Goal: Task Accomplishment & Management: Use online tool/utility

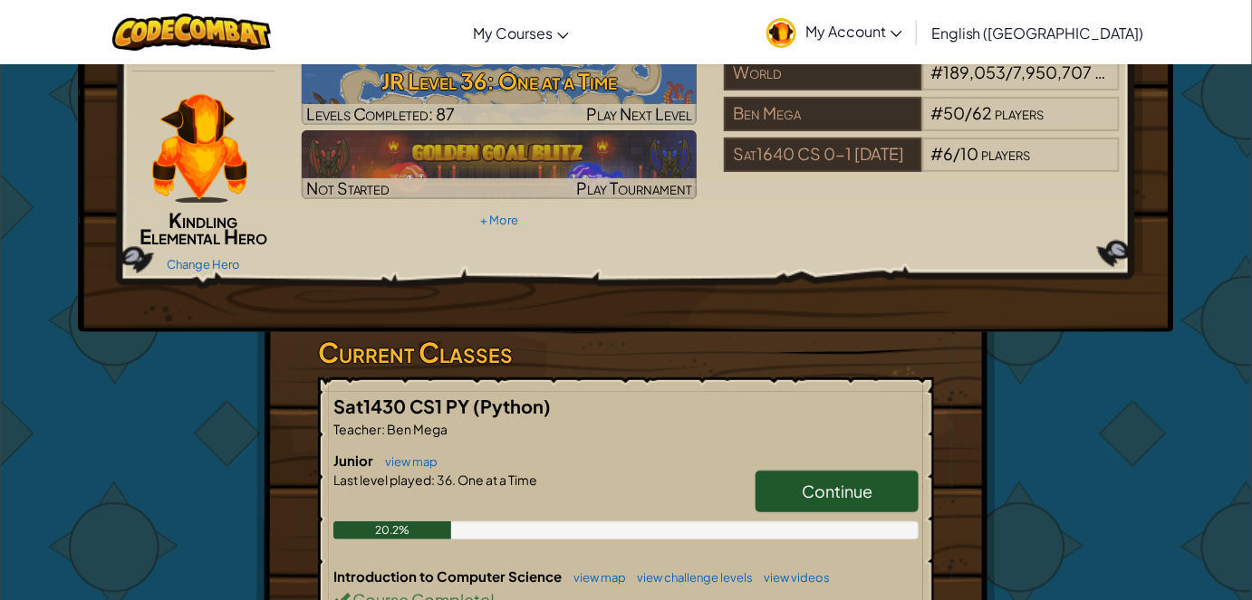
scroll to position [329, 0]
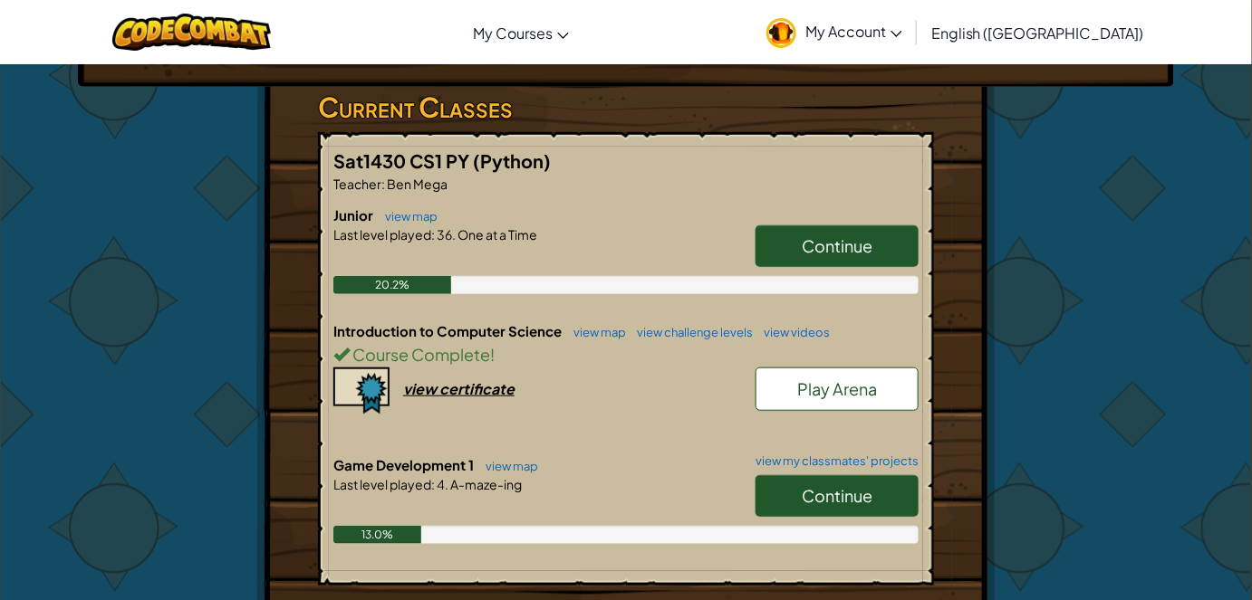
click at [848, 386] on span "Play Arena" at bounding box center [837, 389] width 80 height 21
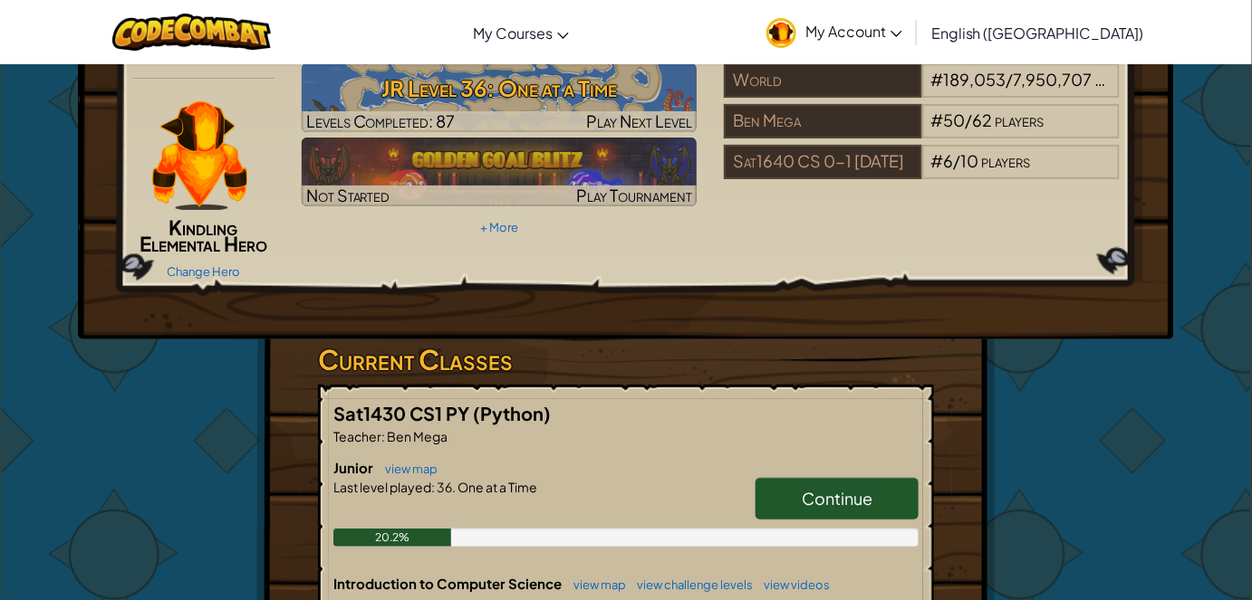
scroll to position [329, 0]
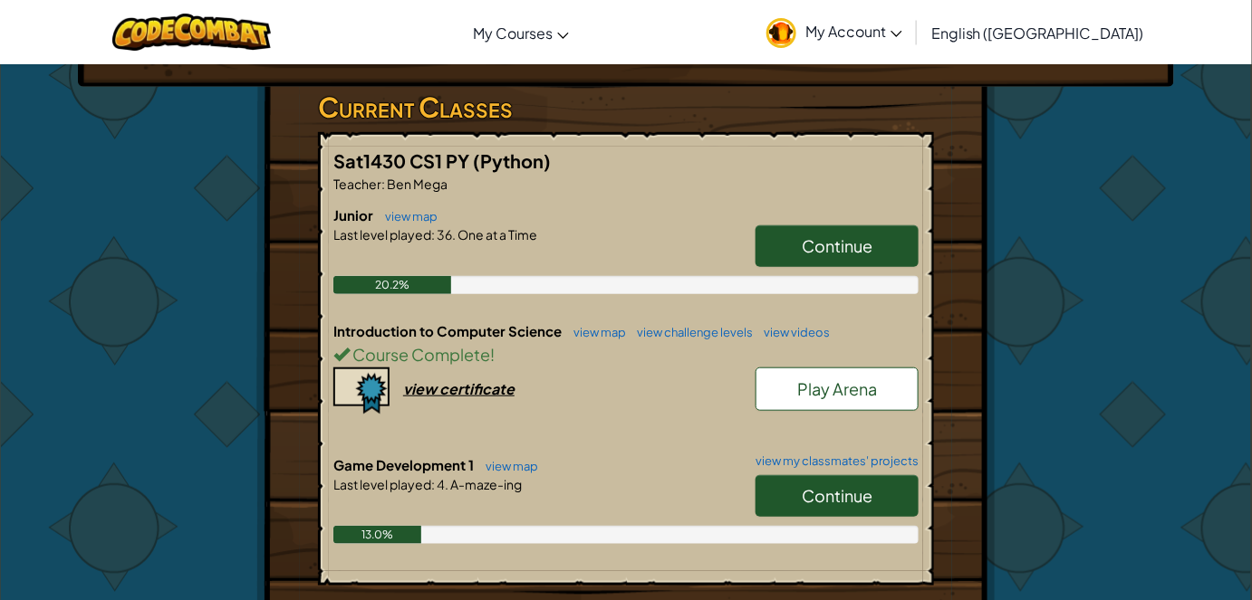
click at [872, 478] on link "Continue" at bounding box center [836, 496] width 163 height 42
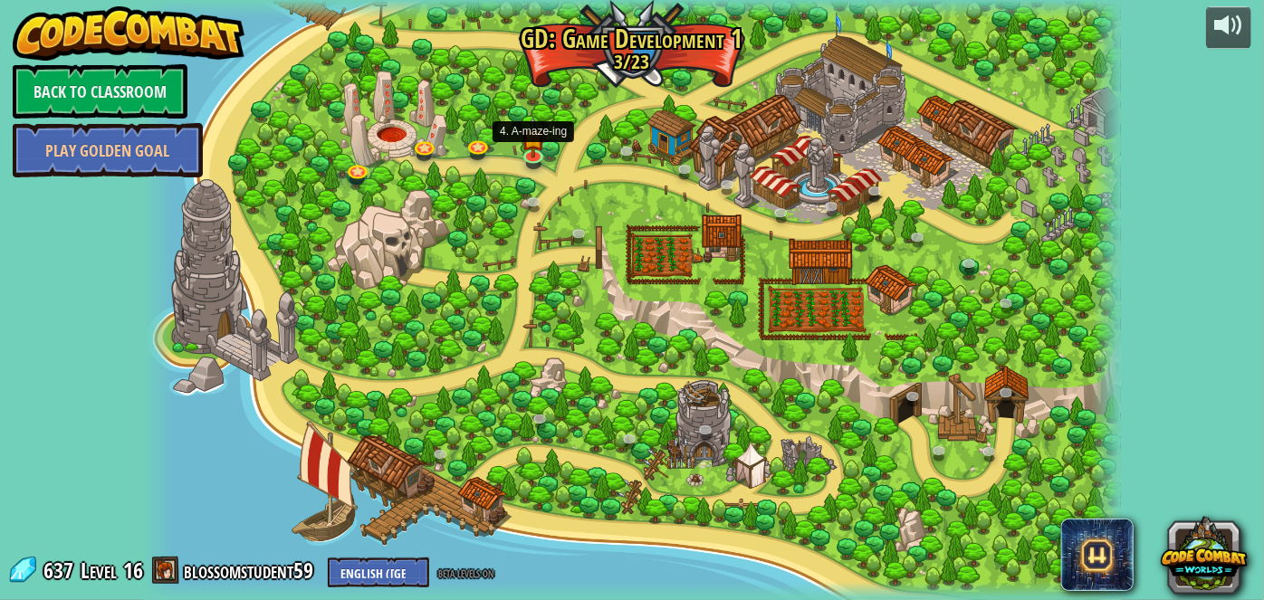
click at [530, 147] on img at bounding box center [534, 138] width 24 height 42
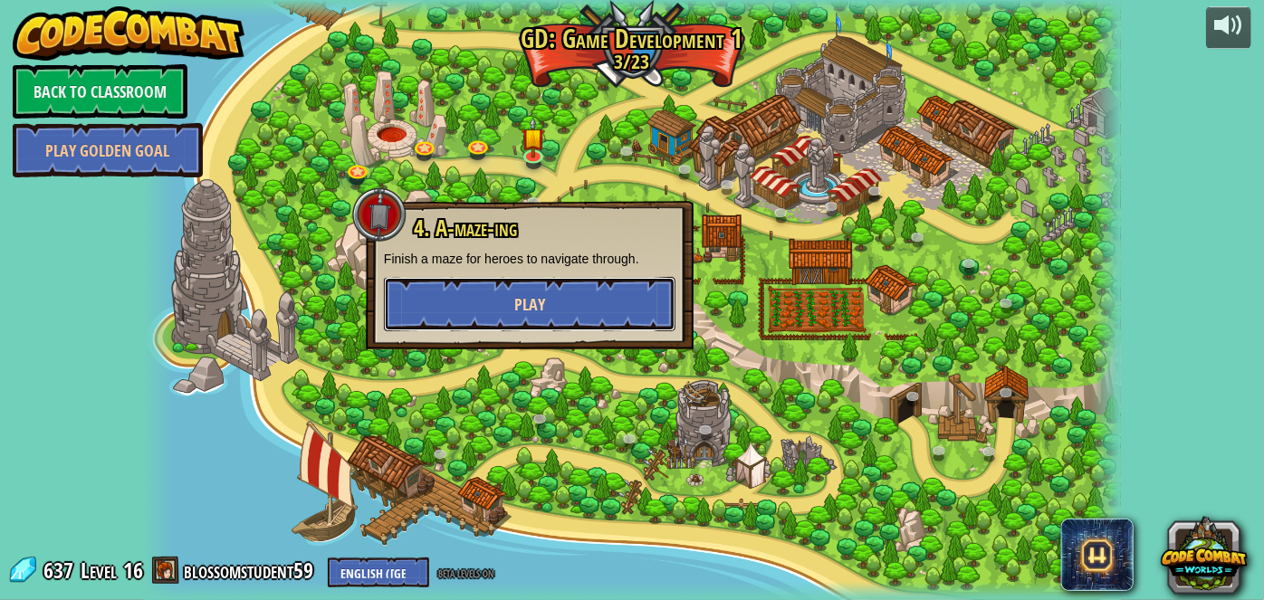
click at [453, 285] on button "Play" at bounding box center [530, 304] width 292 height 54
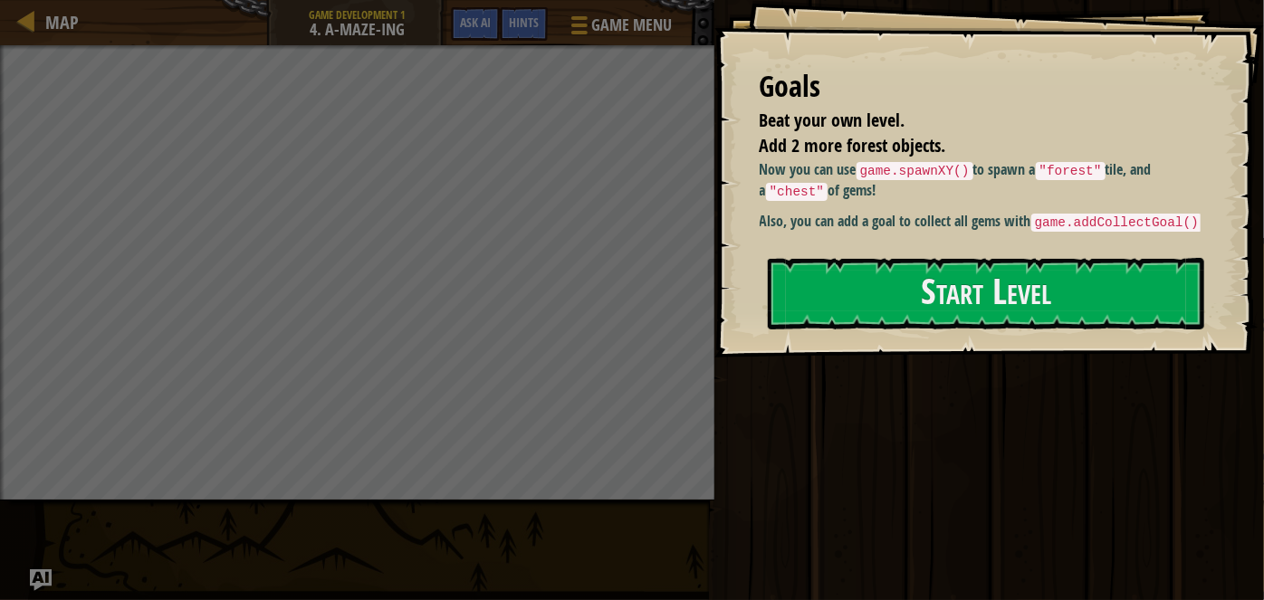
click at [732, 274] on div "Goals Beat your own level. Add 2 more forest objects. Now you can use game.spaw…" at bounding box center [990, 179] width 550 height 358
click at [736, 268] on div "Goals Beat your own level. Add 2 more forest objects. Now you can use game.spaw…" at bounding box center [990, 179] width 550 height 358
click at [746, 269] on div "Goals Beat your own level. Add 2 more forest objects. Now you can use game.spaw…" at bounding box center [990, 179] width 550 height 358
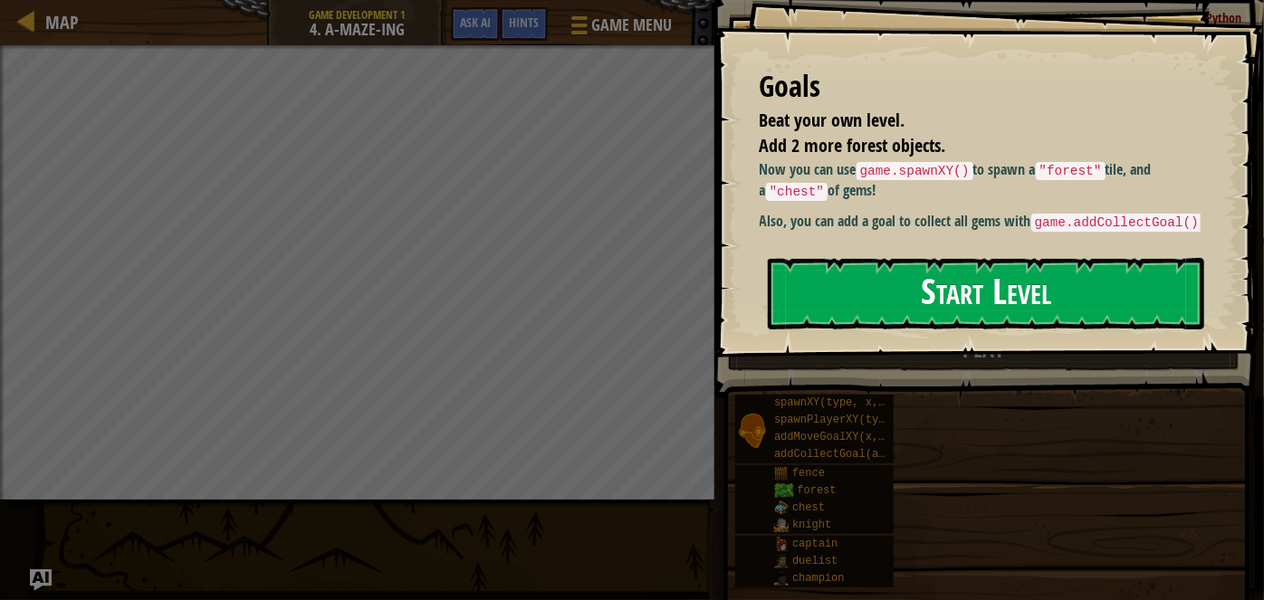
click at [791, 271] on button "Start Level" at bounding box center [986, 294] width 437 height 72
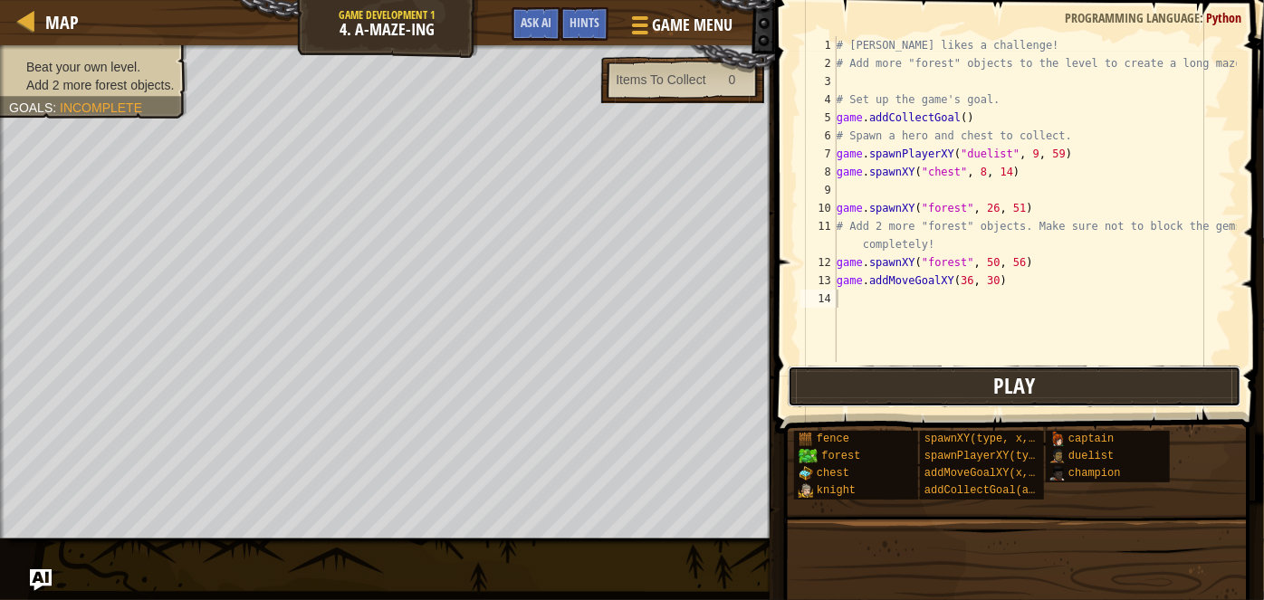
click at [818, 340] on div "1 2 3 4 5 6 7 8 9 10 11 12 13 14 # [PERSON_NAME] likes a challenge! # Add more …" at bounding box center [1017, 252] width 494 height 487
click at [843, 378] on button "Play" at bounding box center [1015, 387] width 454 height 42
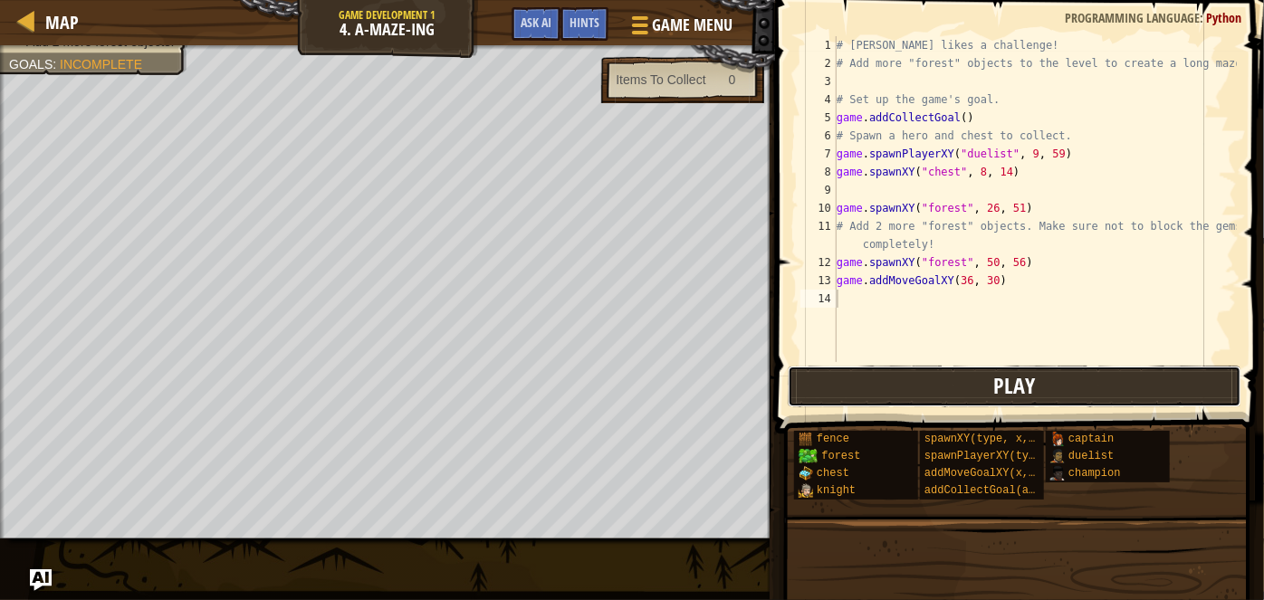
click at [821, 372] on button "Play" at bounding box center [1015, 387] width 454 height 42
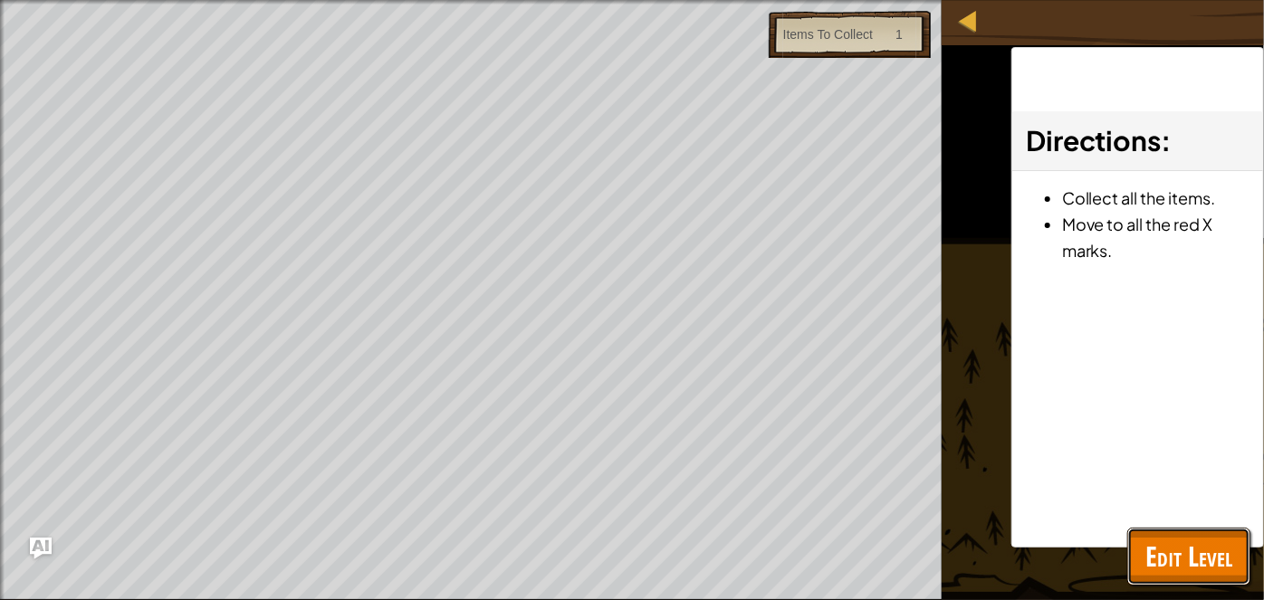
click at [1153, 543] on span "Edit Level" at bounding box center [1189, 556] width 87 height 37
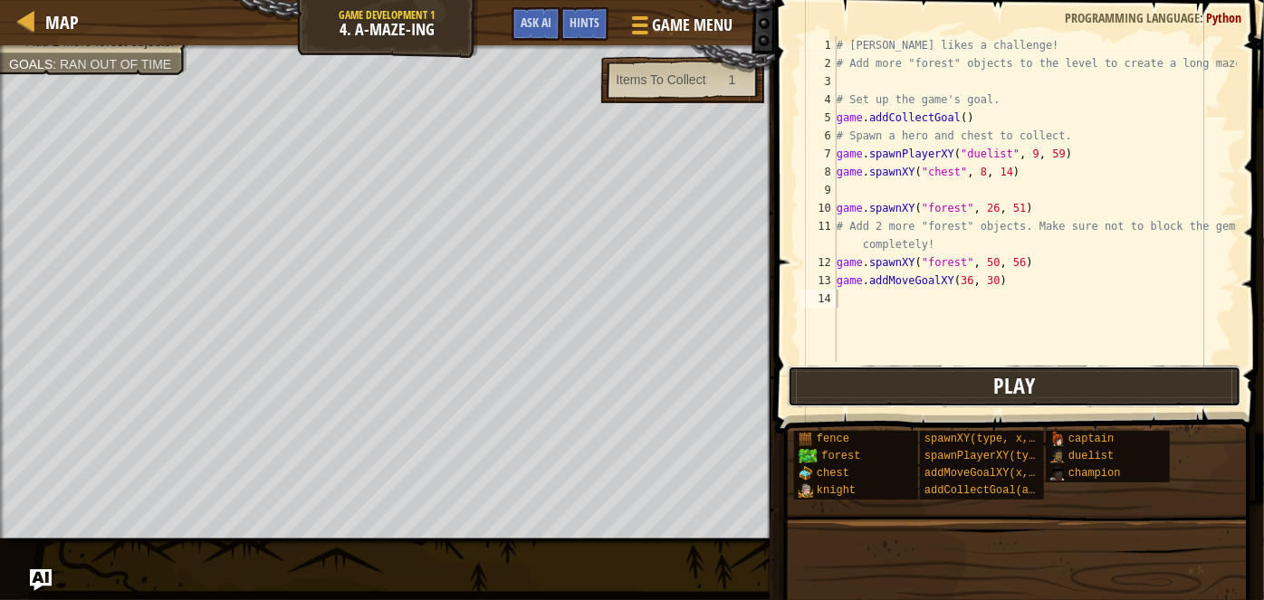
click at [814, 387] on button "Play" at bounding box center [1015, 387] width 454 height 42
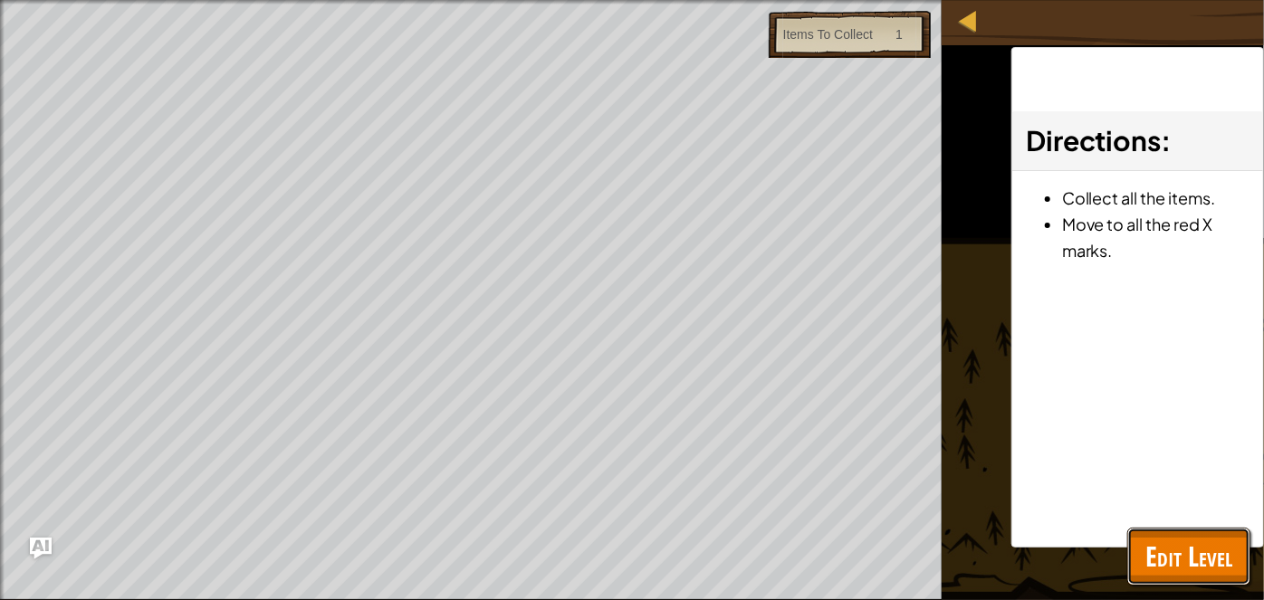
drag, startPoint x: 1183, startPoint y: 539, endPoint x: 1159, endPoint y: 542, distance: 23.7
click at [1159, 542] on span "Edit Level" at bounding box center [1189, 556] width 87 height 37
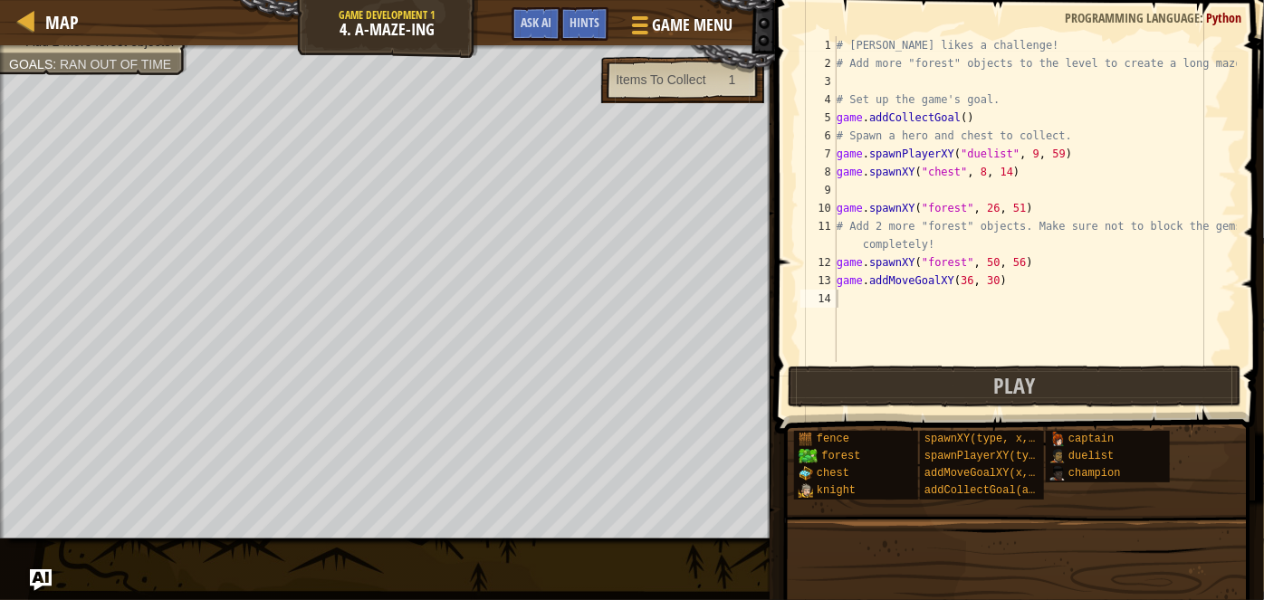
click at [844, 306] on div "# [PERSON_NAME] likes a challenge! # Add more "forest" objects to the level to …" at bounding box center [1035, 217] width 404 height 362
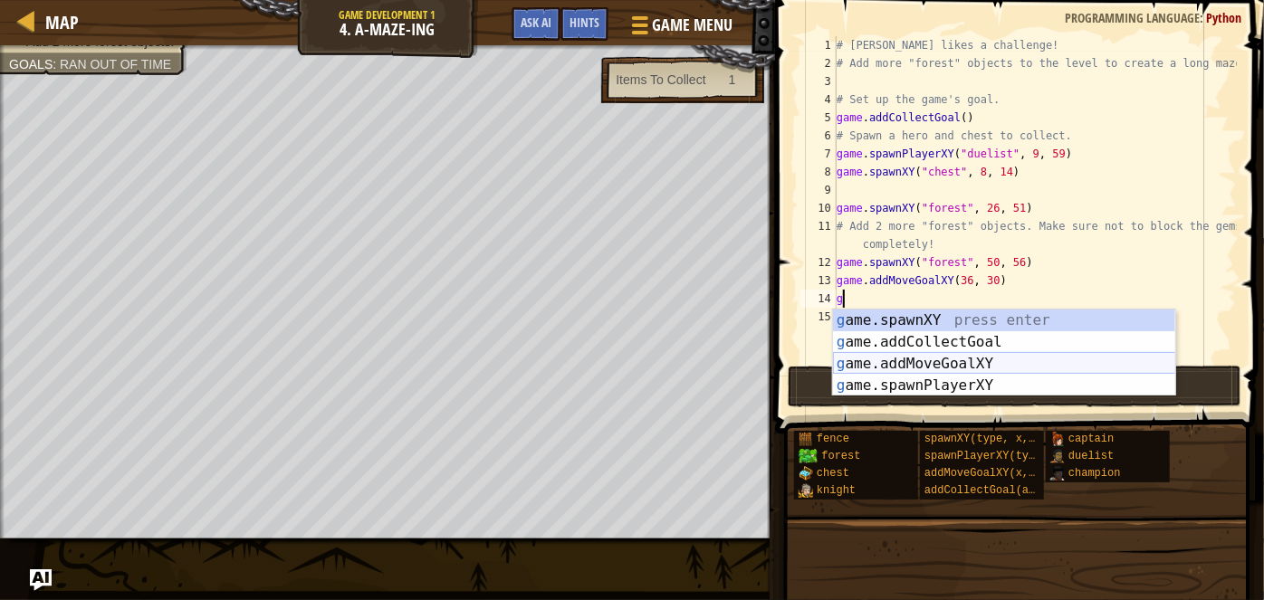
click at [990, 360] on div "g ame.spawnXY press enter g ame.addCollectGoal press enter g ame.addMoveGoalXY …" at bounding box center [1004, 375] width 343 height 130
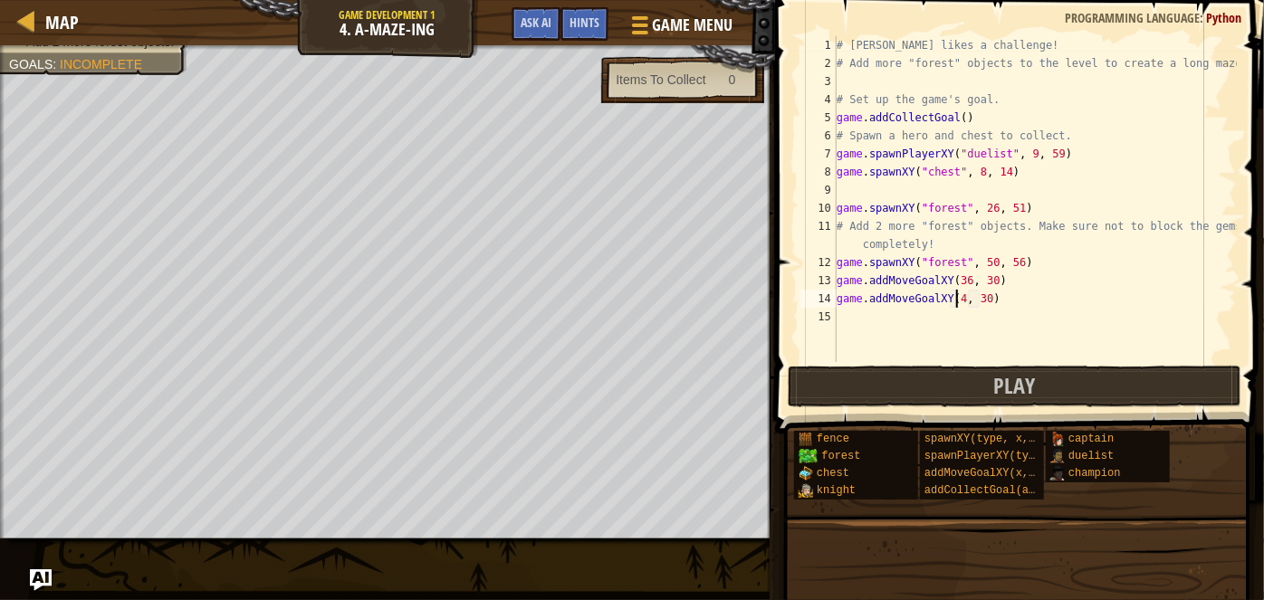
scroll to position [8, 10]
click at [986, 306] on div "# [PERSON_NAME] likes a challenge! # Add more "forest" objects to the level to …" at bounding box center [1035, 217] width 404 height 362
type textarea "game.addMoveGoalXY(43, 59)"
click at [852, 321] on div "# [PERSON_NAME] likes a challenge! # Add more "forest" objects to the level to …" at bounding box center [1035, 217] width 404 height 362
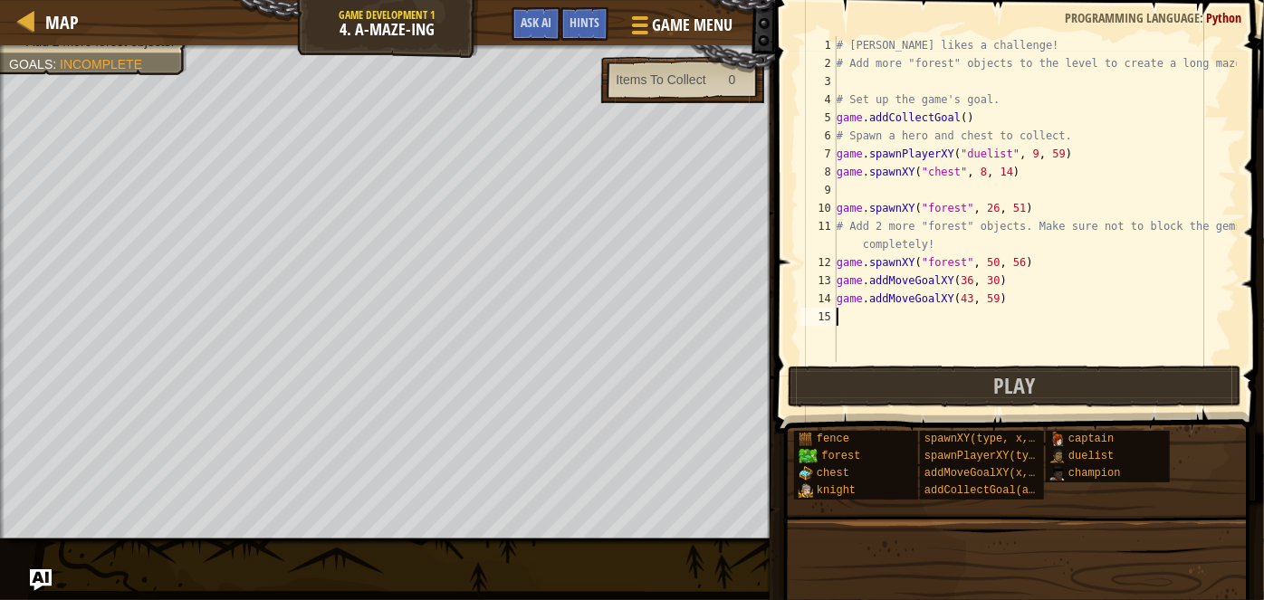
scroll to position [8, 0]
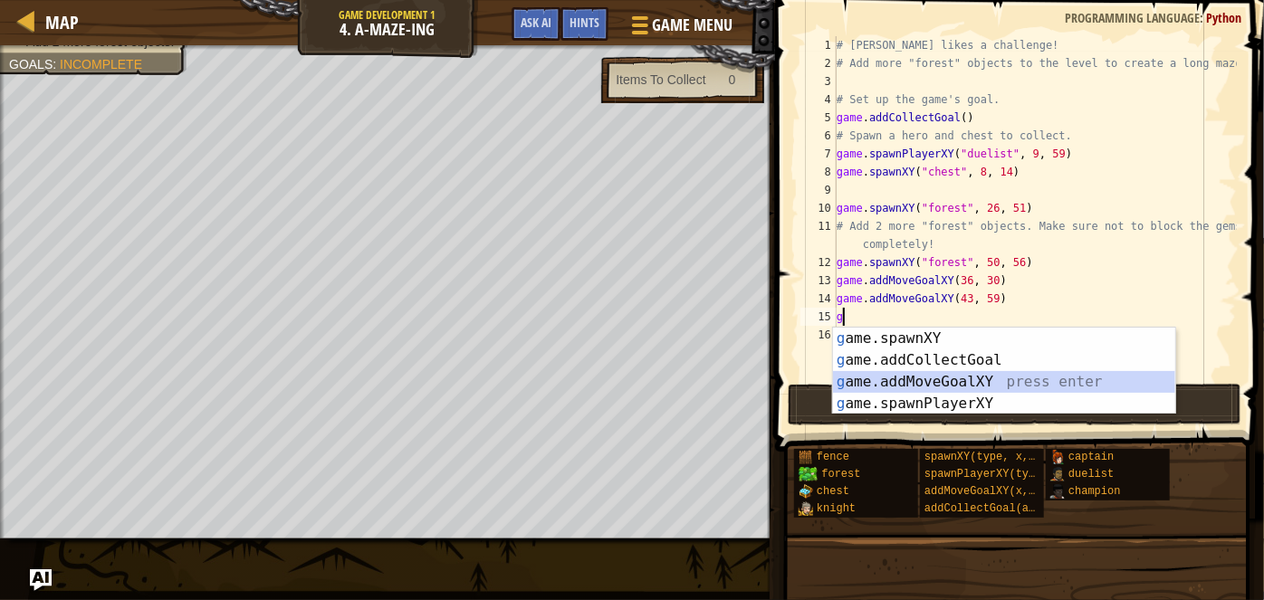
click at [933, 386] on div "g ame.spawnXY press enter g ame.addCollectGoal press enter g ame.addMoveGoalXY …" at bounding box center [1004, 393] width 343 height 130
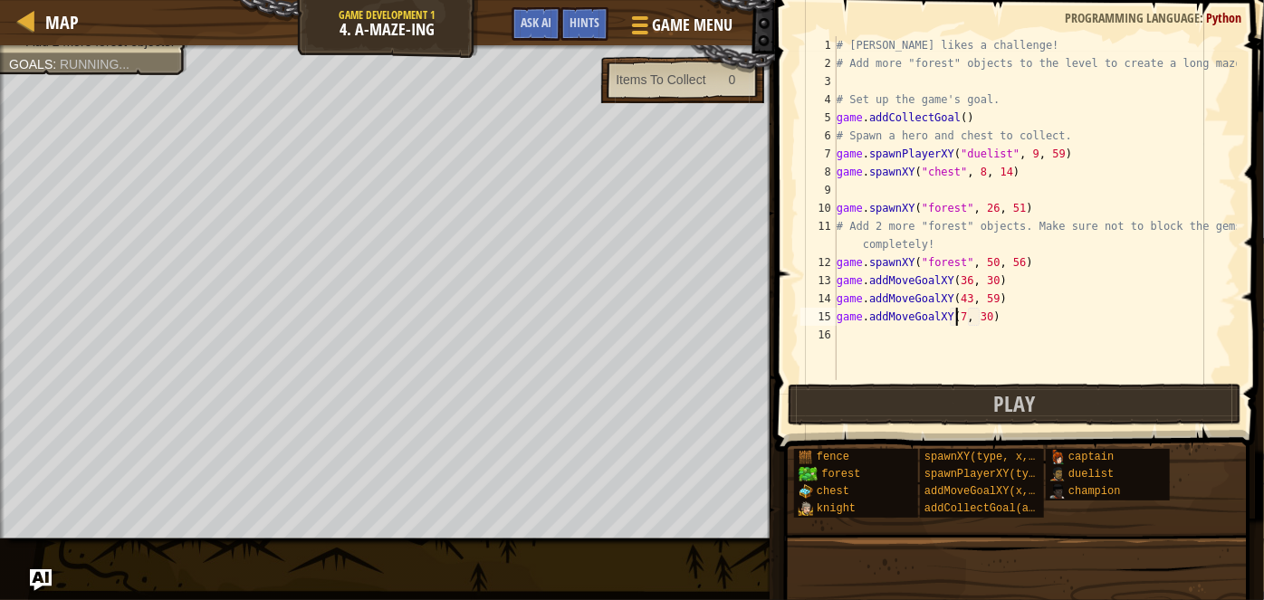
scroll to position [8, 10]
click at [987, 318] on div "# [PERSON_NAME] likes a challenge! # Add more "forest" objects to the level to …" at bounding box center [1035, 226] width 404 height 380
type textarea "game.addMoveGoalXY(70, 40)"
click at [864, 350] on div "# [PERSON_NAME] likes a challenge! # Add more "forest" objects to the level to …" at bounding box center [1035, 226] width 404 height 380
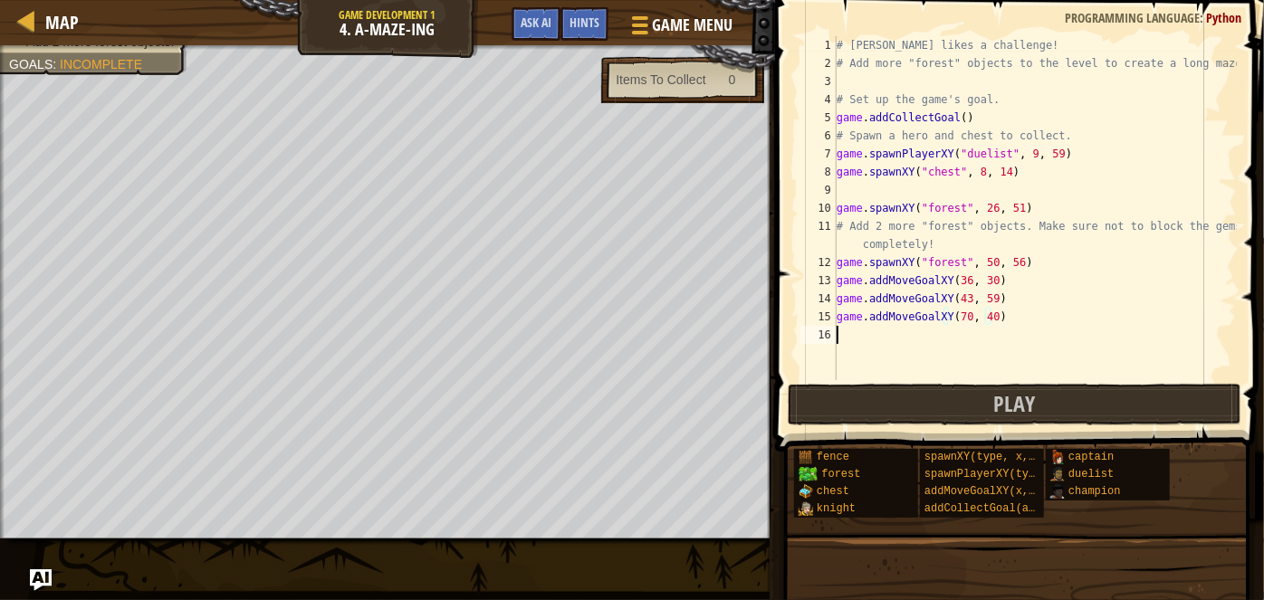
scroll to position [8, 0]
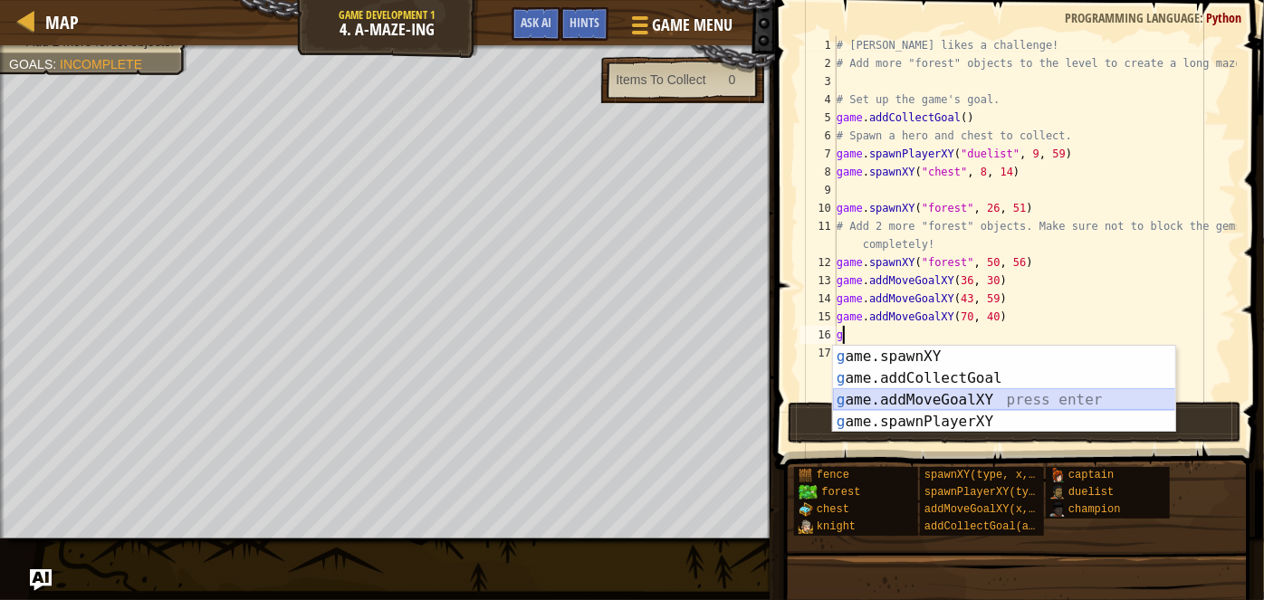
click at [948, 403] on div "g ame.spawnXY press enter g ame.addCollectGoal press enter g ame.addMoveGoalXY …" at bounding box center [1004, 411] width 343 height 130
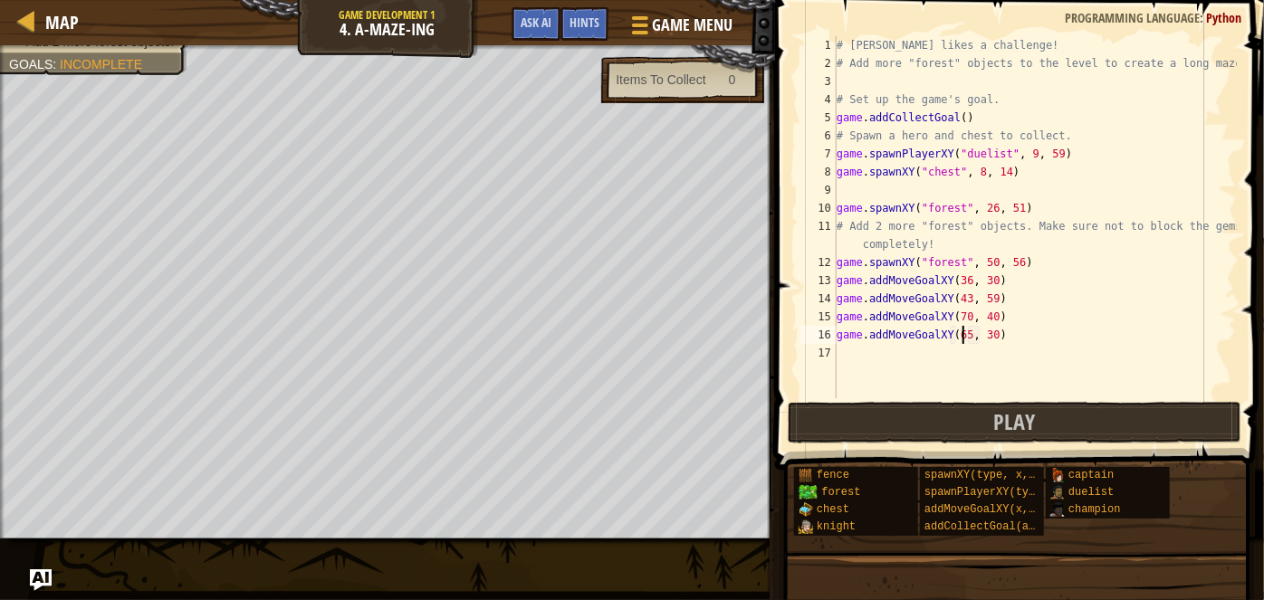
scroll to position [8, 10]
click at [986, 333] on div "# [PERSON_NAME] likes a challenge! # Add more "forest" objects to the level to …" at bounding box center [1035, 235] width 404 height 398
type textarea "game.addMoveGoalXY(65, 23)"
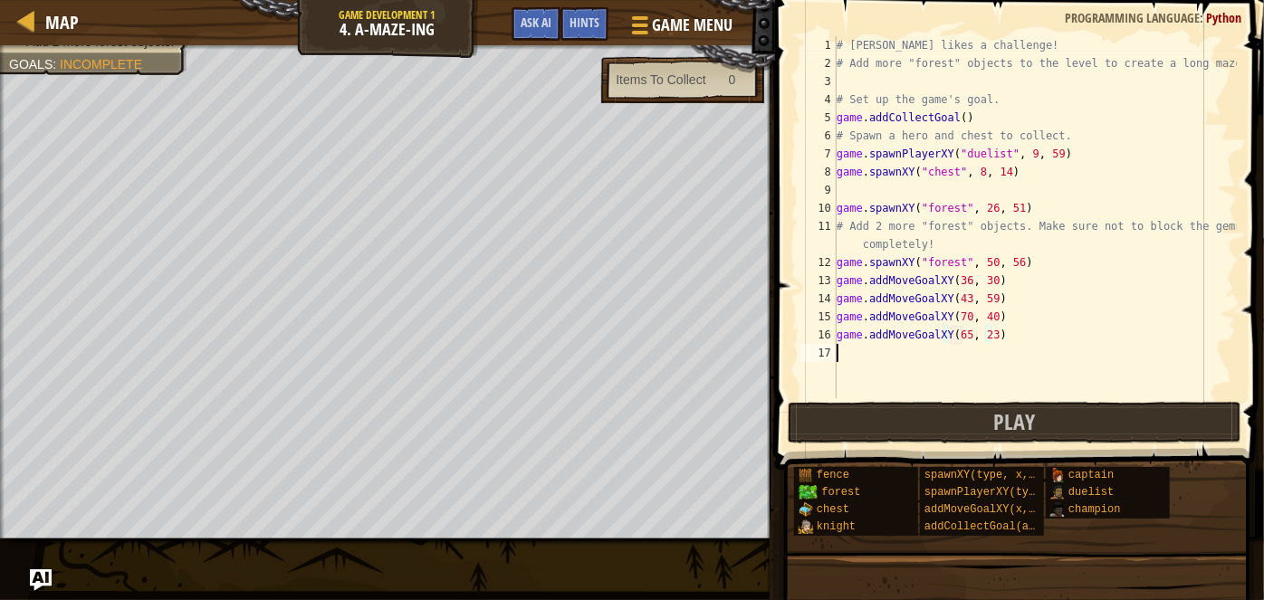
click at [869, 368] on div "# [PERSON_NAME] likes a challenge! # Add more "forest" objects to the level to …" at bounding box center [1035, 235] width 404 height 398
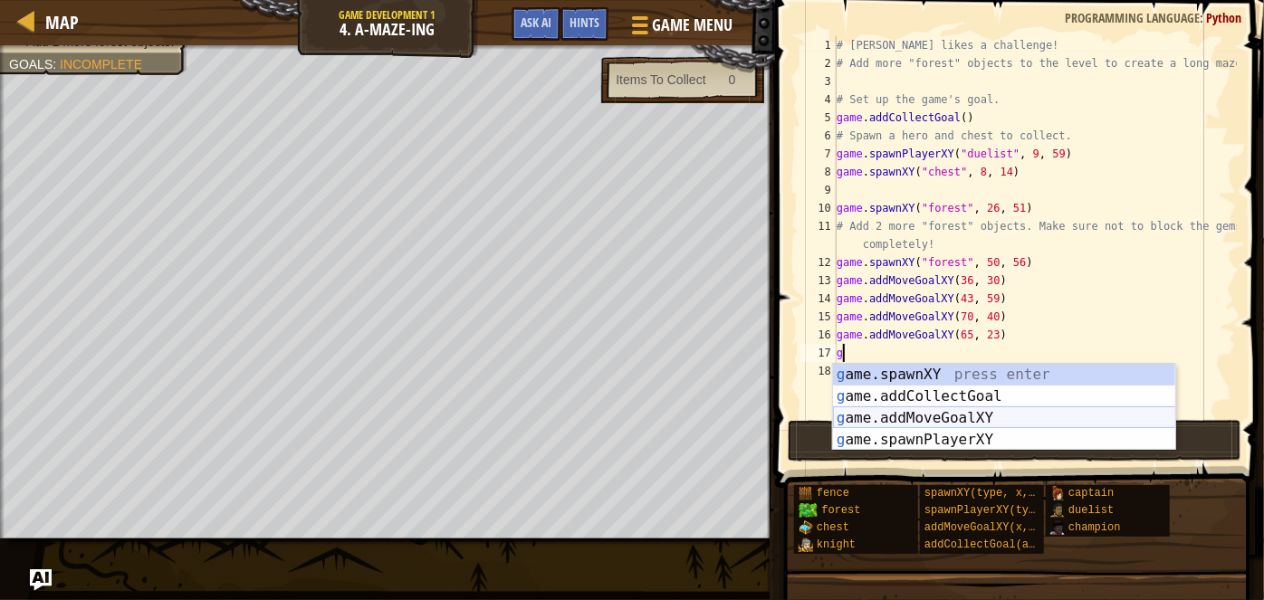
click at [858, 417] on div "g ame.spawnXY press enter g ame.addCollectGoal press enter g ame.addMoveGoalXY …" at bounding box center [1004, 429] width 343 height 130
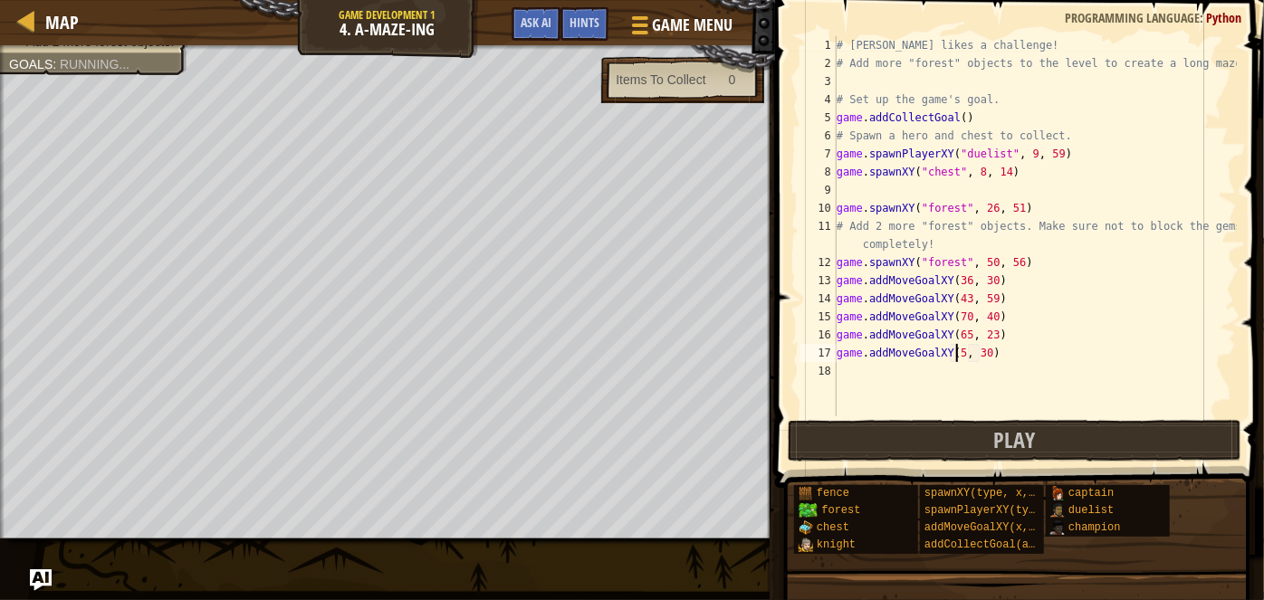
scroll to position [8, 10]
click at [980, 349] on div "# [PERSON_NAME] likes a challenge! # Add more "forest" objects to the level to …" at bounding box center [1035, 244] width 404 height 417
click at [987, 360] on div "# [PERSON_NAME] likes a challenge! # Add more "forest" objects to the level to …" at bounding box center [1035, 244] width 404 height 417
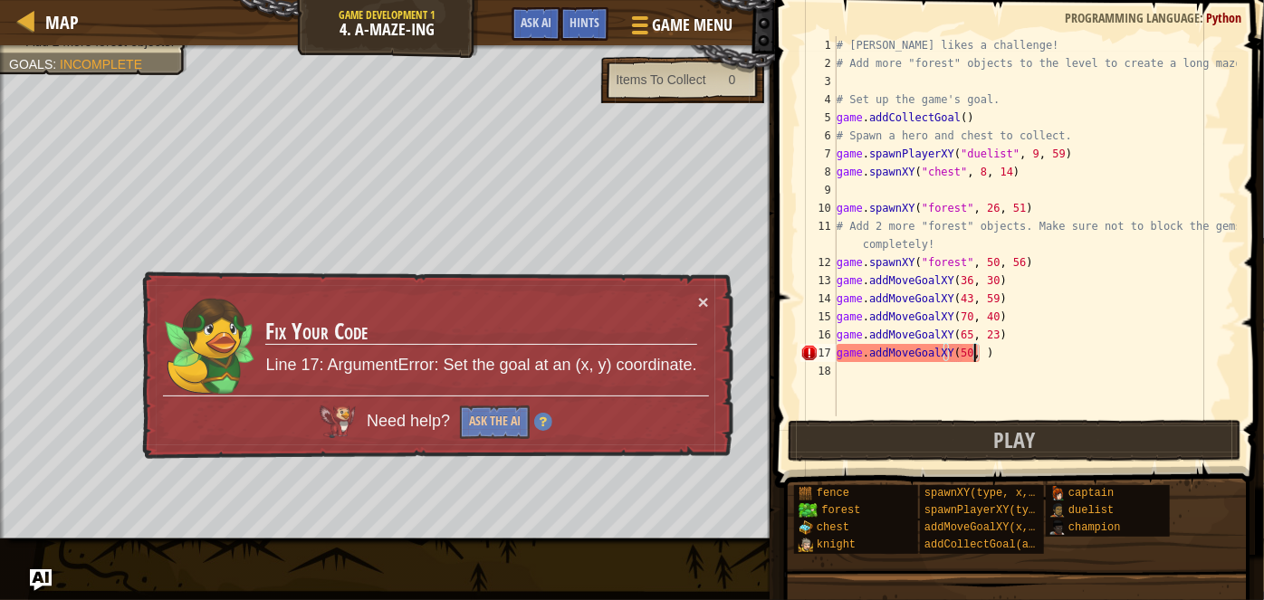
scroll to position [8, 11]
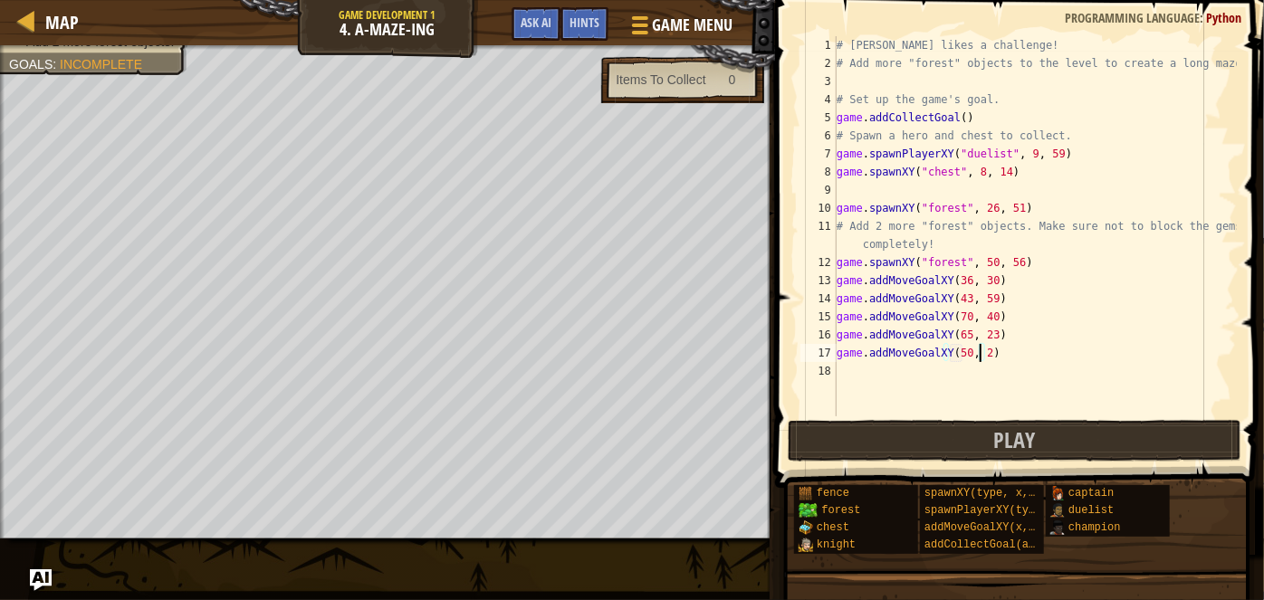
type textarea "game.addMoveGoalXY(50, 22)"
click at [850, 379] on div "# [PERSON_NAME] likes a challenge! # Add more "forest" objects to the level to …" at bounding box center [1035, 244] width 404 height 417
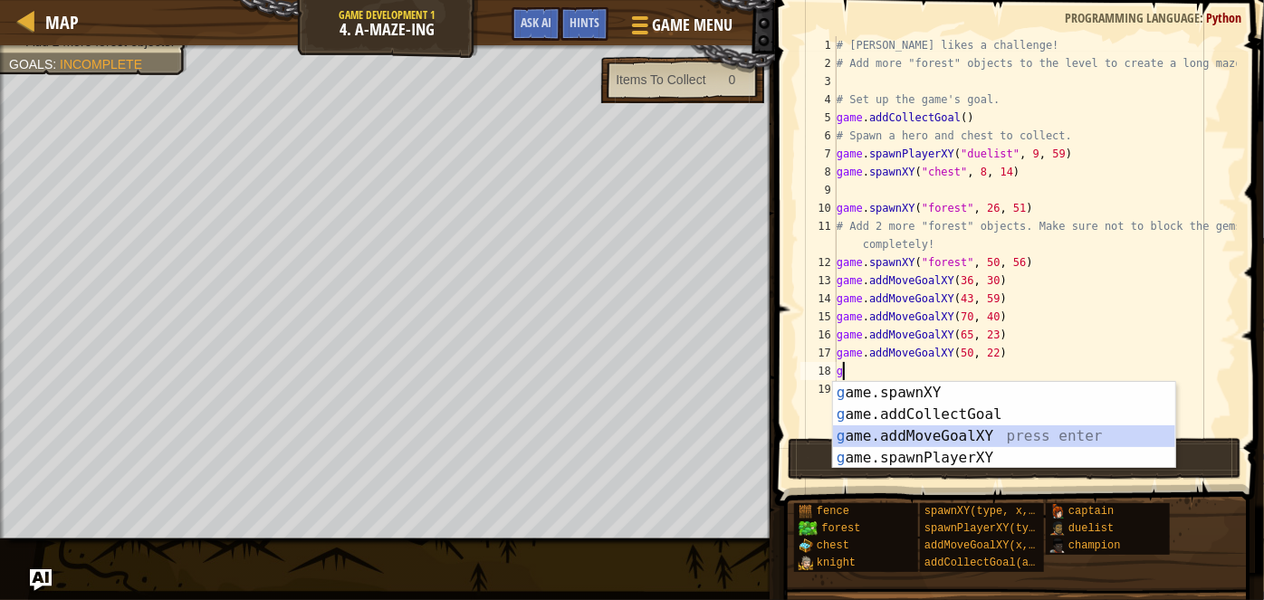
click at [917, 436] on div "g ame.spawnXY press enter g ame.addCollectGoal press enter g ame.addMoveGoalXY …" at bounding box center [1004, 447] width 343 height 130
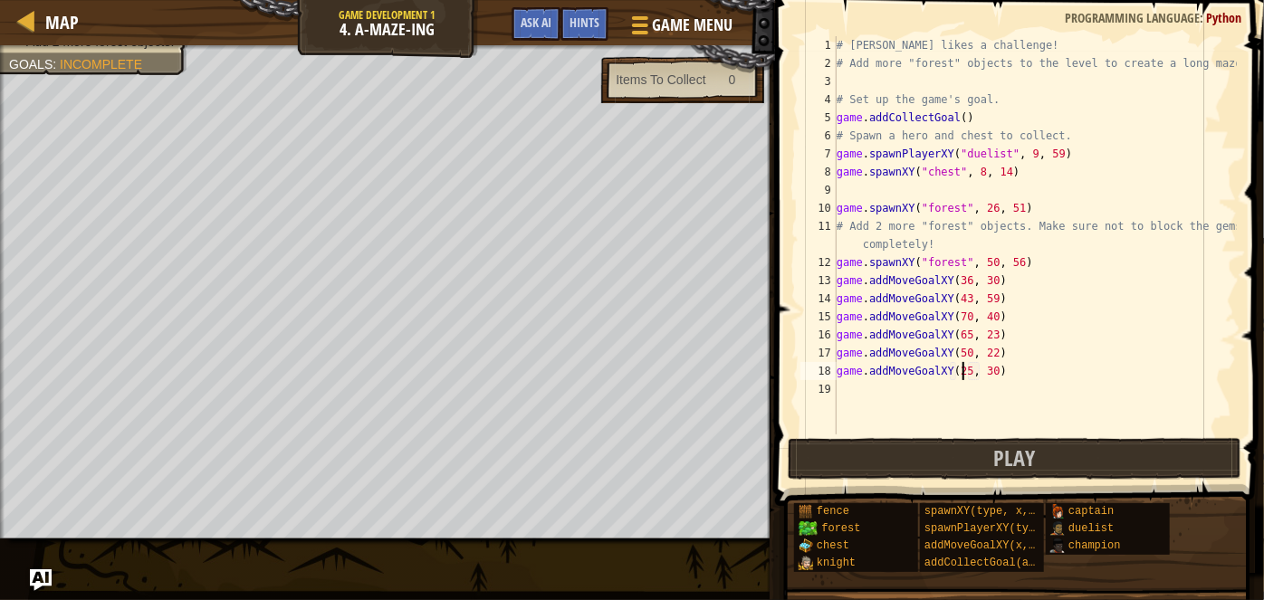
scroll to position [8, 10]
click at [984, 369] on div "# [PERSON_NAME] likes a challenge! # Add more "forest" objects to the level to …" at bounding box center [1035, 253] width 404 height 435
type textarea "game.addMoveGoalXY(25, 33)"
click at [857, 411] on div "# [PERSON_NAME] likes a challenge! # Add more "forest" objects to the level to …" at bounding box center [1035, 253] width 404 height 435
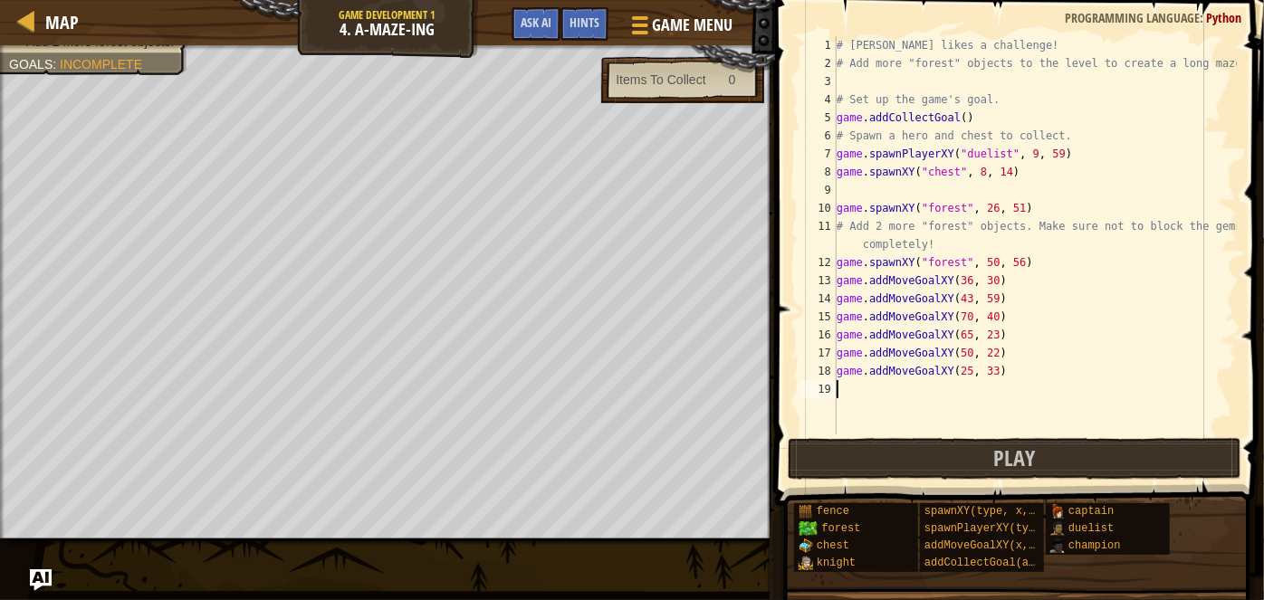
scroll to position [8, 0]
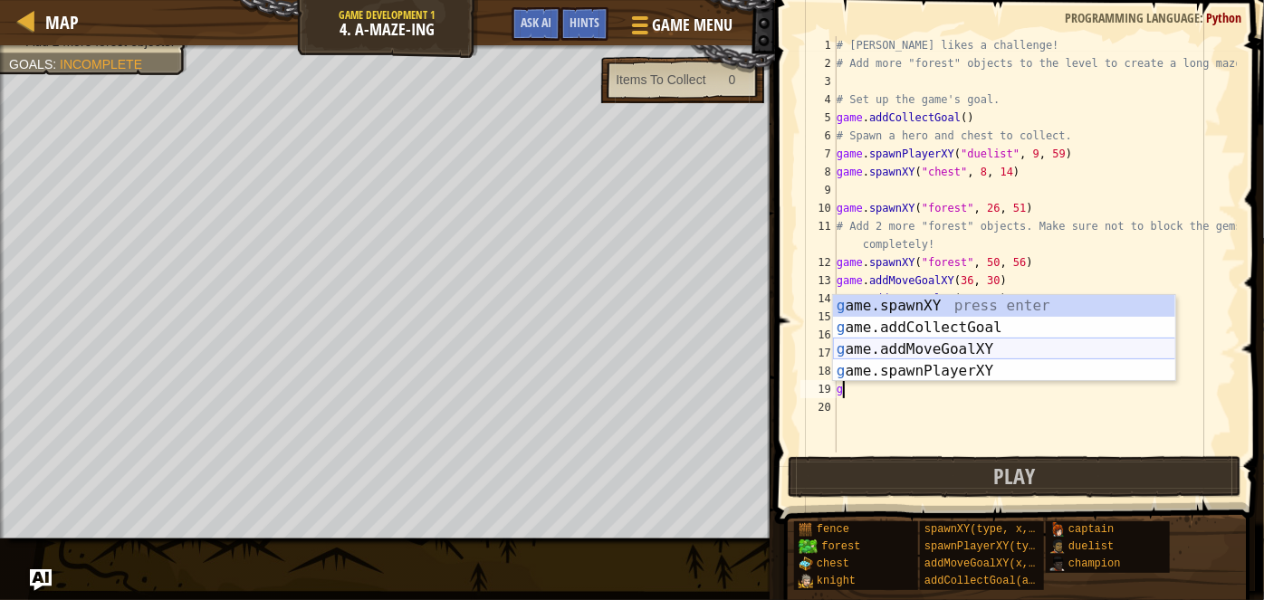
click at [911, 347] on div "g ame.spawnXY press enter g ame.addCollectGoal press enter g ame.addMoveGoalXY …" at bounding box center [1004, 360] width 343 height 130
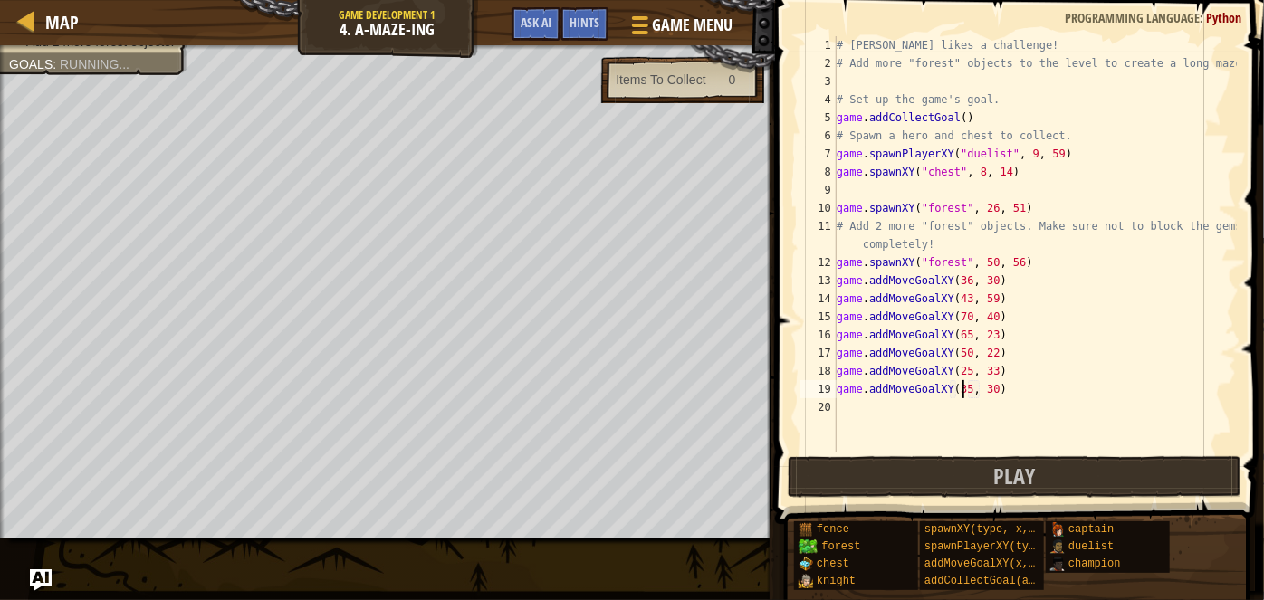
scroll to position [8, 10]
click at [989, 387] on div "# [PERSON_NAME] likes a challenge! # Add more "forest" objects to the level to …" at bounding box center [1035, 262] width 404 height 453
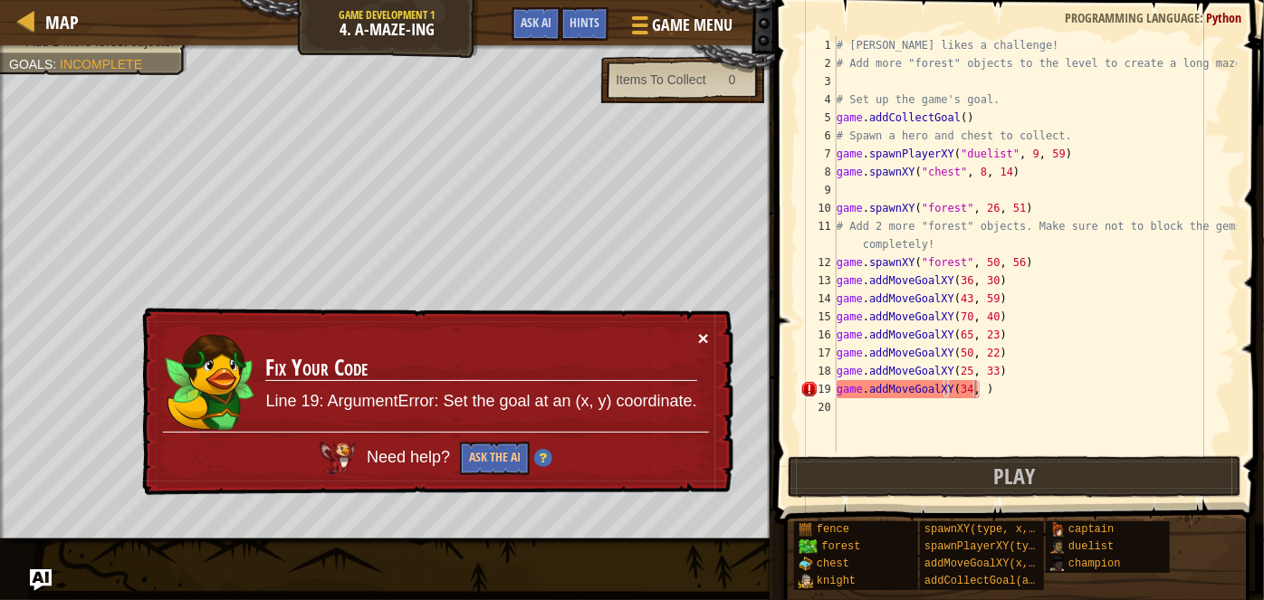
click at [709, 326] on div "× Fix Your Code Line 19: ArgumentError: Set the goal at an (x, y) coordinate. N…" at bounding box center [436, 402] width 595 height 188
click at [705, 332] on button "×" at bounding box center [703, 338] width 11 height 19
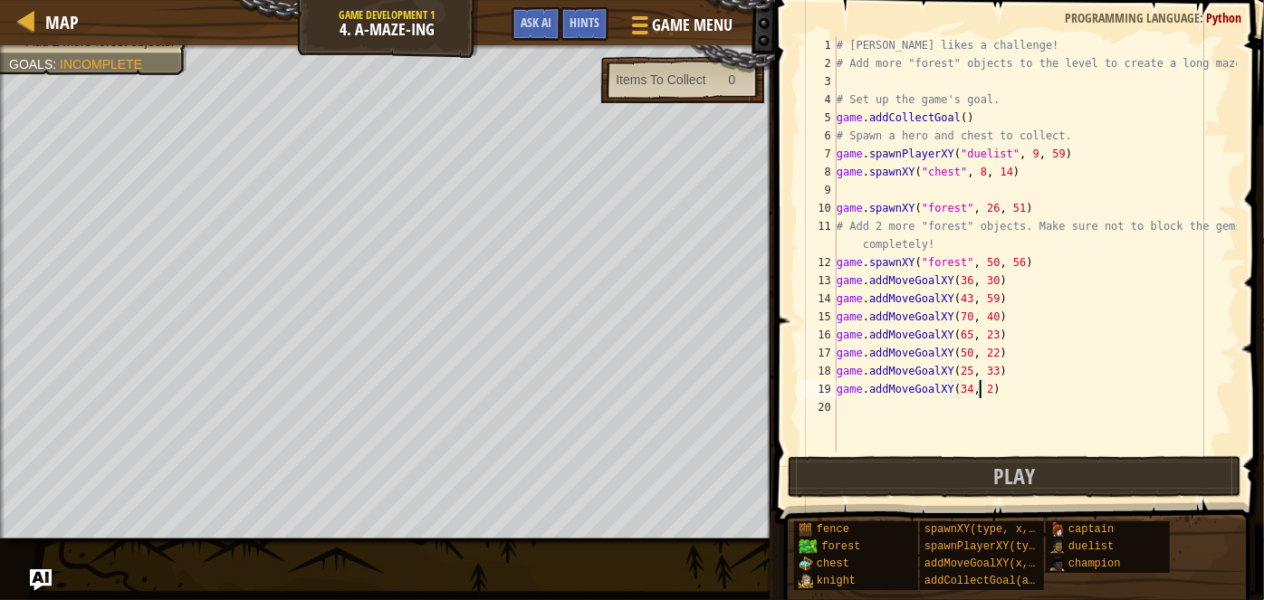
scroll to position [8, 12]
type textarea "game.addMoveGoalXY(34, 23)"
click at [923, 479] on button "Play" at bounding box center [1015, 477] width 454 height 42
click at [845, 408] on div "# [PERSON_NAME] likes a challenge! # Add more "forest" objects to the level to …" at bounding box center [1035, 262] width 404 height 453
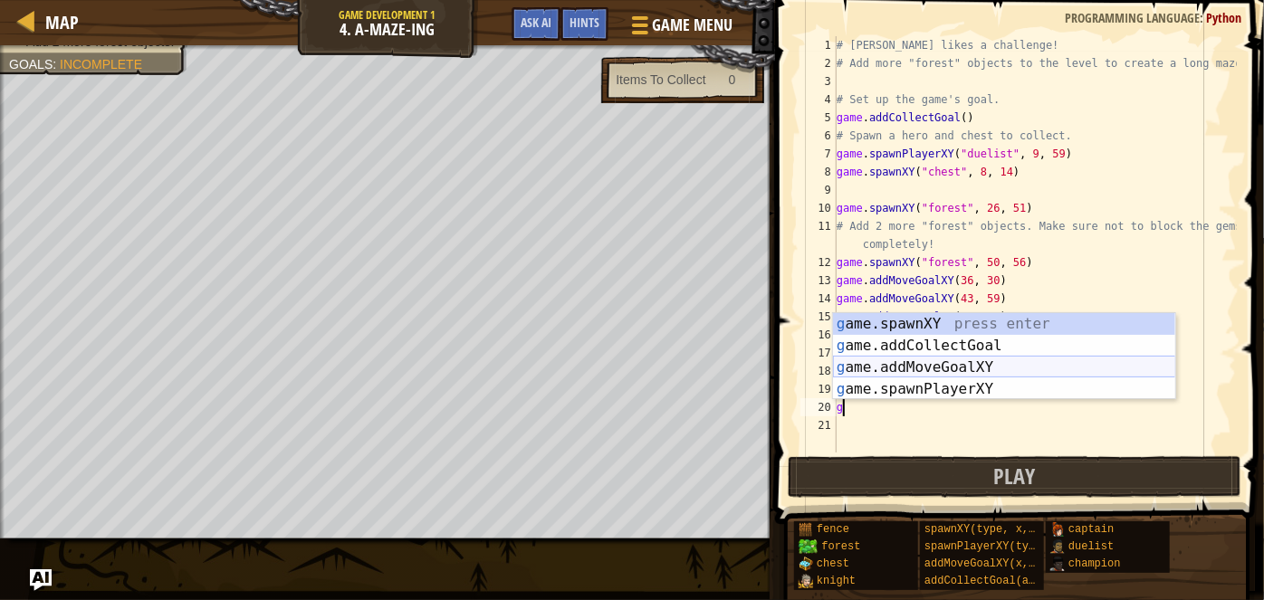
click at [925, 370] on div "g ame.spawnXY press enter g ame.addCollectGoal press enter g ame.addMoveGoalXY …" at bounding box center [1004, 378] width 343 height 130
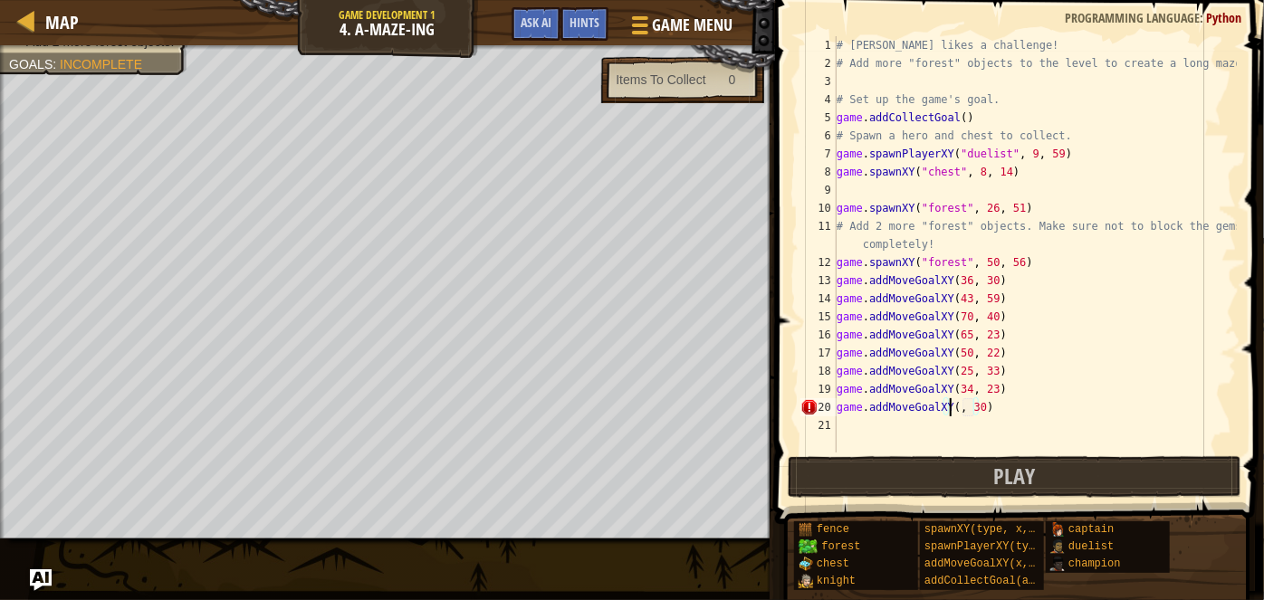
scroll to position [8, 9]
click at [975, 410] on div "# [PERSON_NAME] likes a challenge! # Add more "forest" objects to the level to …" at bounding box center [1035, 262] width 404 height 453
click at [980, 403] on div "# [PERSON_NAME] likes a challenge! # Add more "forest" objects to the level to …" at bounding box center [1035, 262] width 404 height 453
type textarea "game.addMoveGoalXY(9, 15)"
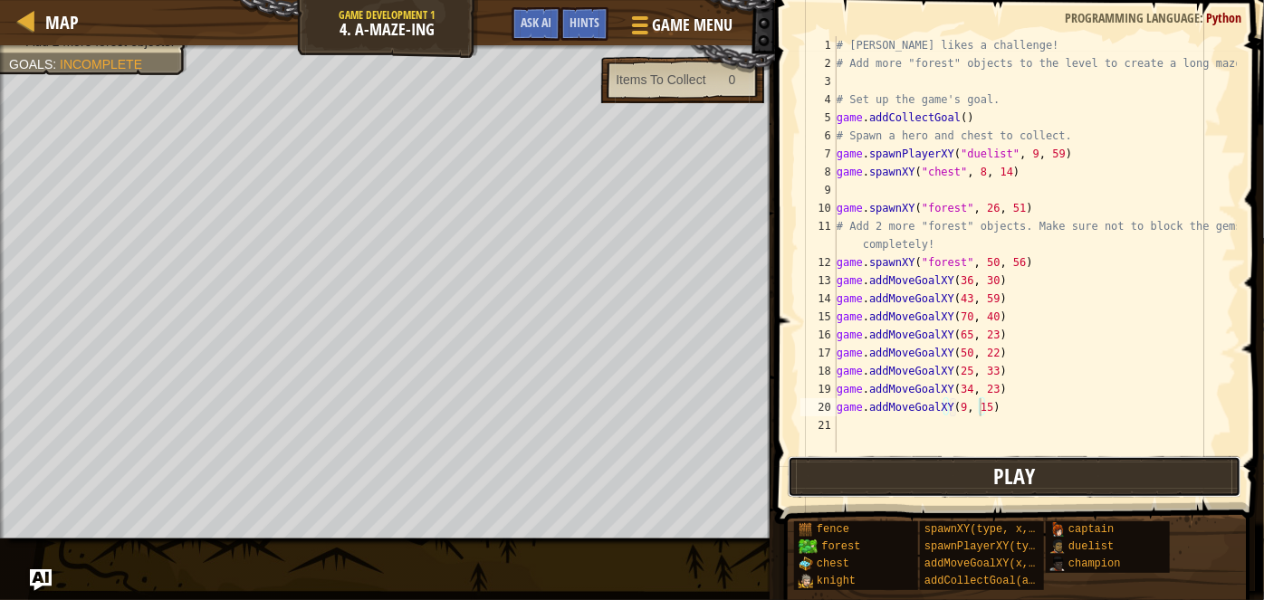
click at [828, 481] on button "Play" at bounding box center [1015, 477] width 454 height 42
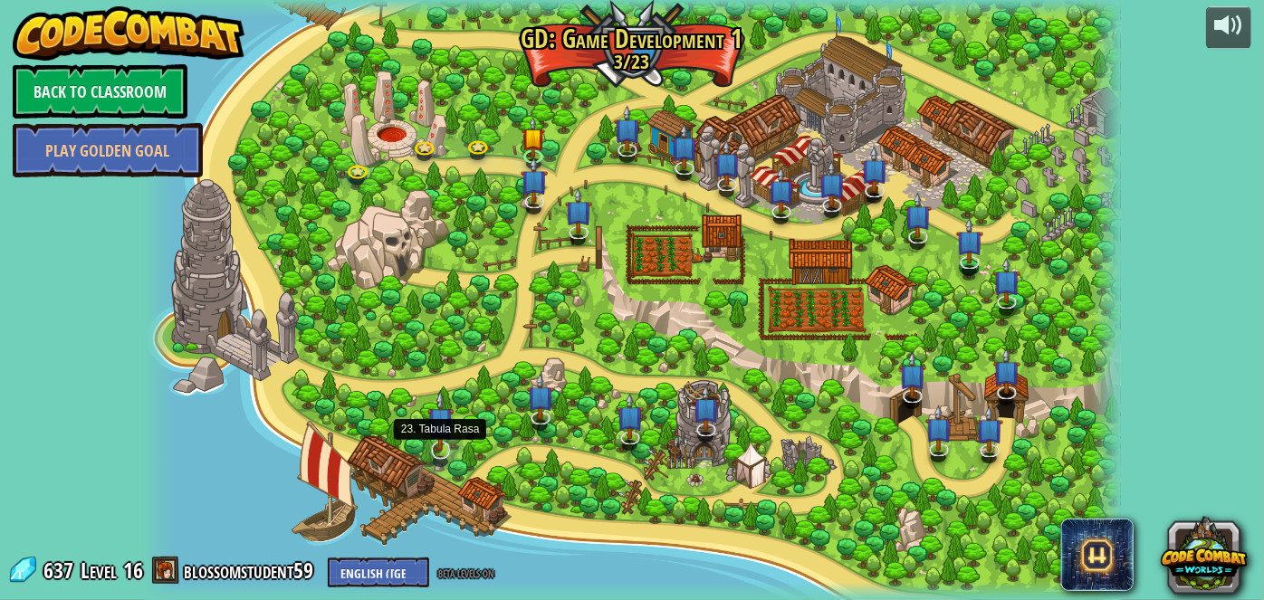
click at [447, 447] on img at bounding box center [440, 421] width 27 height 62
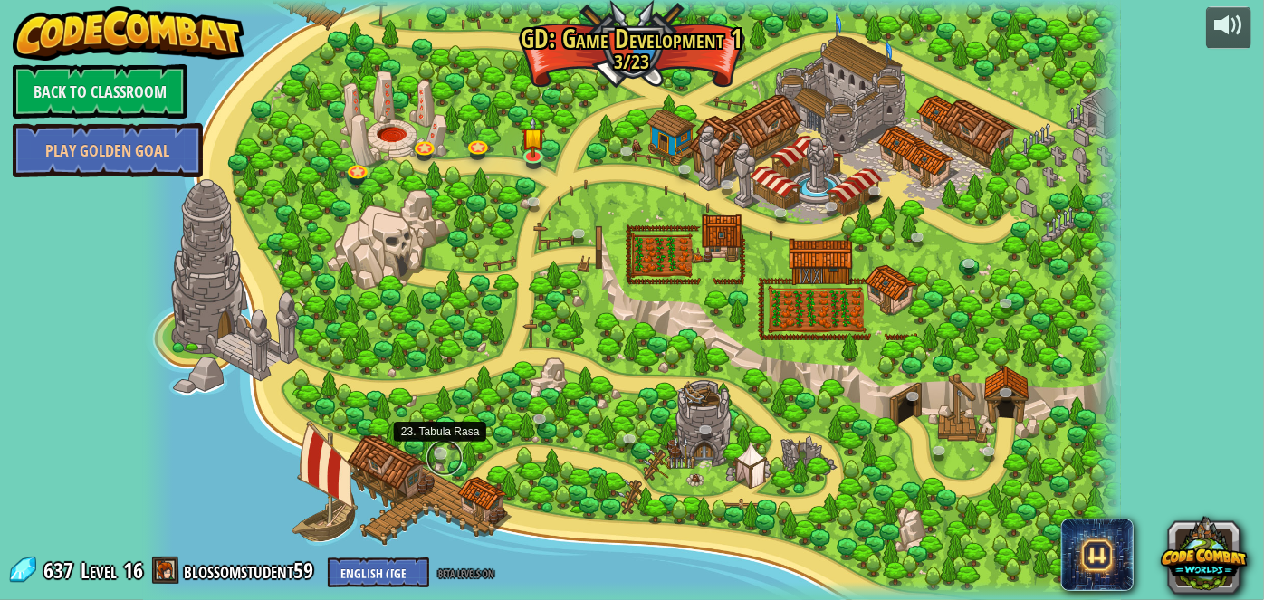
click at [440, 450] on link at bounding box center [445, 458] width 36 height 36
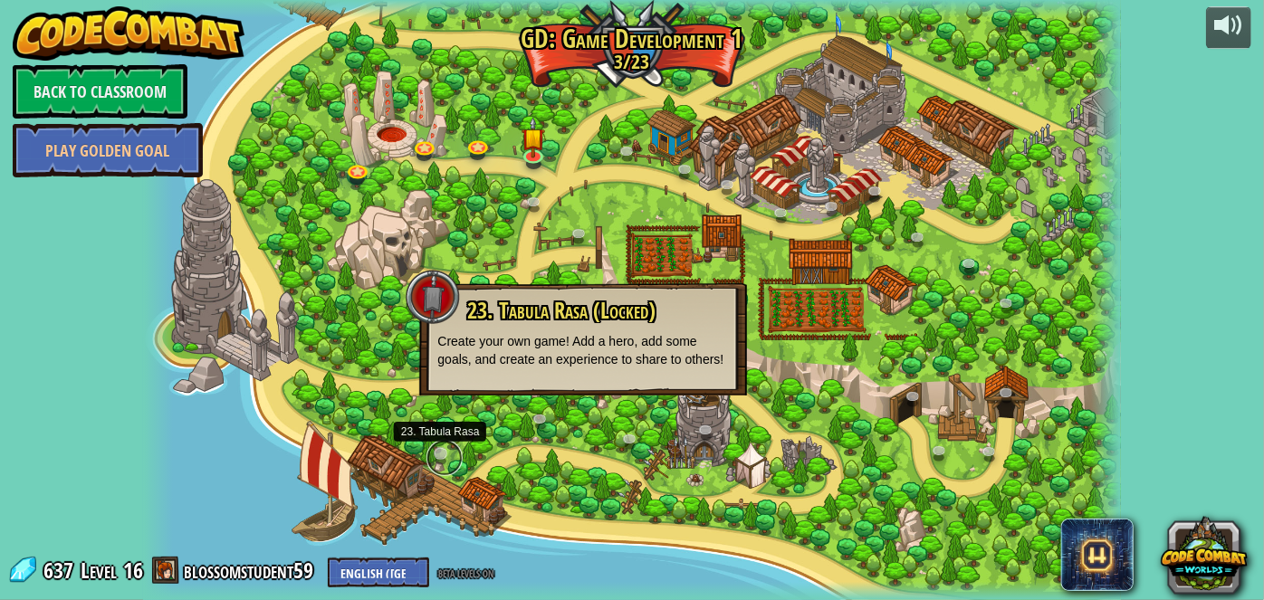
click at [440, 450] on link at bounding box center [445, 458] width 36 height 36
drag, startPoint x: 513, startPoint y: 189, endPoint x: 498, endPoint y: 182, distance: 16.2
click at [514, 189] on div at bounding box center [631, 300] width 977 height 600
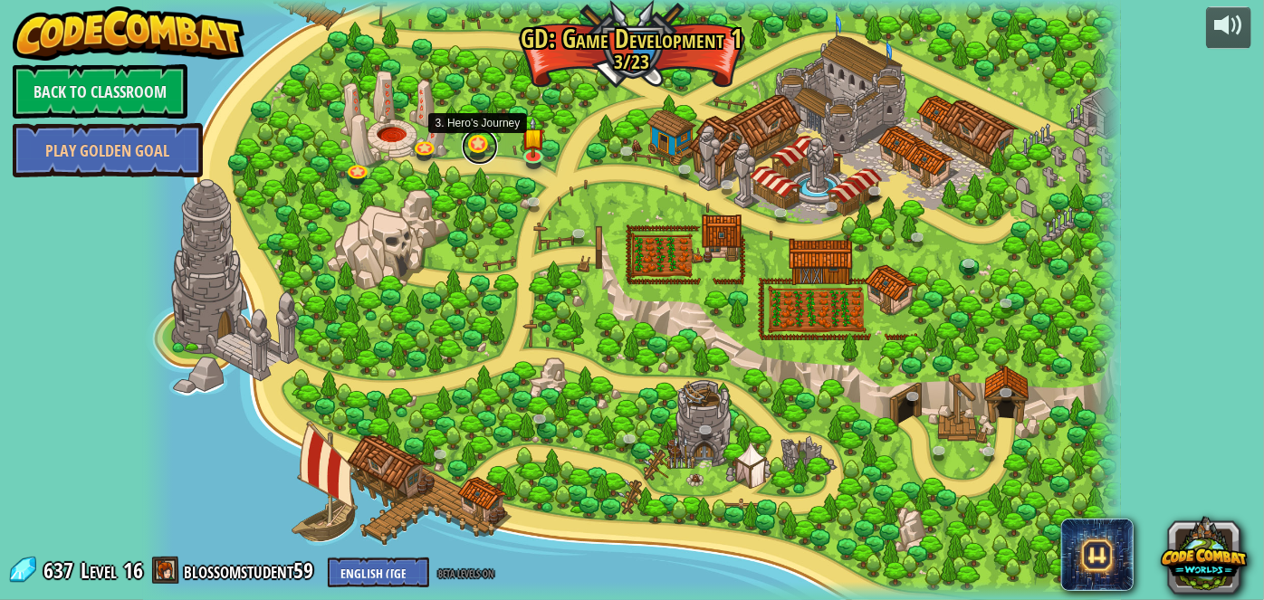
click at [480, 140] on link at bounding box center [480, 147] width 36 height 36
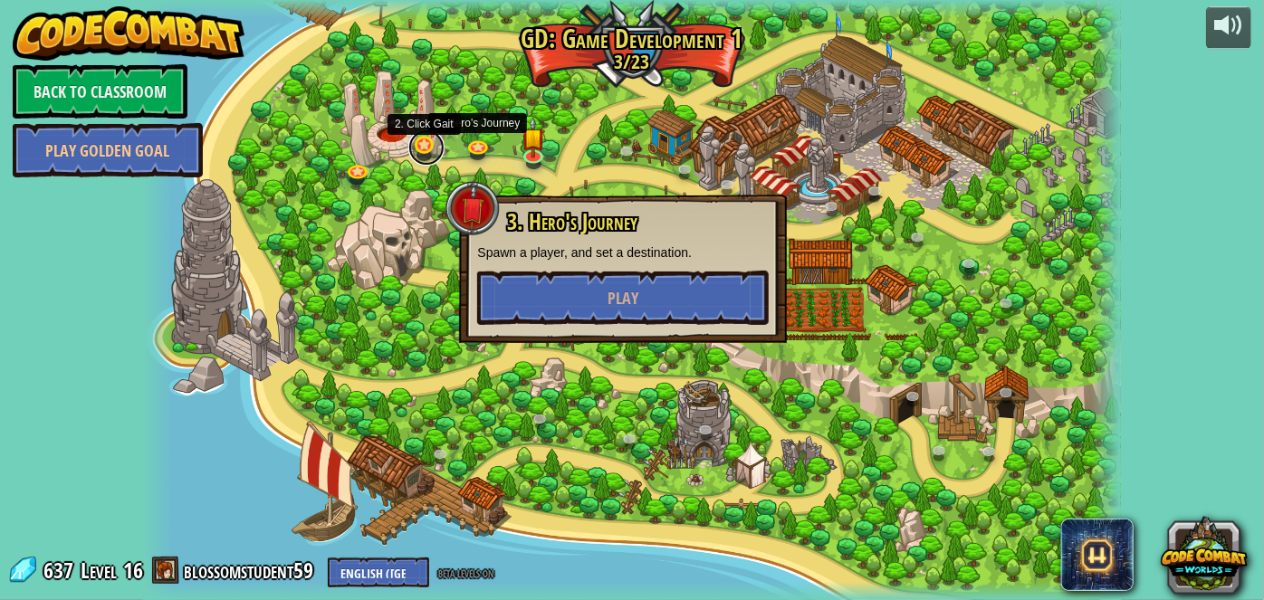
click at [437, 152] on link at bounding box center [426, 148] width 36 height 36
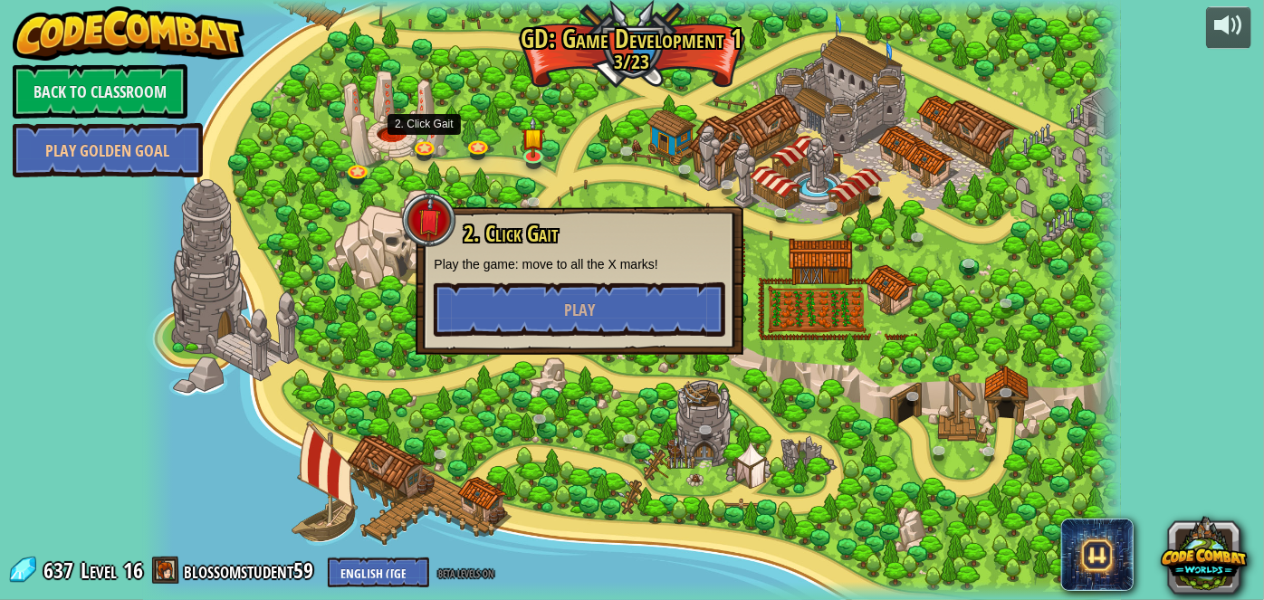
click at [360, 158] on div at bounding box center [631, 300] width 977 height 600
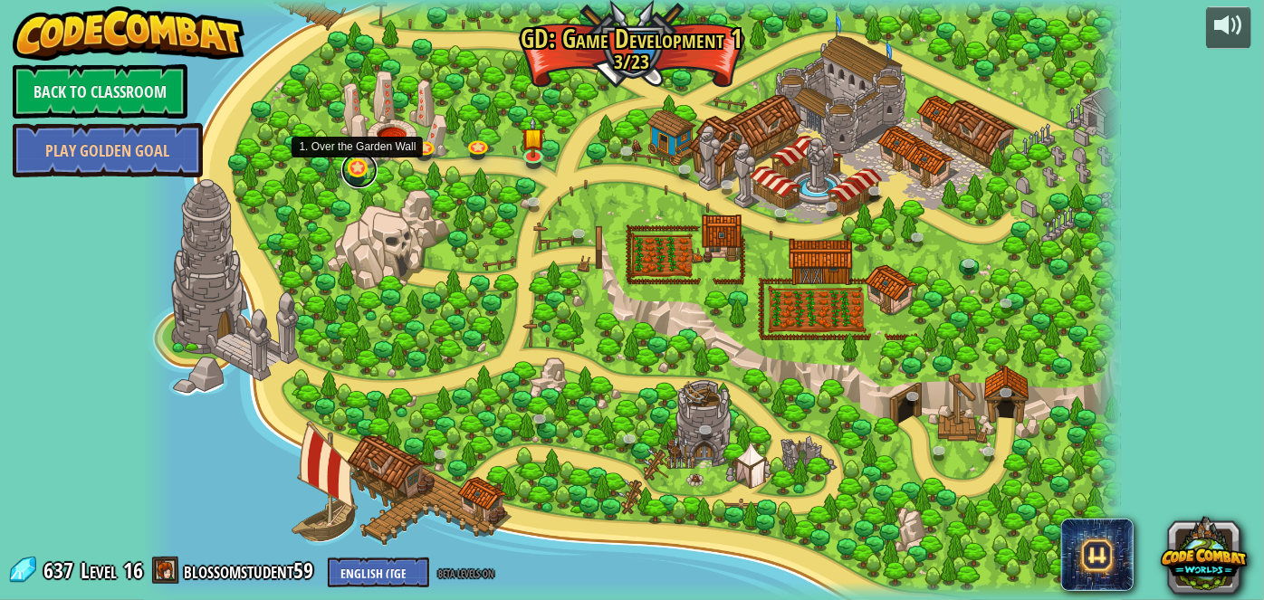
click at [358, 169] on link at bounding box center [359, 170] width 36 height 36
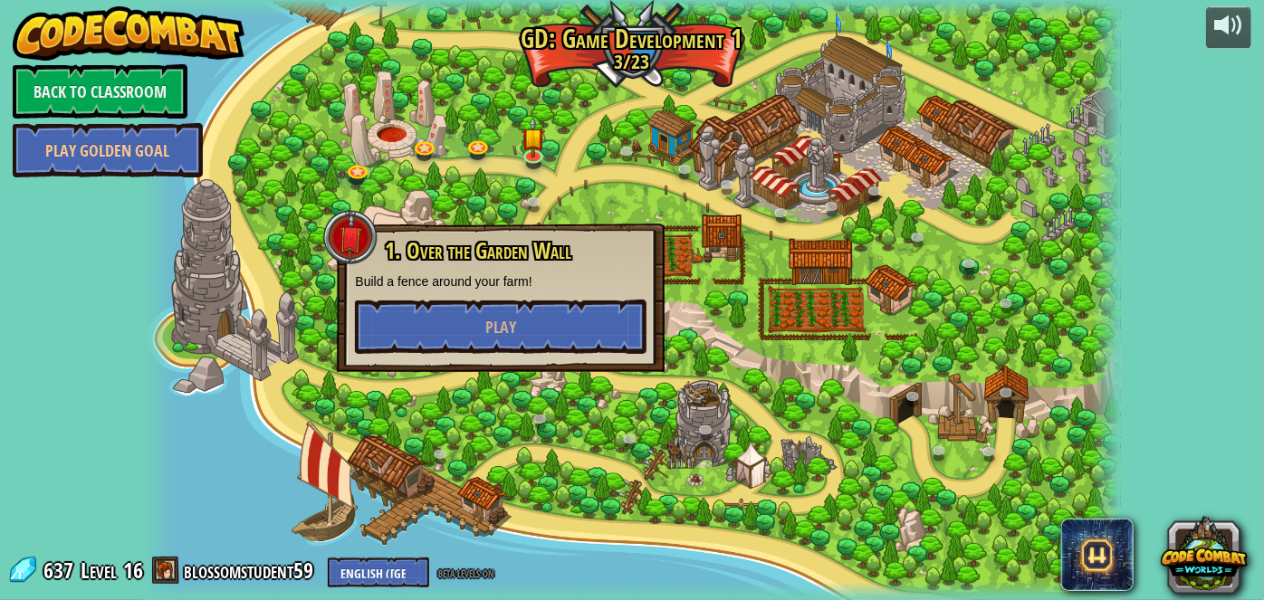
click at [1004, 283] on div at bounding box center [631, 300] width 977 height 600
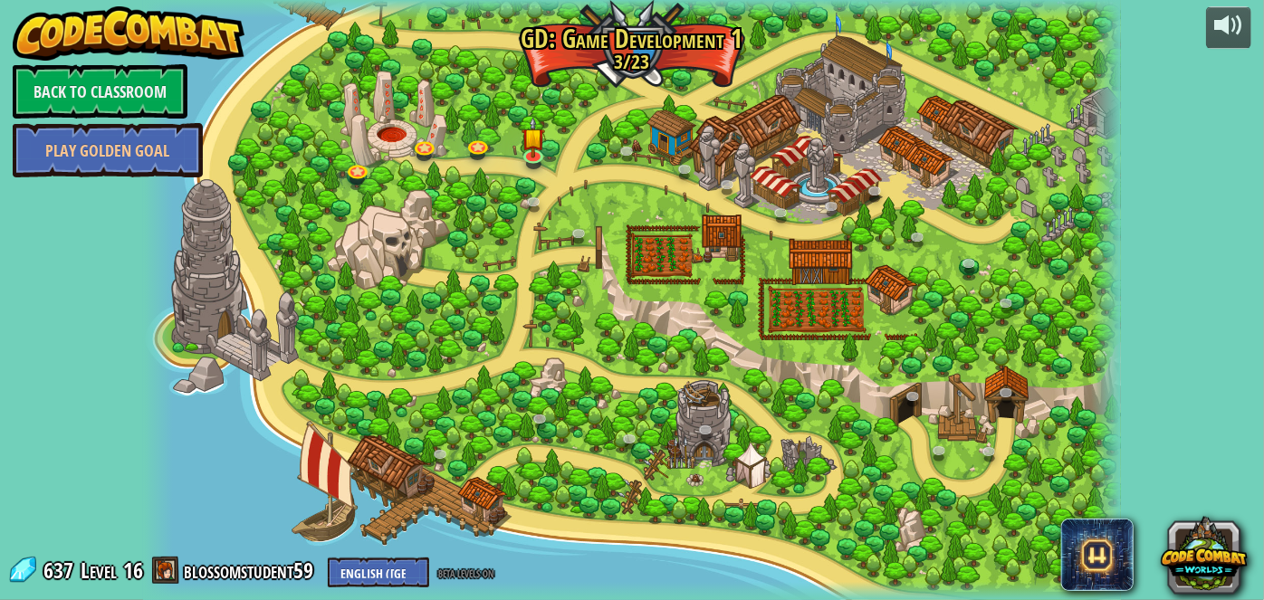
click at [836, 316] on div at bounding box center [631, 300] width 977 height 600
drag, startPoint x: 974, startPoint y: 445, endPoint x: 973, endPoint y: 436, distance: 9.1
click at [974, 446] on div at bounding box center [631, 300] width 977 height 600
drag, startPoint x: 623, startPoint y: 375, endPoint x: 782, endPoint y: 398, distance: 161.1
click at [627, 375] on div at bounding box center [631, 300] width 977 height 600
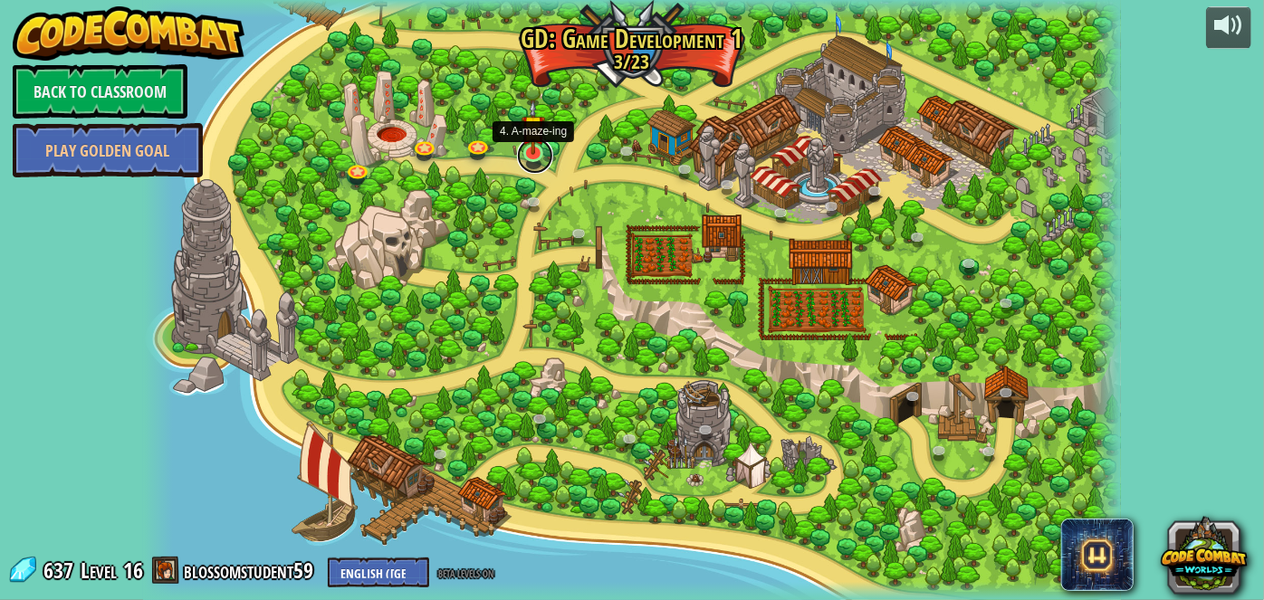
click at [533, 155] on link at bounding box center [535, 156] width 36 height 36
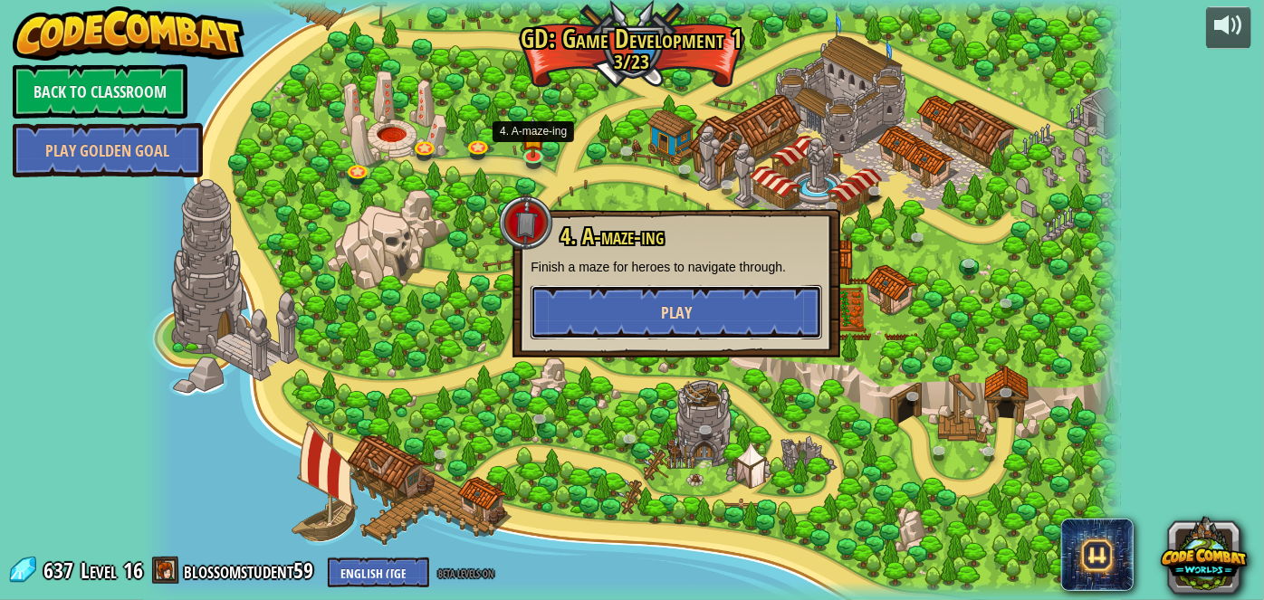
click at [603, 302] on button "Play" at bounding box center [677, 312] width 292 height 54
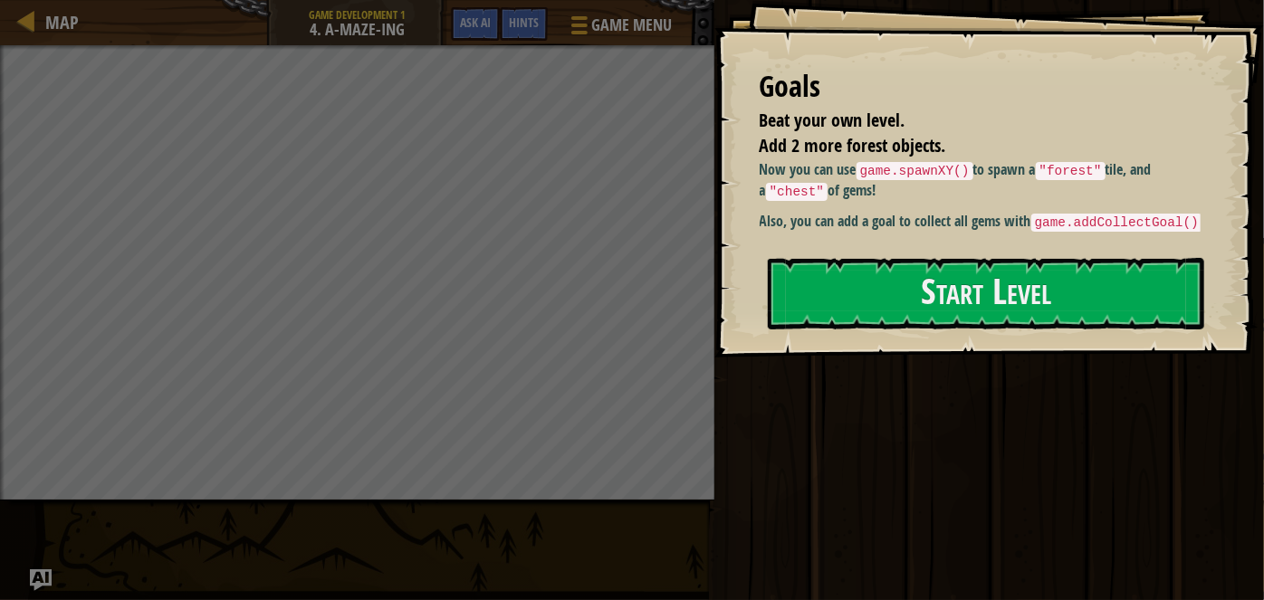
click at [755, 311] on div "Goals Beat your own level. Add 2 more forest objects. Now you can use game.spaw…" at bounding box center [990, 179] width 550 height 358
click at [785, 291] on button "Start Level" at bounding box center [986, 294] width 437 height 72
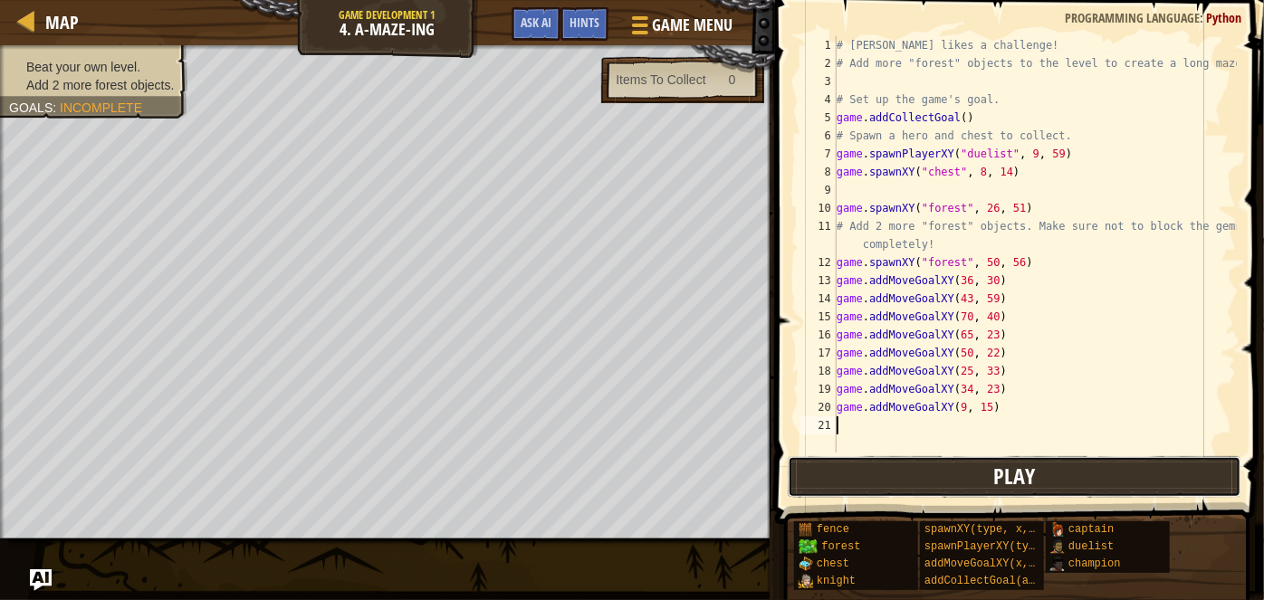
click at [823, 485] on button "Play" at bounding box center [1015, 477] width 454 height 42
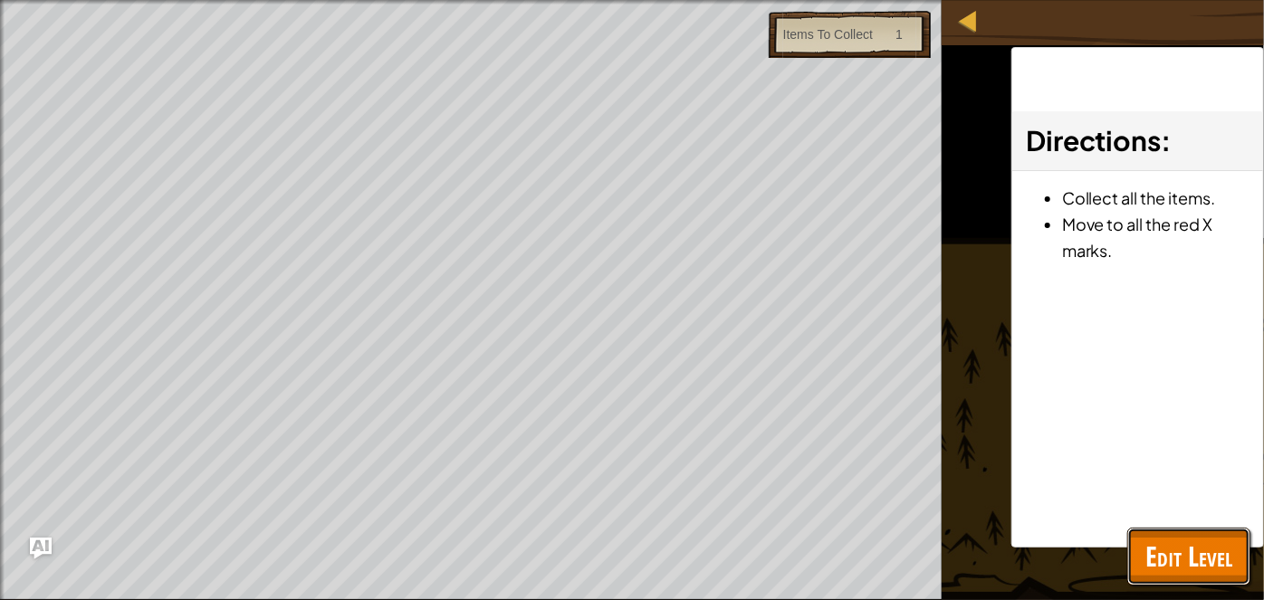
drag, startPoint x: 1198, startPoint y: 563, endPoint x: 1195, endPoint y: 553, distance: 10.3
click at [1196, 554] on span "Edit Level" at bounding box center [1189, 556] width 87 height 37
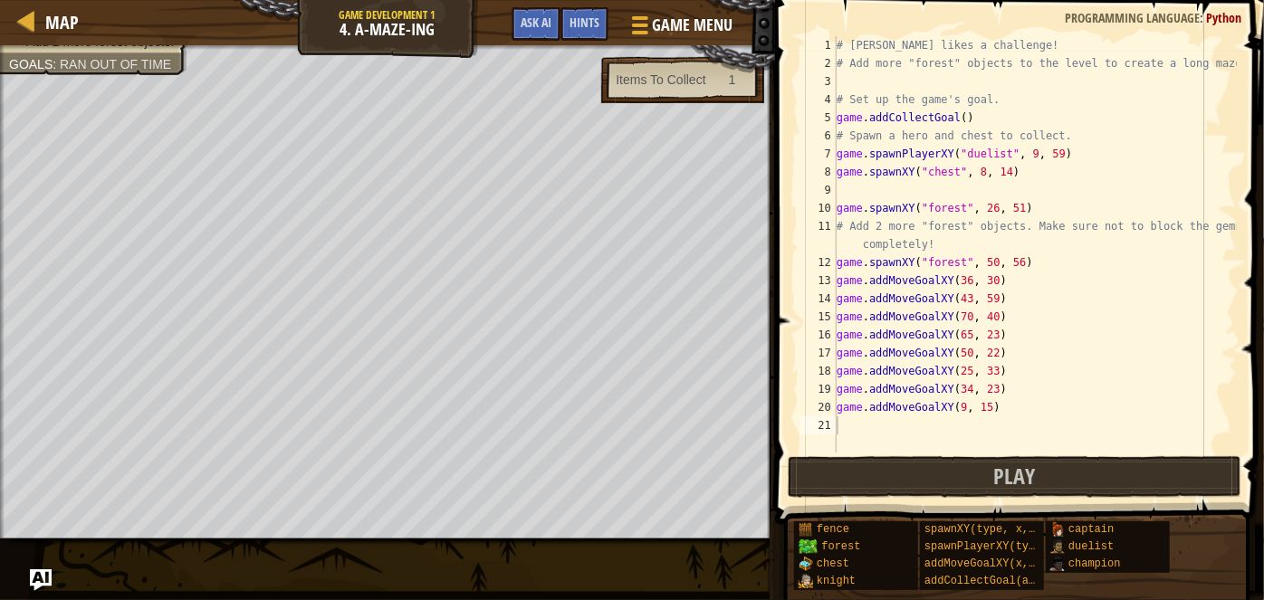
type textarea "# Add 2 more "forest" objects. Make sure not to block the gems completely!"
drag, startPoint x: 849, startPoint y: 226, endPoint x: 990, endPoint y: 242, distance: 142.1
click at [990, 237] on div "# [PERSON_NAME] likes a challenge! # Add more "forest" objects to the level to …" at bounding box center [1035, 262] width 404 height 453
click at [855, 435] on div "# [PERSON_NAME] likes a challenge! # Add more "forest" objects to the level to …" at bounding box center [1035, 262] width 404 height 453
click at [636, 71] on div "Items To Collect 1" at bounding box center [682, 79] width 162 height 47
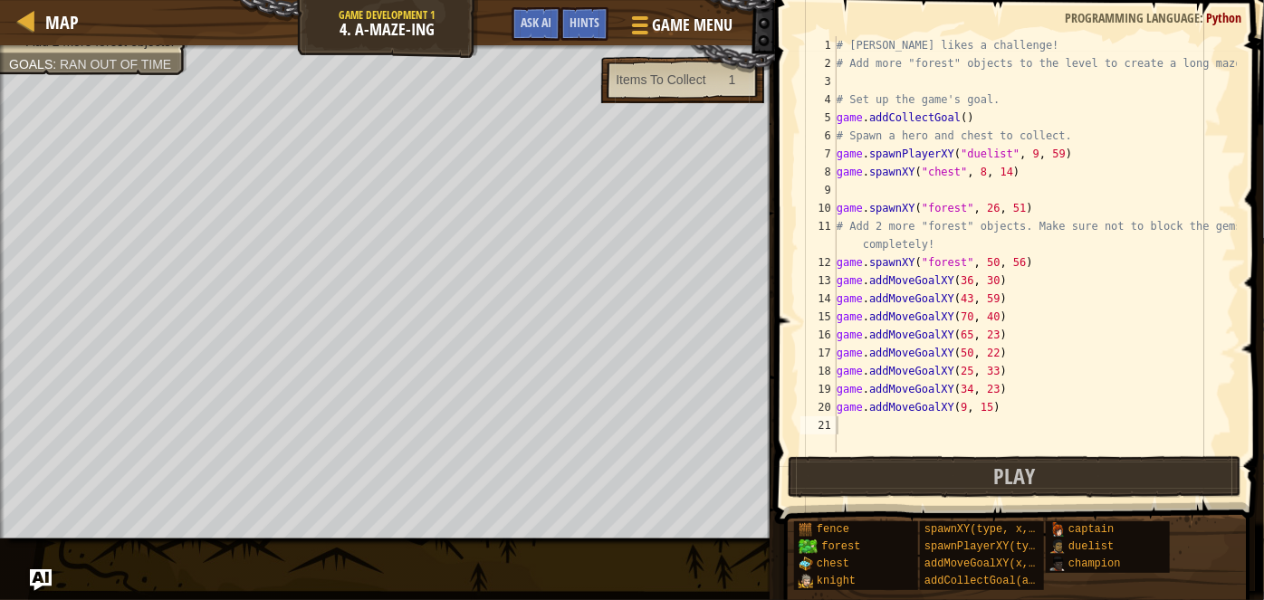
drag, startPoint x: 634, startPoint y: 76, endPoint x: 683, endPoint y: 78, distance: 48.9
click at [682, 78] on div "Items To Collect" at bounding box center [661, 80] width 90 height 18
click at [692, 75] on div "Items To Collect" at bounding box center [661, 80] width 90 height 18
drag, startPoint x: 971, startPoint y: 411, endPoint x: 926, endPoint y: 394, distance: 47.6
click at [855, 409] on div "# [PERSON_NAME] likes a challenge! # Add more "forest" objects to the level to …" at bounding box center [1035, 262] width 404 height 453
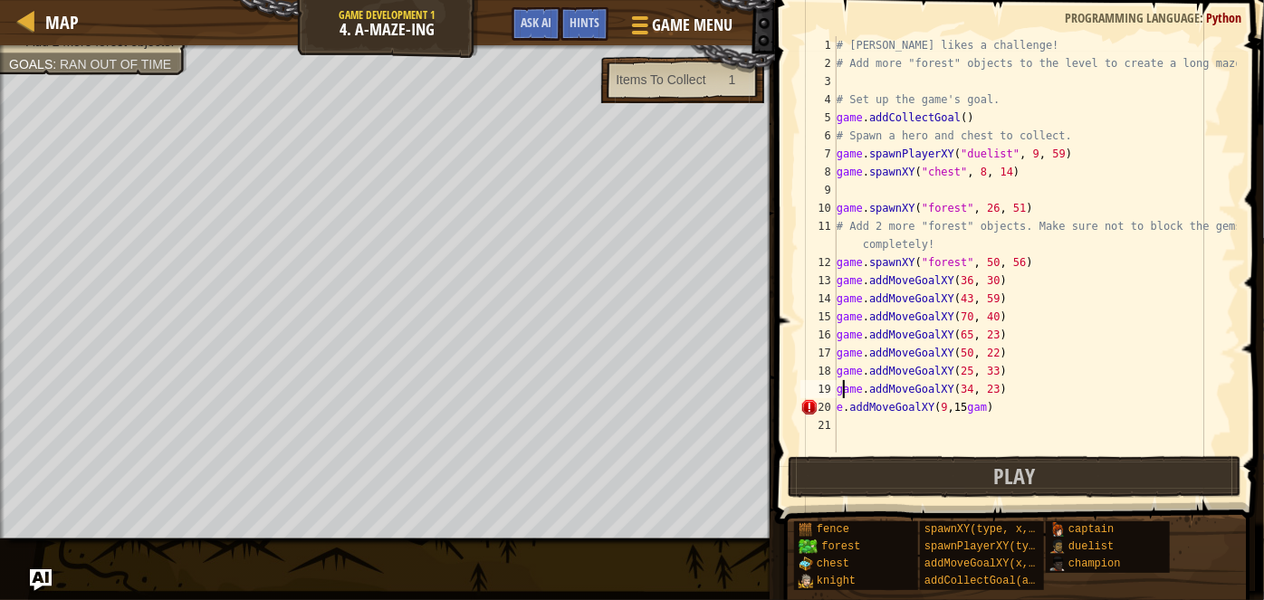
click at [844, 397] on div "# [PERSON_NAME] likes a challenge! # Add more "forest" objects to the level to …" at bounding box center [1035, 262] width 404 height 453
drag, startPoint x: 1027, startPoint y: 411, endPoint x: 1012, endPoint y: 411, distance: 15.4
click at [1012, 411] on div "# [PERSON_NAME] likes a challenge! # Add more "forest" objects to the level to …" at bounding box center [1035, 262] width 404 height 453
drag, startPoint x: 965, startPoint y: 409, endPoint x: 826, endPoint y: 417, distance: 139.7
click at [826, 417] on div "e.addMoveGoalXY(9, 15gam) 1 2 3 4 5 6 7 8 9 10 11 12 13 14 15 16 17 18 19 20 21…" at bounding box center [1017, 244] width 440 height 417
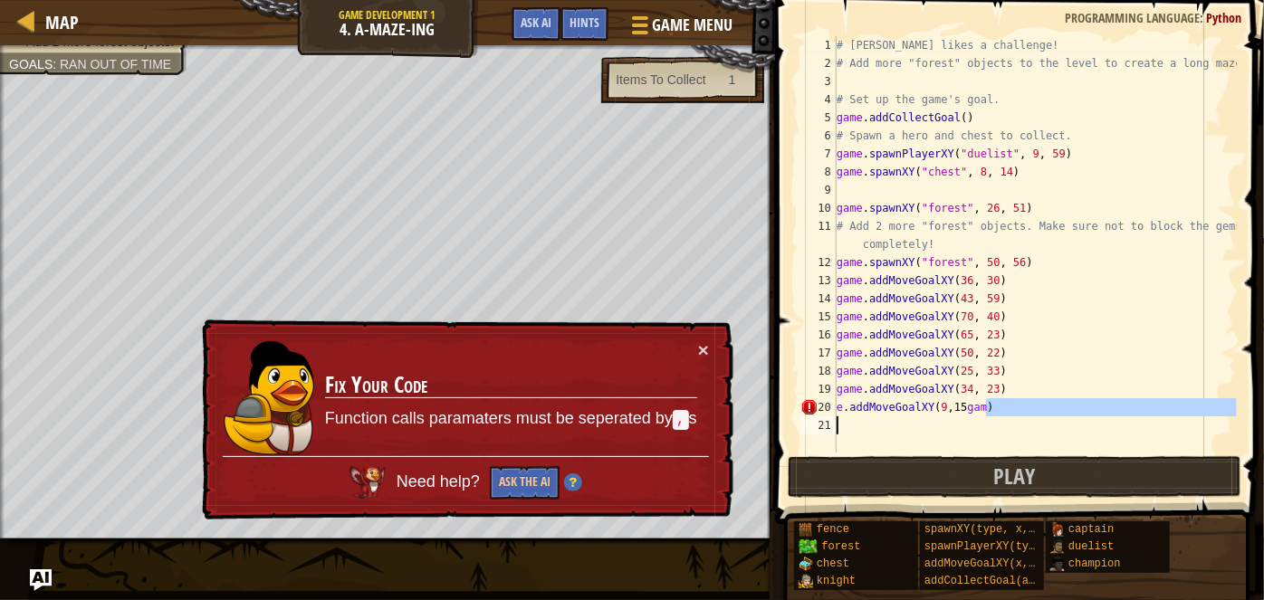
click at [1002, 413] on div "# [PERSON_NAME] likes a challenge! # Add more "forest" objects to the level to …" at bounding box center [1035, 244] width 404 height 417
drag, startPoint x: 1006, startPoint y: 411, endPoint x: 813, endPoint y: 411, distance: 192.9
click at [813, 411] on div "e.addMoveGoalXY(9, 15gam) 1 2 3 4 5 6 7 8 9 10 11 12 13 14 15 16 17 18 19 20 21…" at bounding box center [1017, 244] width 440 height 417
click at [993, 410] on div "# [PERSON_NAME] likes a challenge! # Add more "forest" objects to the level to …" at bounding box center [1035, 262] width 404 height 453
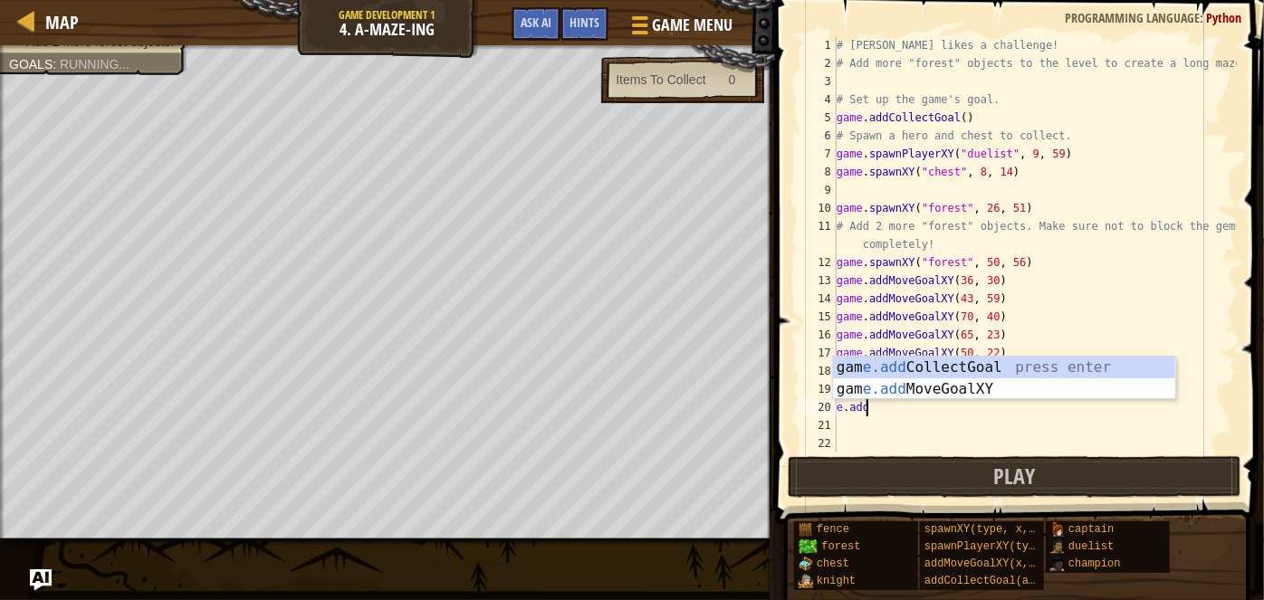
scroll to position [8, 1]
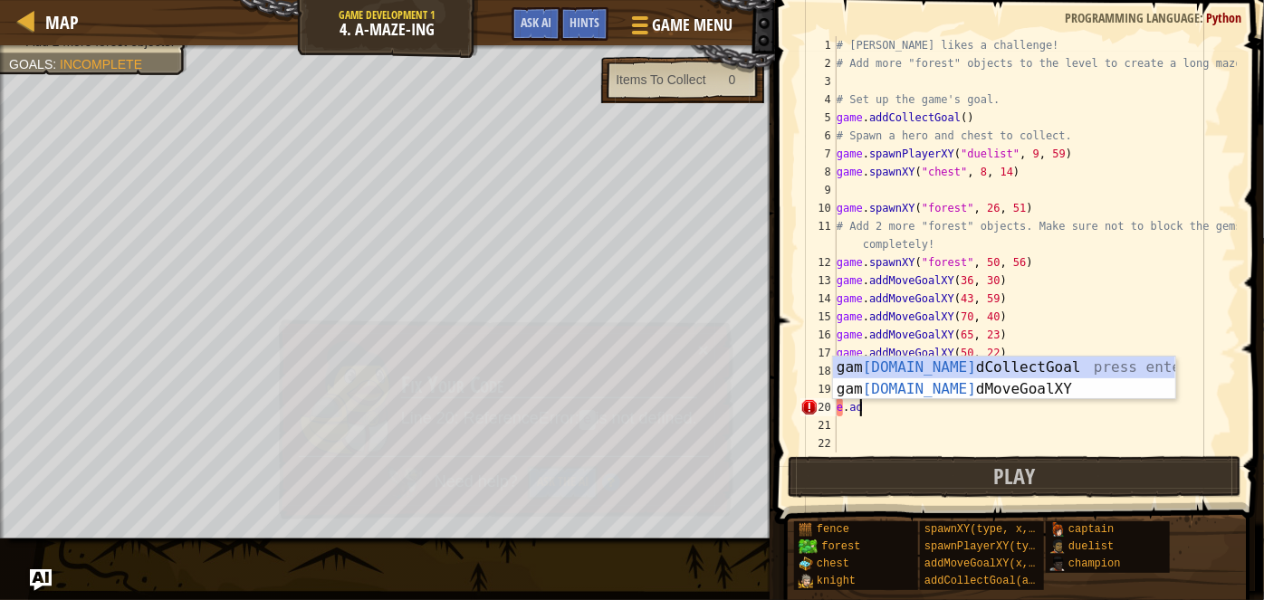
type textarea "e"
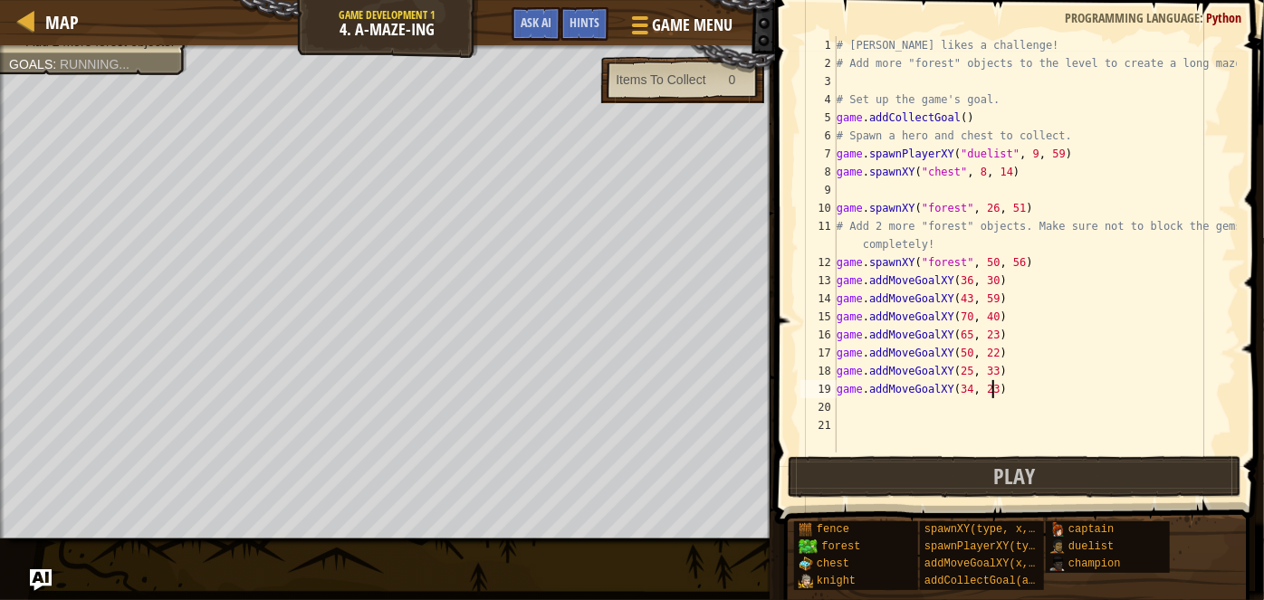
scroll to position [8, 0]
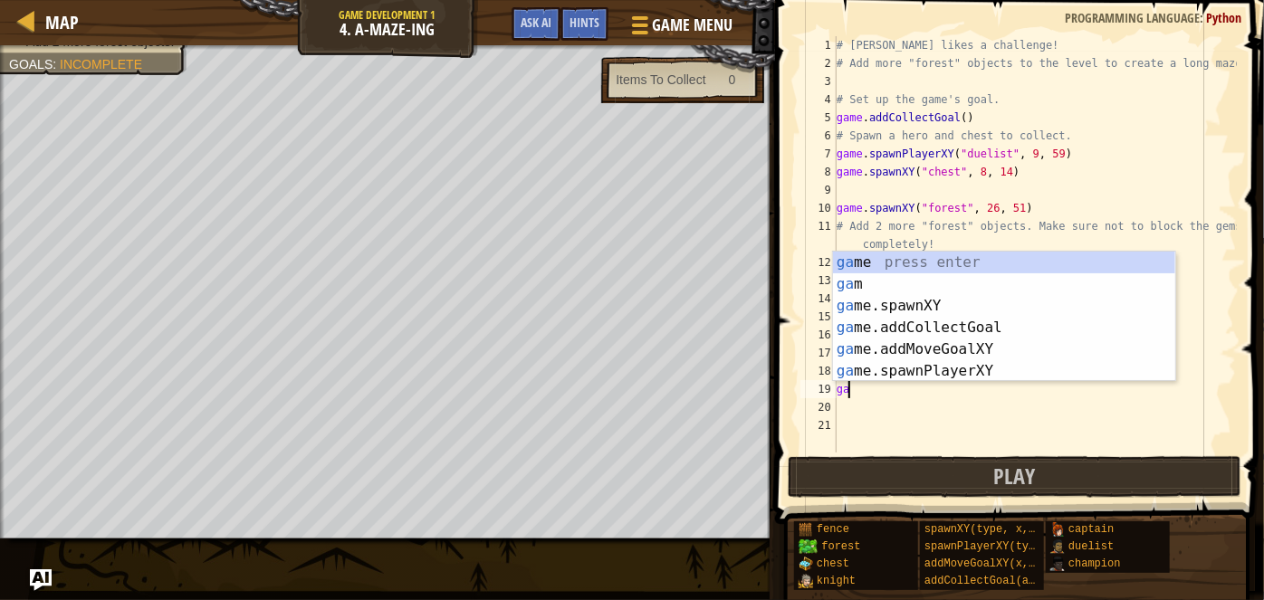
type textarea "g"
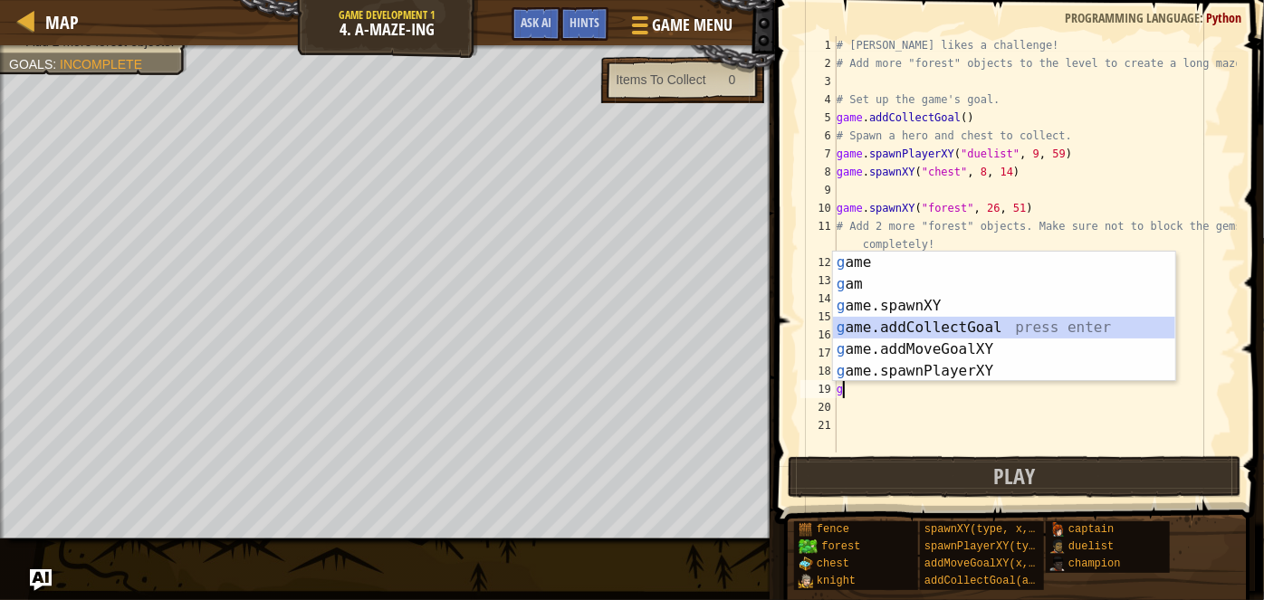
click at [955, 331] on div "g ame press enter g am press enter g ame.spawnXY press enter g ame.addCollectGo…" at bounding box center [1004, 339] width 343 height 174
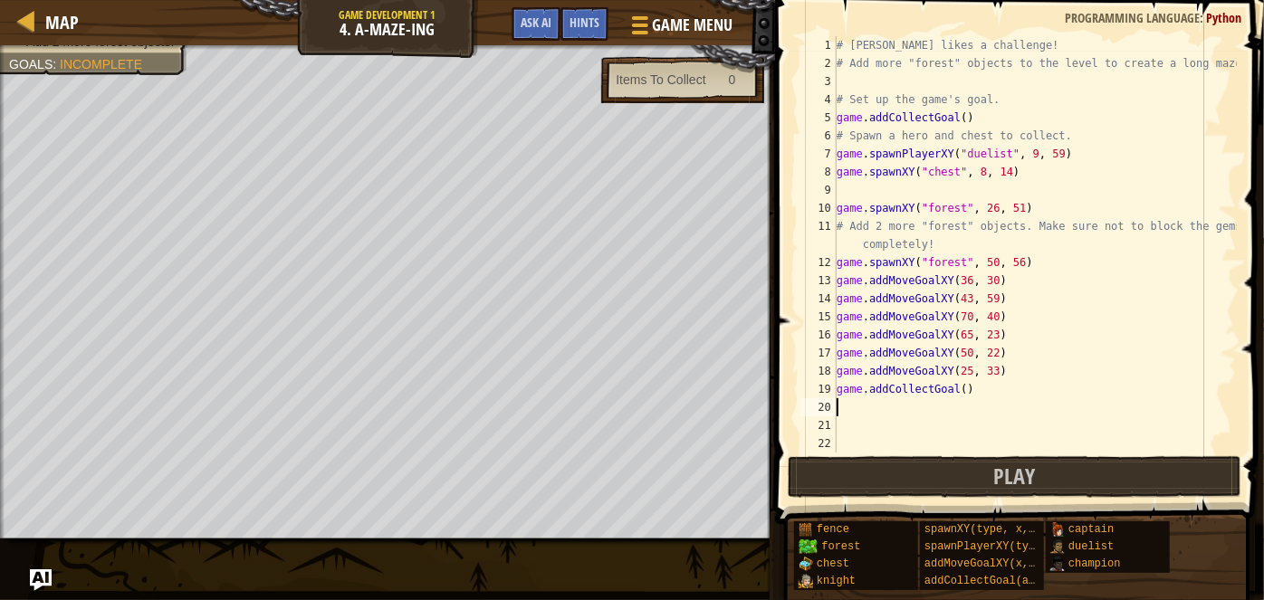
drag, startPoint x: 909, startPoint y: 390, endPoint x: 1178, endPoint y: 398, distance: 269.1
click at [936, 389] on div "# [PERSON_NAME] likes a challenge! # Add more "forest" objects to the level to …" at bounding box center [1035, 262] width 404 height 453
type textarea "game.addCollectGoal()"
click at [932, 401] on div "# [PERSON_NAME] likes a challenge! # Add more "forest" objects to the level to …" at bounding box center [1035, 262] width 404 height 453
click at [908, 387] on div "# [PERSON_NAME] likes a challenge! # Add more "forest" objects to the level to …" at bounding box center [1035, 262] width 404 height 453
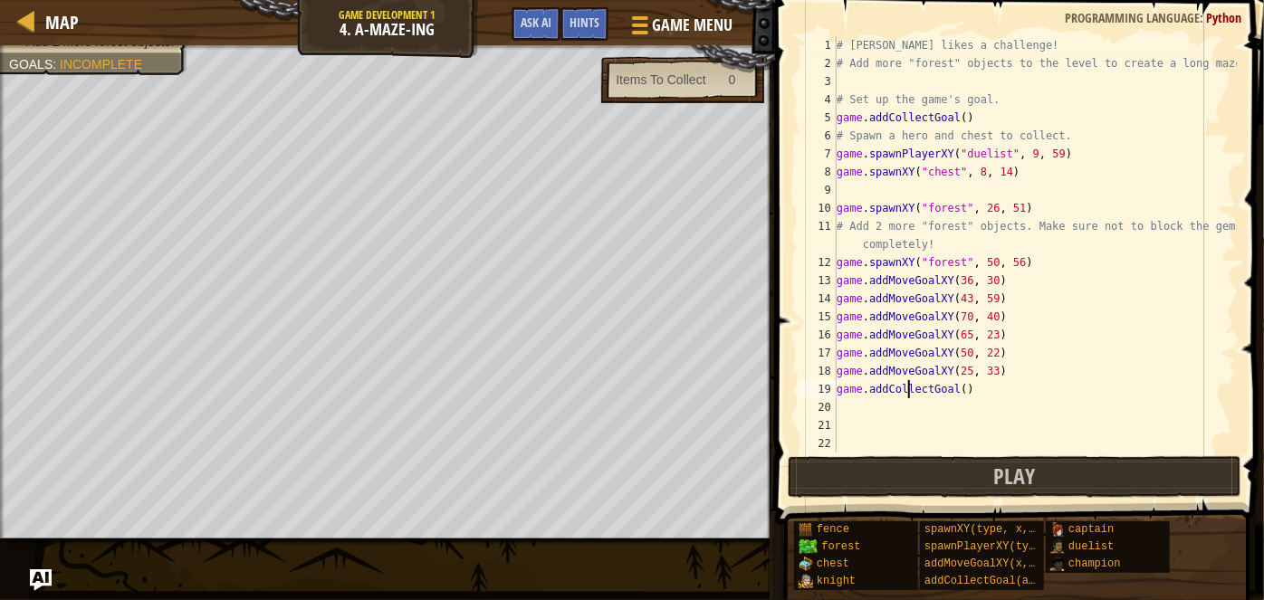
click at [907, 388] on div "# [PERSON_NAME] likes a challenge! # Add more "forest" objects to the level to …" at bounding box center [1035, 262] width 404 height 453
click at [958, 391] on div "# [PERSON_NAME] likes a challenge! # Add more "forest" objects to the level to …" at bounding box center [1035, 262] width 404 height 453
click at [845, 466] on button "Play" at bounding box center [1015, 477] width 454 height 42
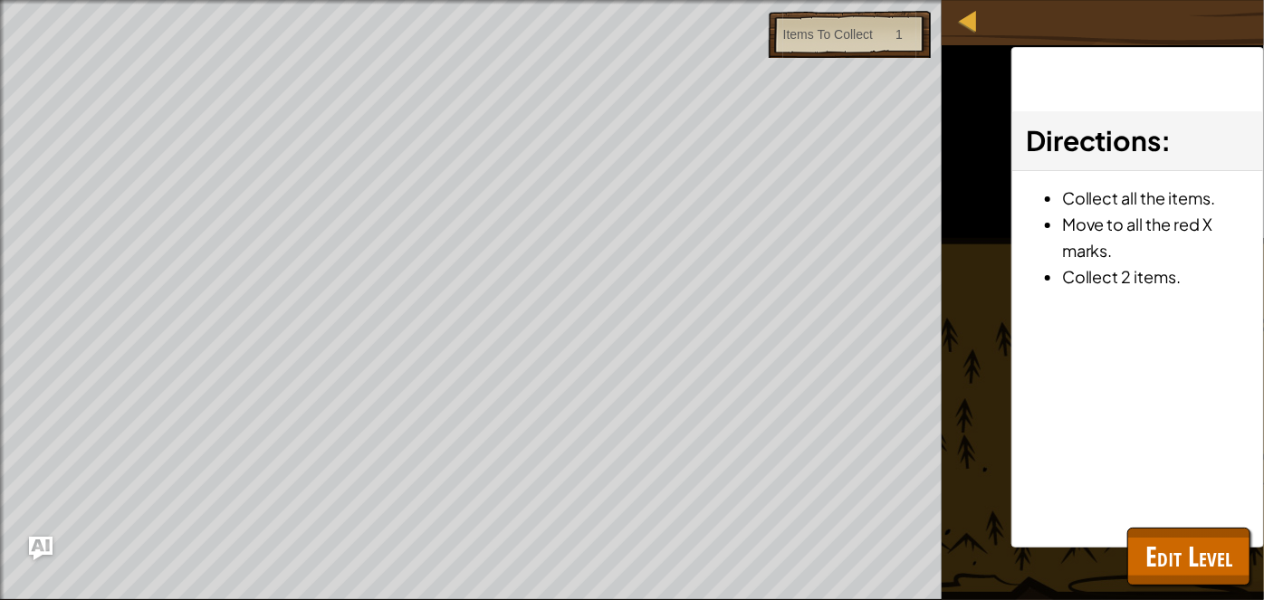
click at [37, 542] on img "Ask AI" at bounding box center [41, 549] width 24 height 24
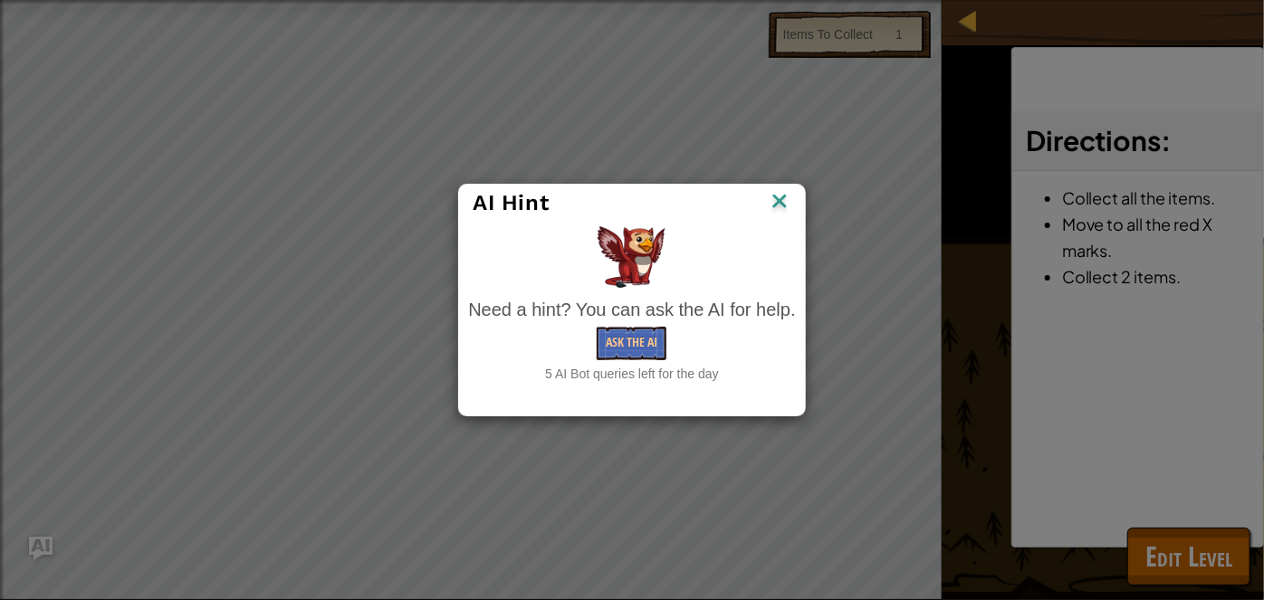
click at [39, 541] on div "AI Hint Need a hint? You can ask the AI for help. Ask the AI 5 AI Bot queries l…" at bounding box center [632, 300] width 1264 height 600
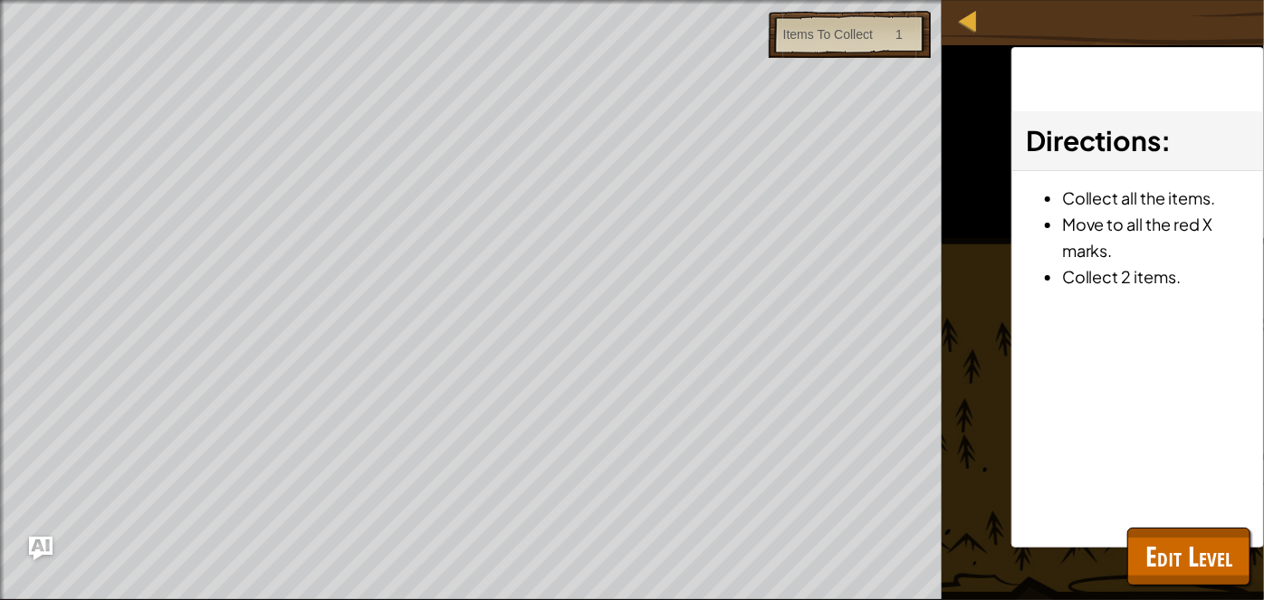
click at [39, 541] on img "Ask AI" at bounding box center [41, 549] width 24 height 24
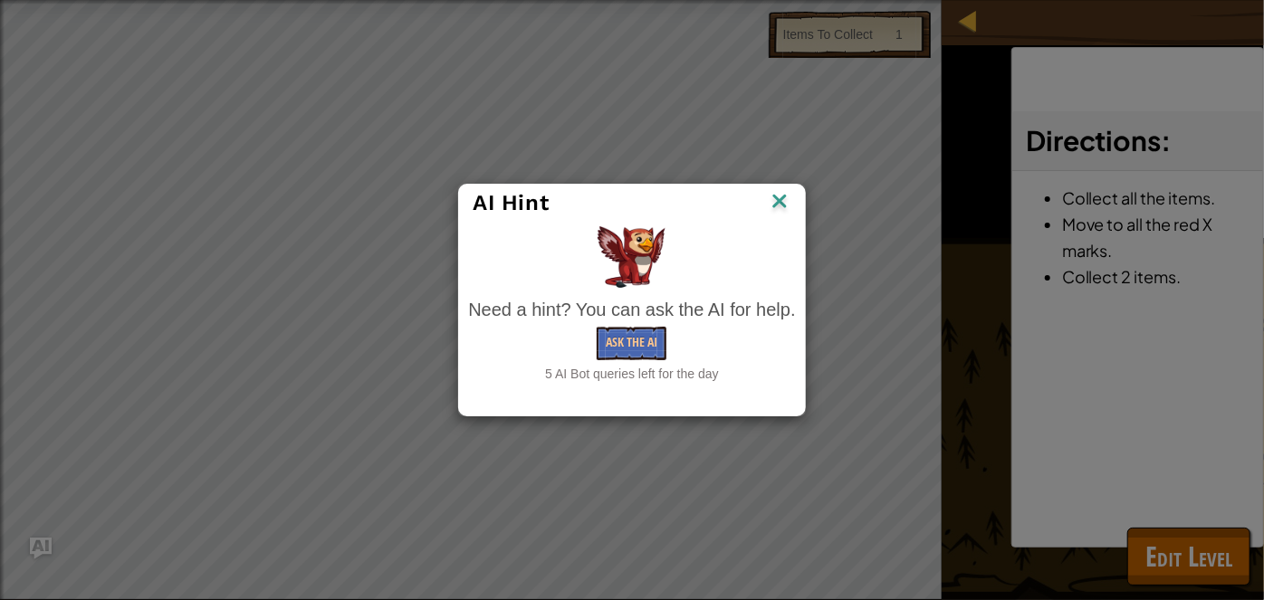
click at [595, 342] on div "Ask the AI" at bounding box center [631, 344] width 327 height 34
click at [646, 350] on button "Ask the AI" at bounding box center [632, 344] width 70 height 34
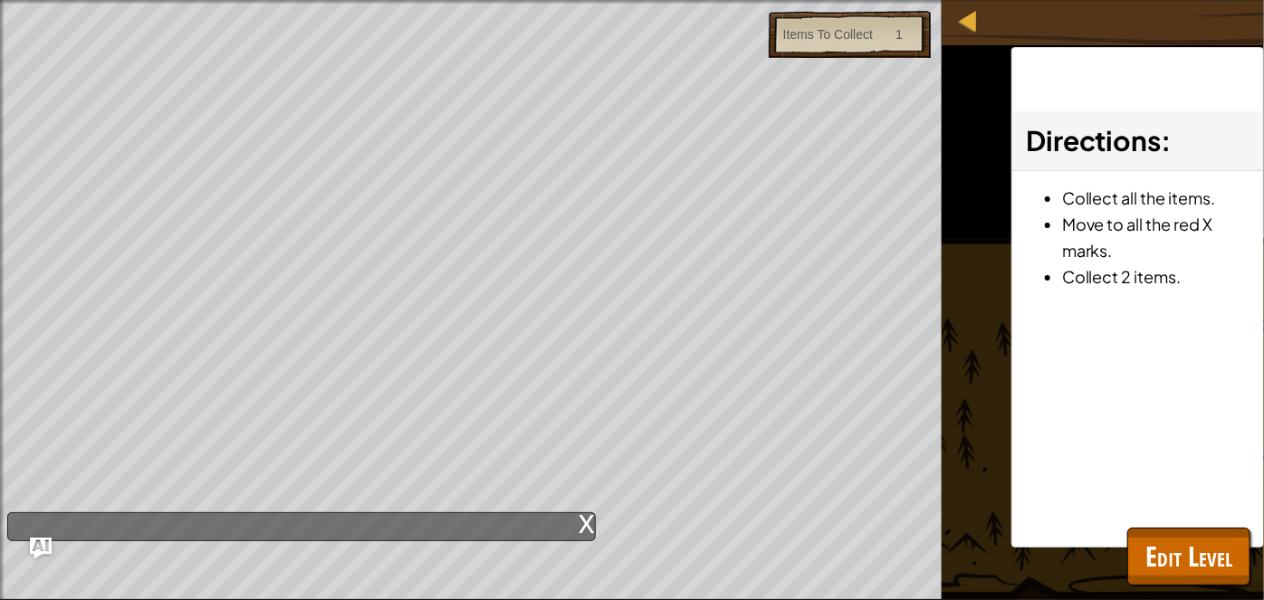
click at [590, 519] on div "x" at bounding box center [587, 523] width 16 height 18
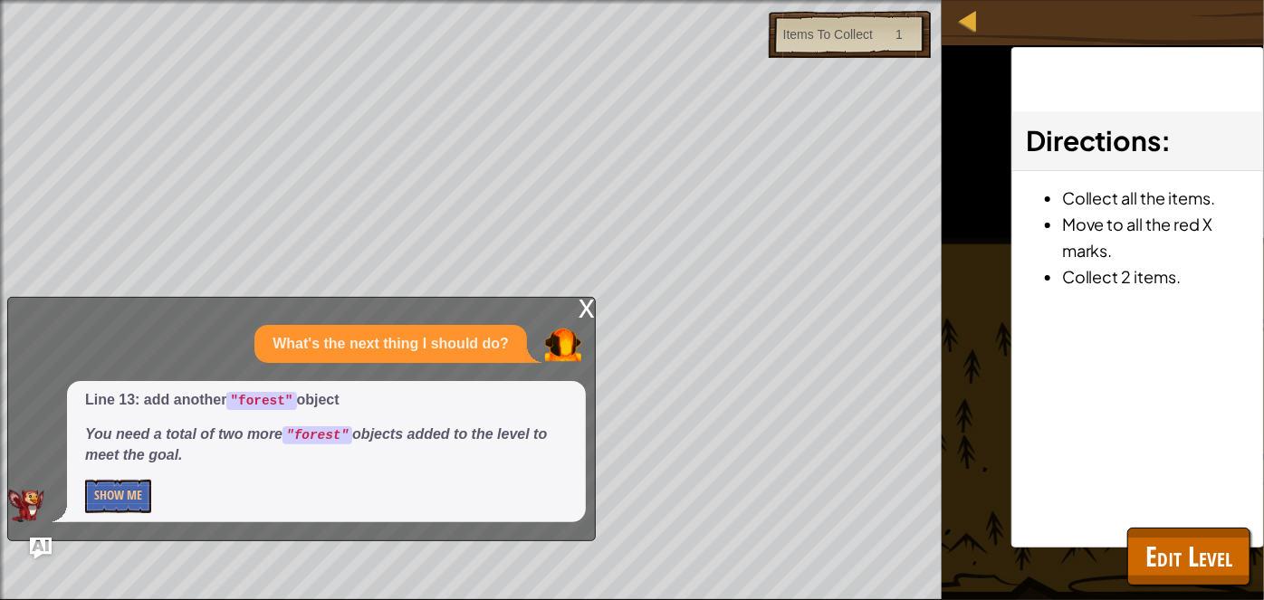
click at [580, 304] on div "x" at bounding box center [587, 307] width 16 height 18
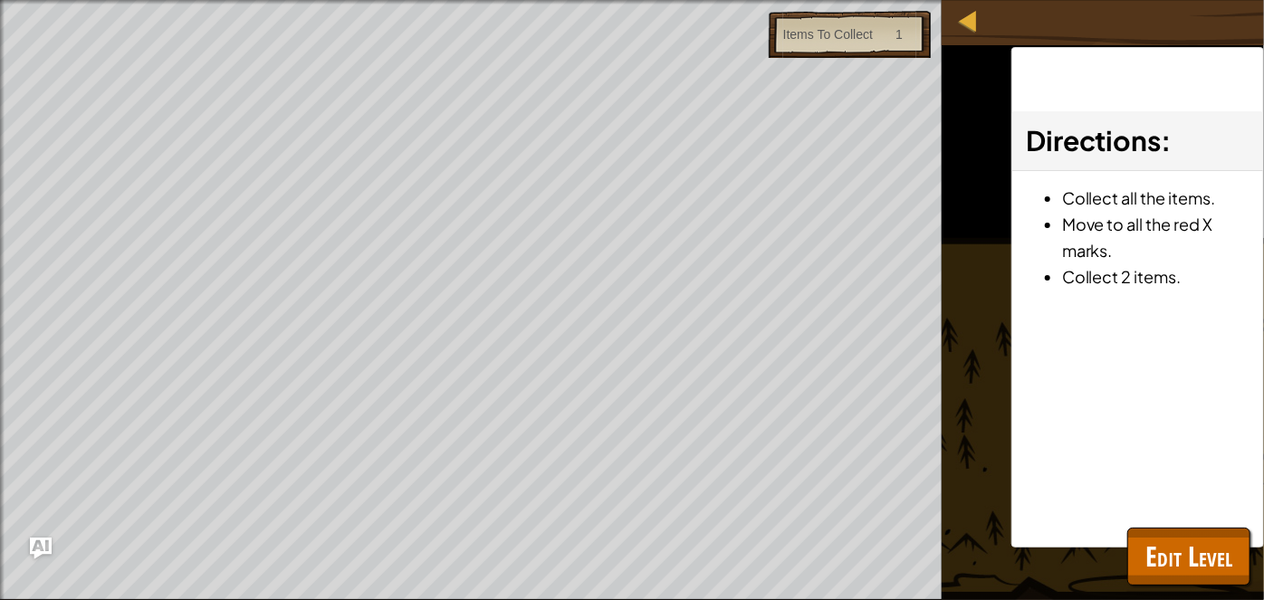
click at [982, 289] on div "Beat your own level. Add 2 more forest objects. Goals : Ran out of time Items T…" at bounding box center [632, 300] width 1264 height 600
click at [918, 0] on html "Map Game Development 1 4. A-maze-ing Game Menu Done Hints Ask AI 1 2 3 4 5 6 7 …" at bounding box center [632, 0] width 1264 height 0
click at [1207, 42] on div "Map Game Development 1 4. A-maze-ing Game Menu Done Hints Ask AI 1 2 3 4 5 6 7 …" at bounding box center [632, 300] width 1264 height 600
click at [1192, 554] on span "Edit Level" at bounding box center [1189, 556] width 87 height 37
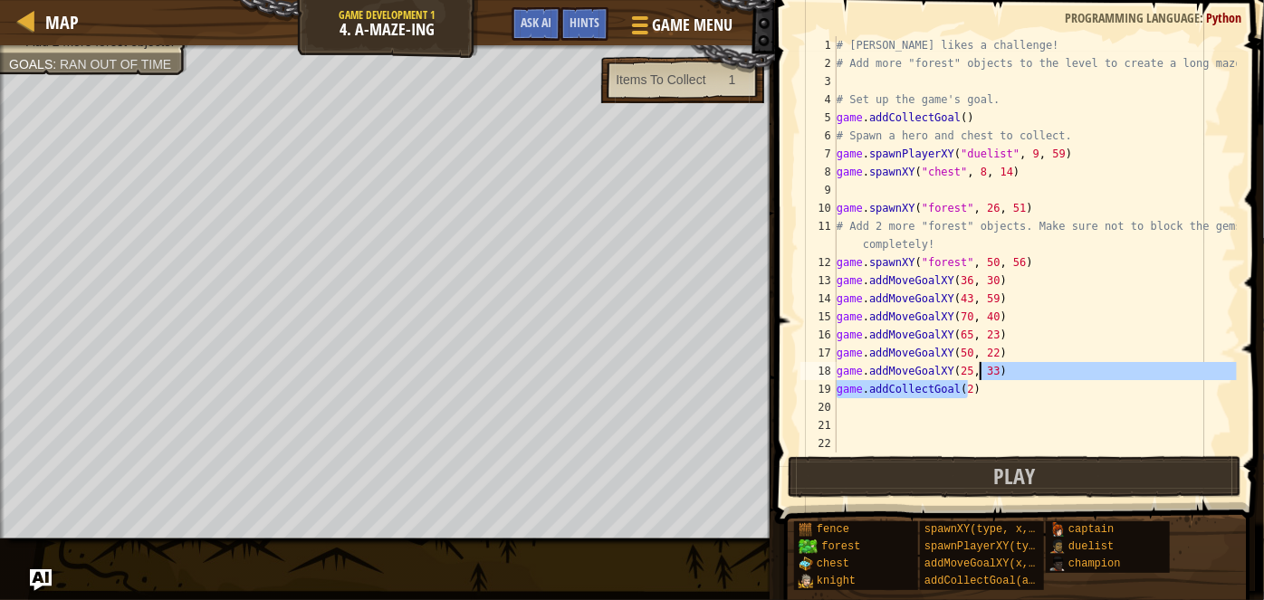
drag, startPoint x: 983, startPoint y: 384, endPoint x: 981, endPoint y: 373, distance: 11.0
click at [981, 373] on div "# [PERSON_NAME] likes a challenge! # Add more "forest" objects to the level to …" at bounding box center [1035, 262] width 404 height 453
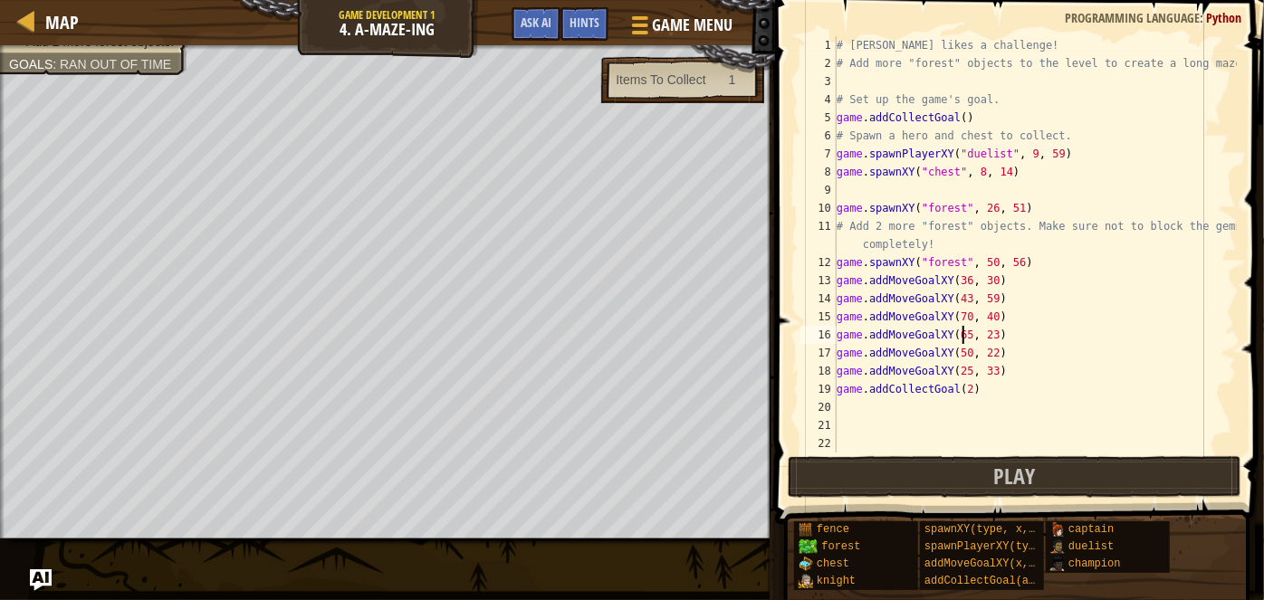
click at [961, 339] on div "# [PERSON_NAME] likes a challenge! # Add more "forest" objects to the level to …" at bounding box center [1035, 262] width 404 height 453
click at [966, 389] on div "# [PERSON_NAME] likes a challenge! # Add more "forest" objects to the level to …" at bounding box center [1035, 262] width 404 height 453
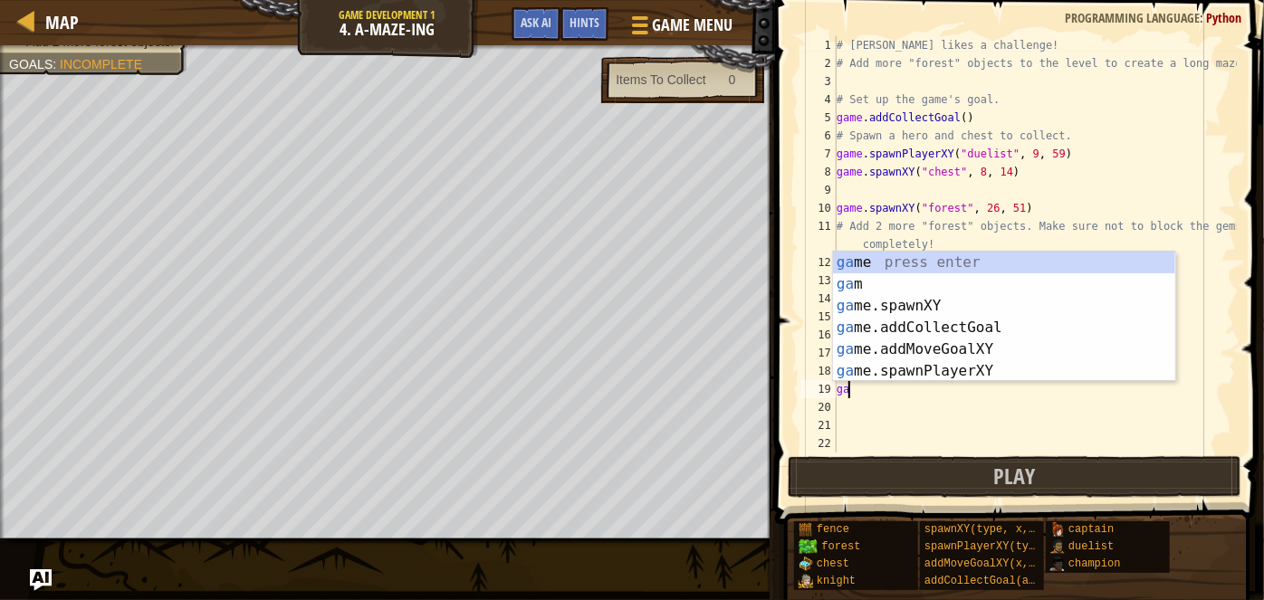
scroll to position [8, 0]
type textarea "g"
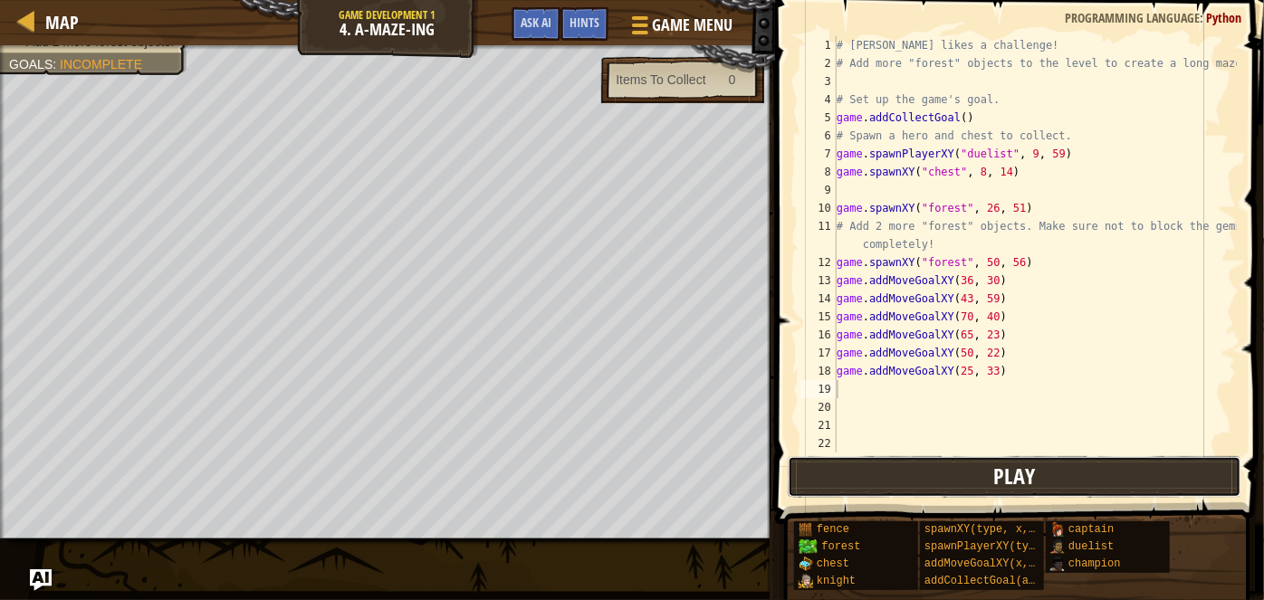
click at [922, 485] on button "Play" at bounding box center [1015, 477] width 454 height 42
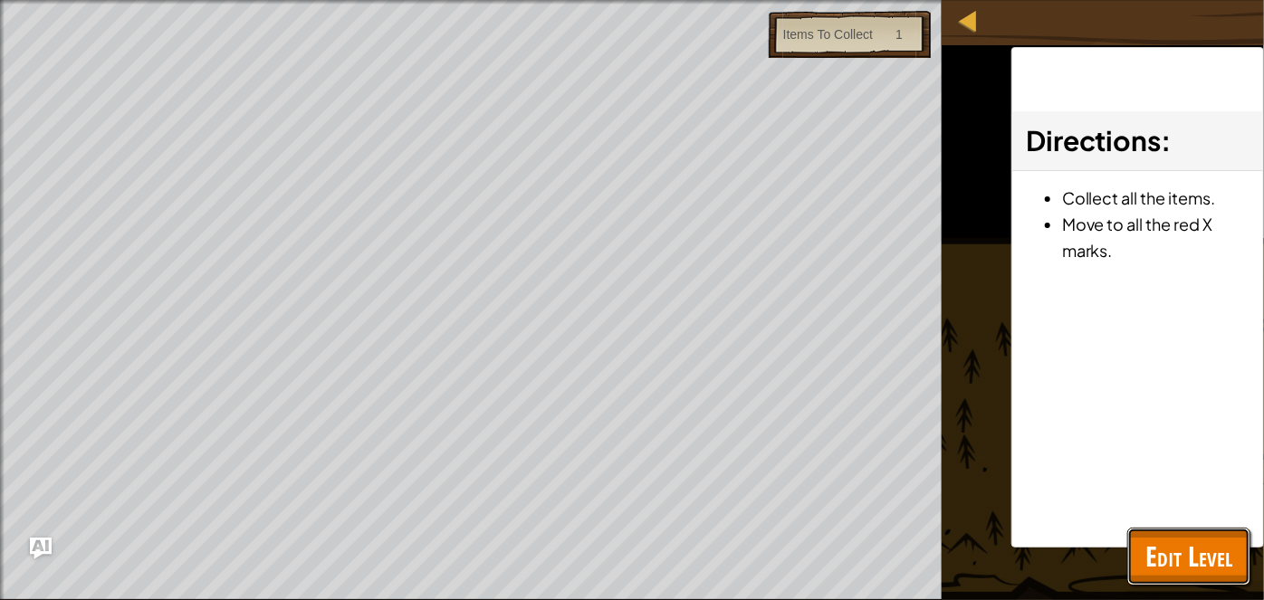
click at [1212, 582] on button "Edit Level" at bounding box center [1189, 557] width 123 height 58
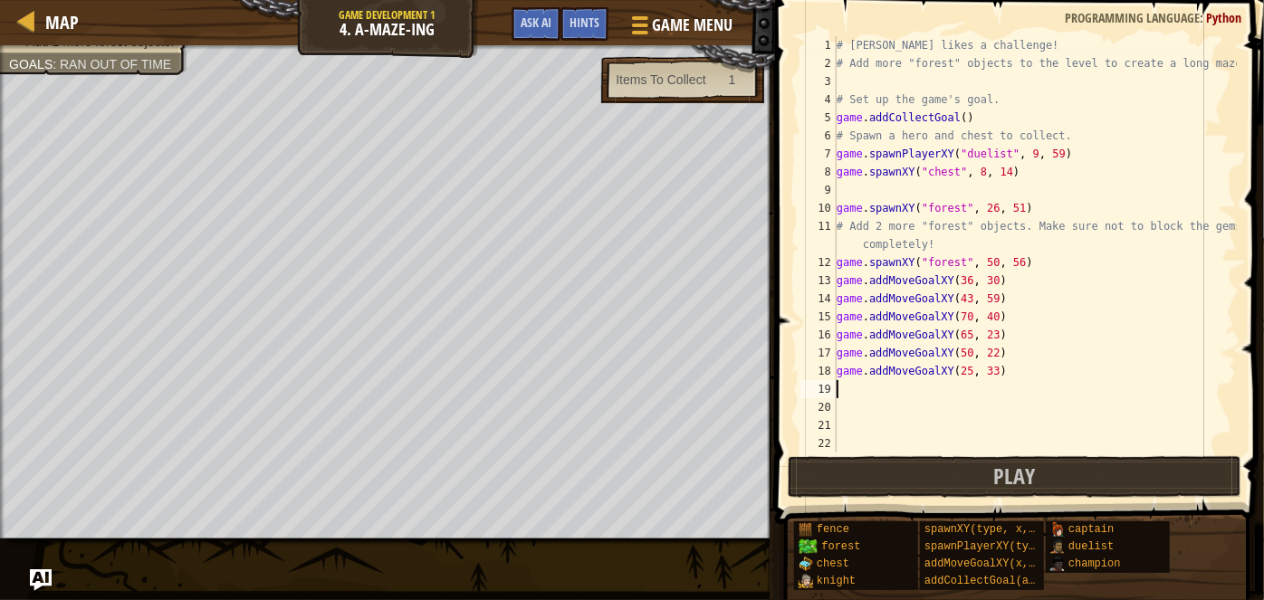
click at [855, 388] on div "# [PERSON_NAME] likes a challenge! # Add more "forest" objects to the level to …" at bounding box center [1035, 262] width 404 height 453
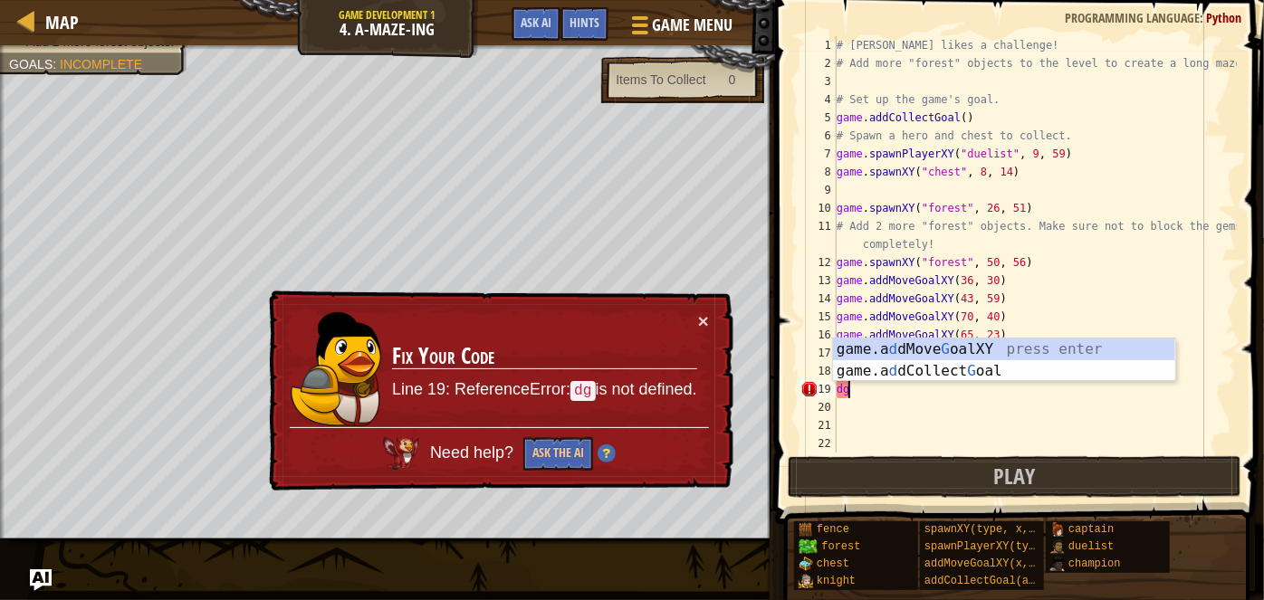
type textarea "d"
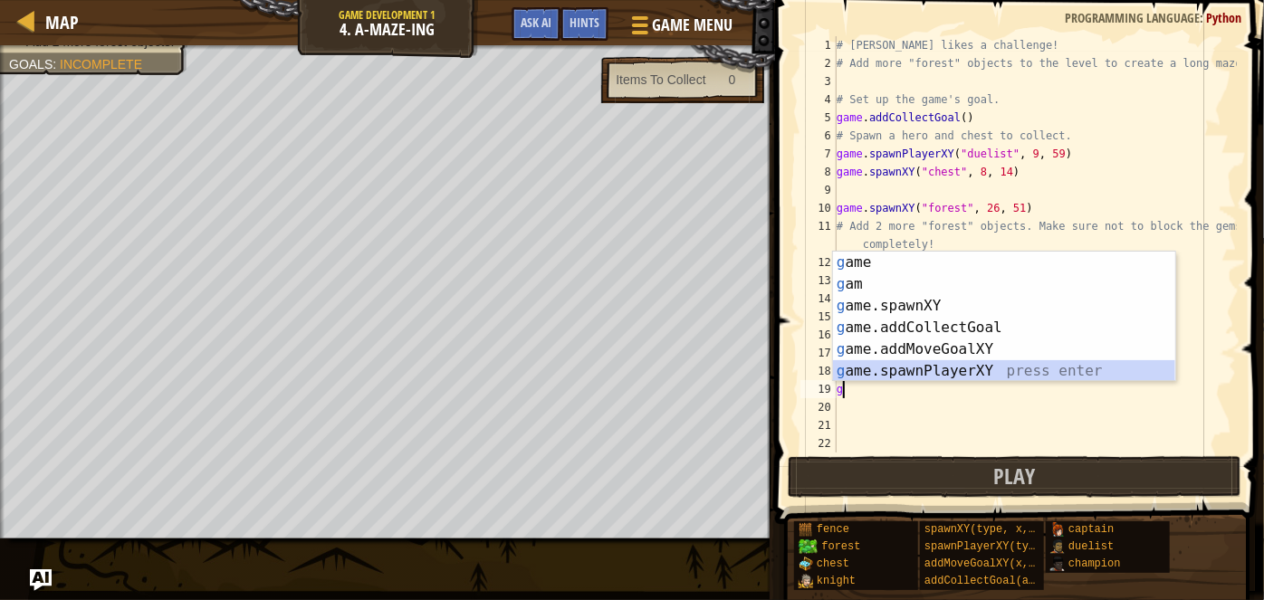
click at [918, 364] on div "g ame press enter g am press enter g ame.spawnXY press enter g ame.addCollectGo…" at bounding box center [1004, 339] width 343 height 174
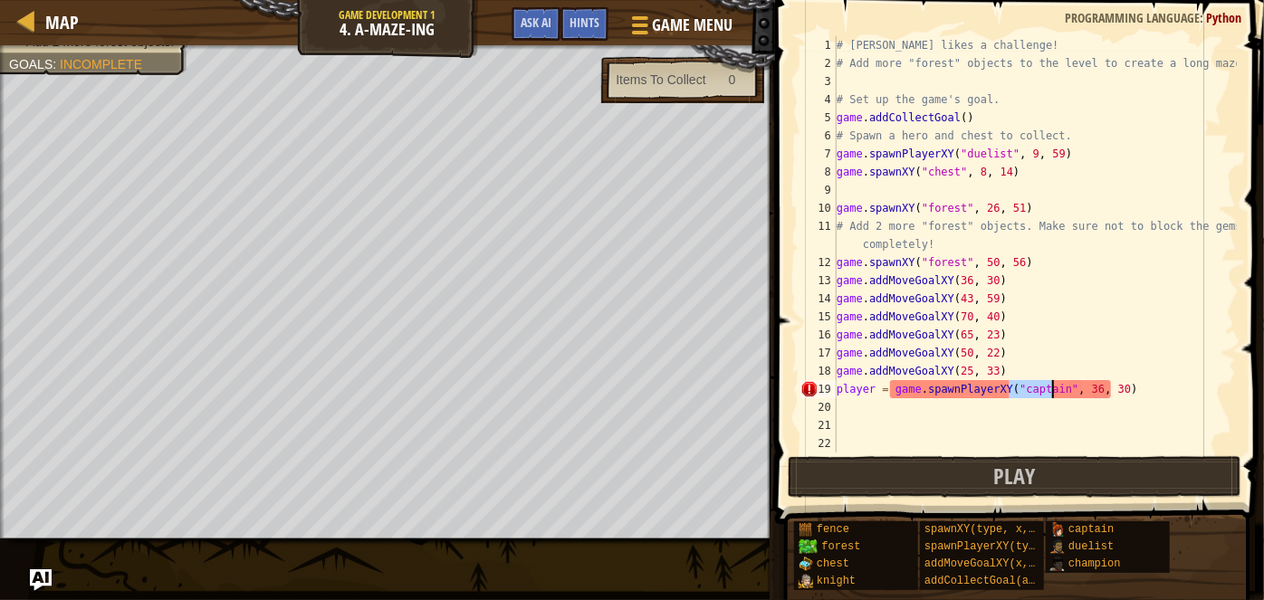
type textarea "player = game.spawnPlayerXY("", 36, 30)"
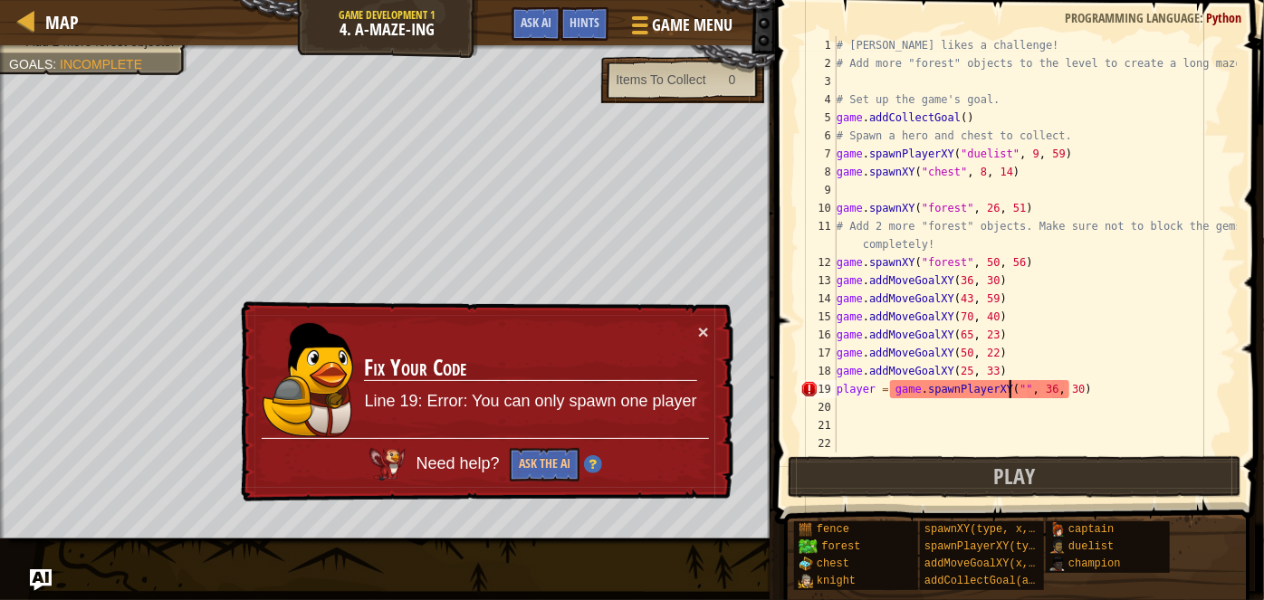
click at [1013, 384] on div "# [PERSON_NAME] likes a challenge! # Add more "forest" objects to the level to …" at bounding box center [1035, 262] width 404 height 453
click at [965, 427] on div "# [PERSON_NAME] likes a challenge! # Add more "forest" objects to the level to …" at bounding box center [1035, 262] width 404 height 453
click at [1011, 387] on div "# [PERSON_NAME] likes a challenge! # Add more "forest" objects to the level to …" at bounding box center [1035, 262] width 404 height 453
type textarea "player = game.spawnPlayerXY("", 36, 30)"
click at [709, 317] on div "× Fix Your Code Line 19: Error: You can only spawn one player Need help? Ask th…" at bounding box center [485, 401] width 499 height 209
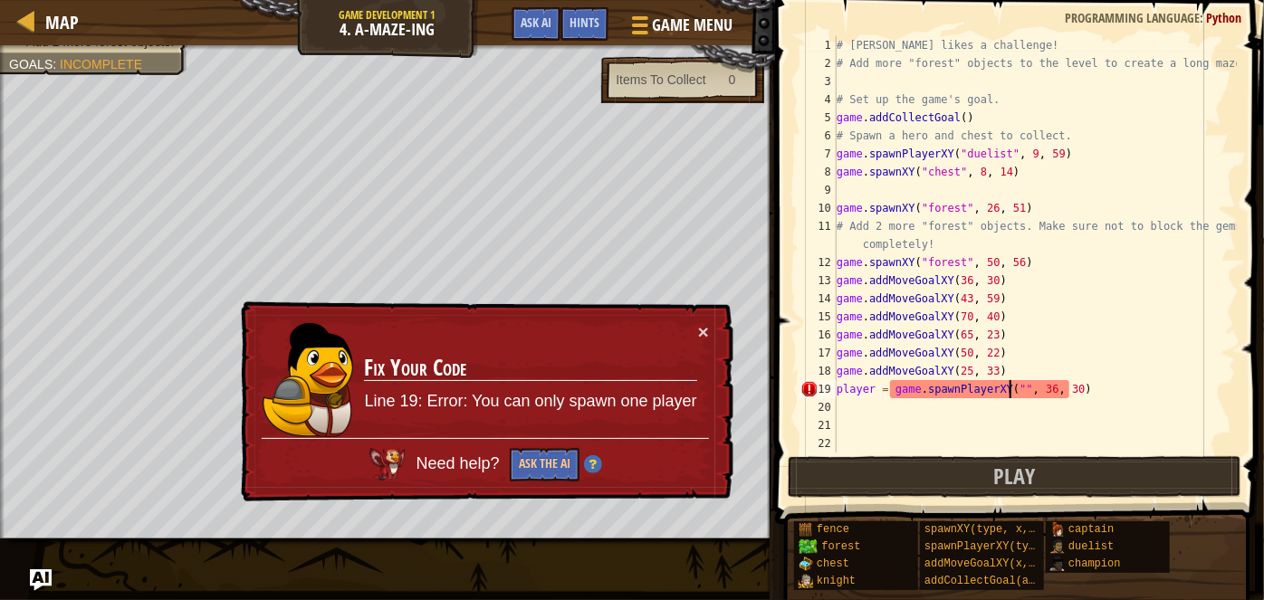
click at [712, 327] on div "× Fix Your Code Line 19: Error: You can only spawn one player Need help? Ask th…" at bounding box center [485, 401] width 498 height 207
click at [704, 325] on button "×" at bounding box center [705, 334] width 12 height 19
click at [548, 455] on button "Ask the AI" at bounding box center [543, 465] width 71 height 34
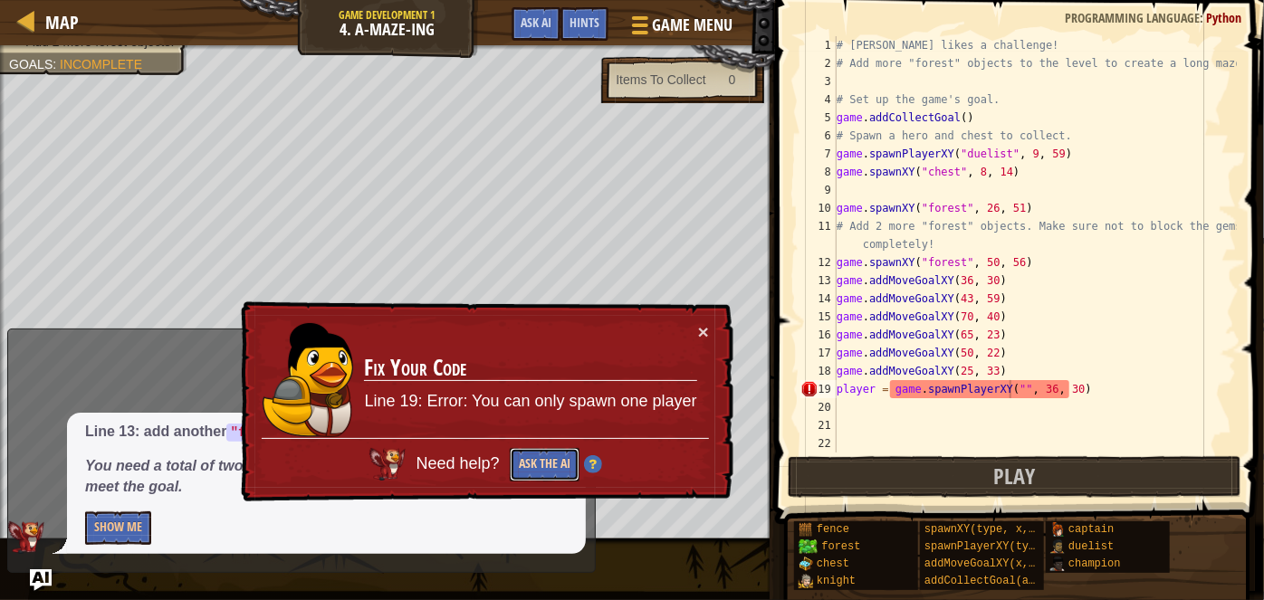
click at [552, 461] on button "Ask the AI" at bounding box center [545, 465] width 70 height 34
drag, startPoint x: 552, startPoint y: 461, endPoint x: 623, endPoint y: 408, distance: 88.0
click at [560, 456] on button "Ask the AI" at bounding box center [544, 465] width 70 height 34
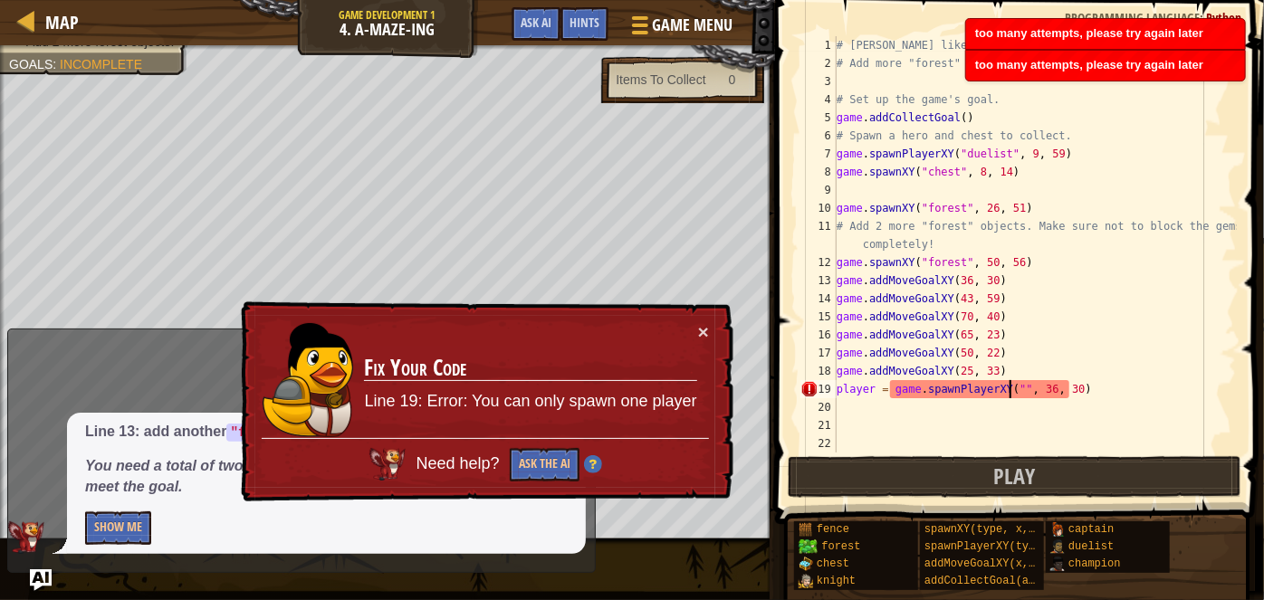
click at [693, 312] on div "× Fix Your Code Line 19: Error: You can only spawn one player Need help? Ask th…" at bounding box center [485, 402] width 497 height 204
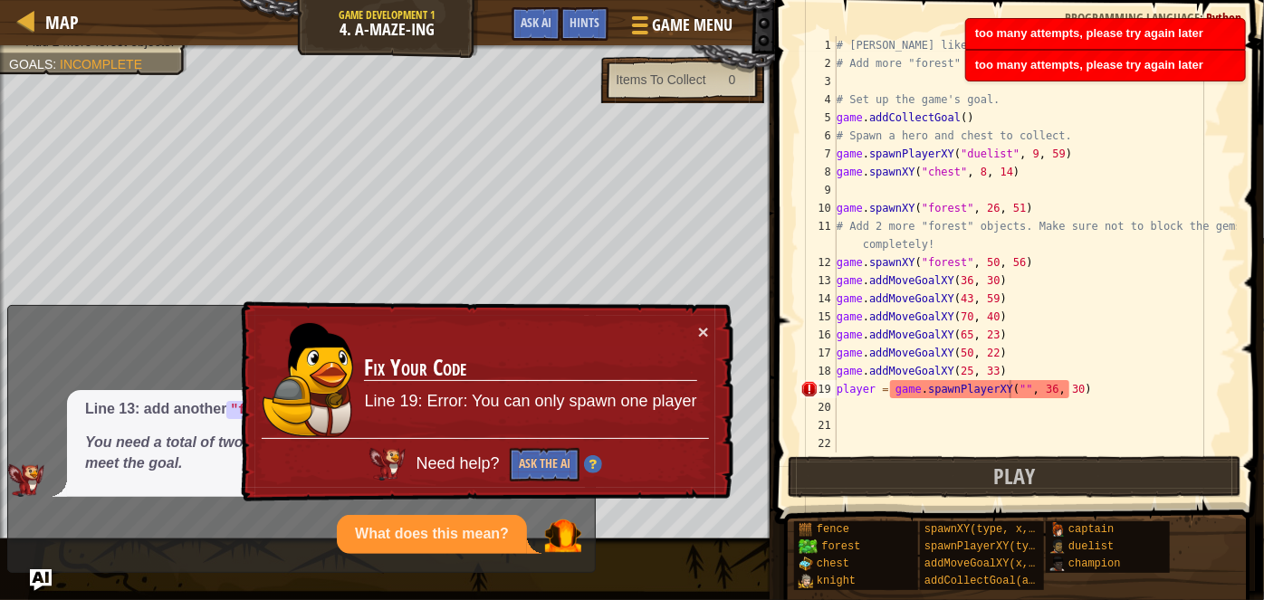
click at [713, 331] on div "× Fix Your Code Line 19: Error: You can only spawn one player Need help? Ask th…" at bounding box center [485, 402] width 497 height 204
click at [713, 332] on div "× Fix Your Code Line 19: Error: You can only spawn one player Need help? Ask th…" at bounding box center [485, 401] width 498 height 207
click at [706, 332] on button "×" at bounding box center [703, 332] width 11 height 19
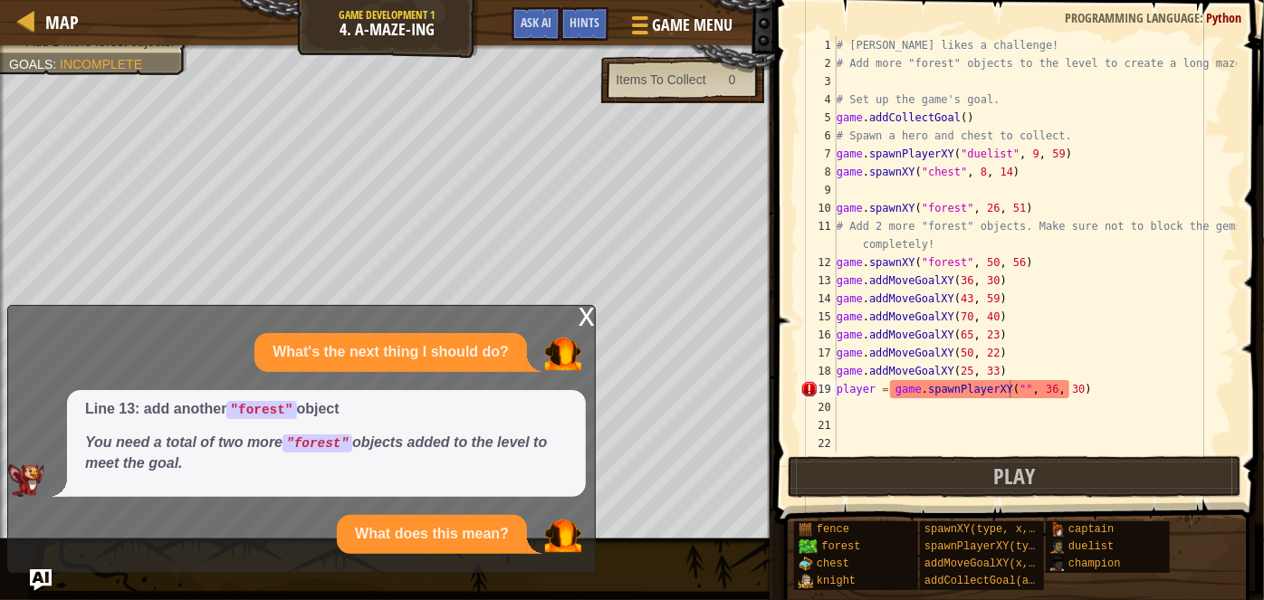
click at [587, 313] on div "x" at bounding box center [587, 315] width 16 height 18
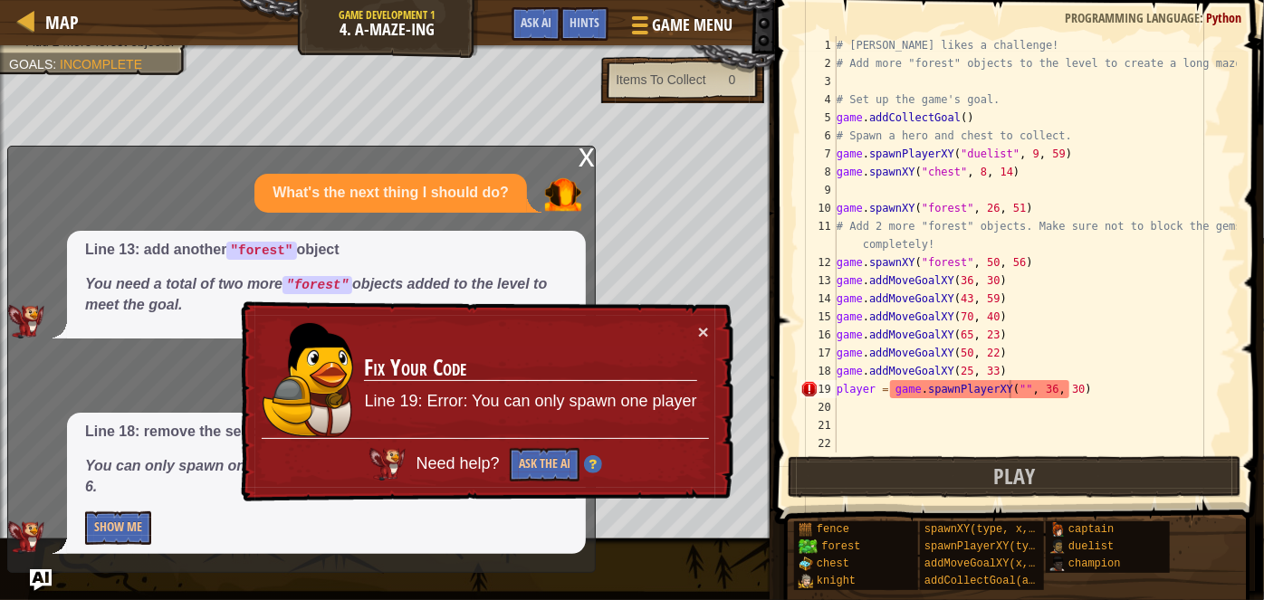
click at [580, 165] on div "x" at bounding box center [587, 156] width 16 height 18
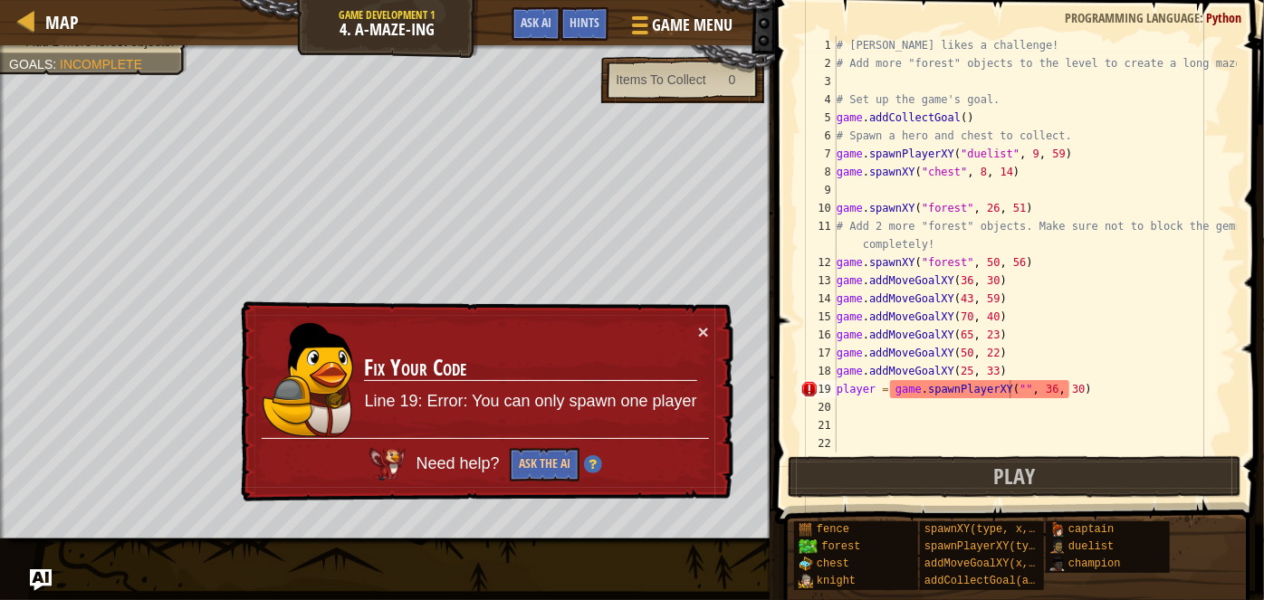
click at [712, 337] on div "× Fix Your Code Line 19: Error: You can only spawn one player Need help? Ask th…" at bounding box center [485, 401] width 499 height 209
click at [702, 330] on button "×" at bounding box center [705, 334] width 12 height 19
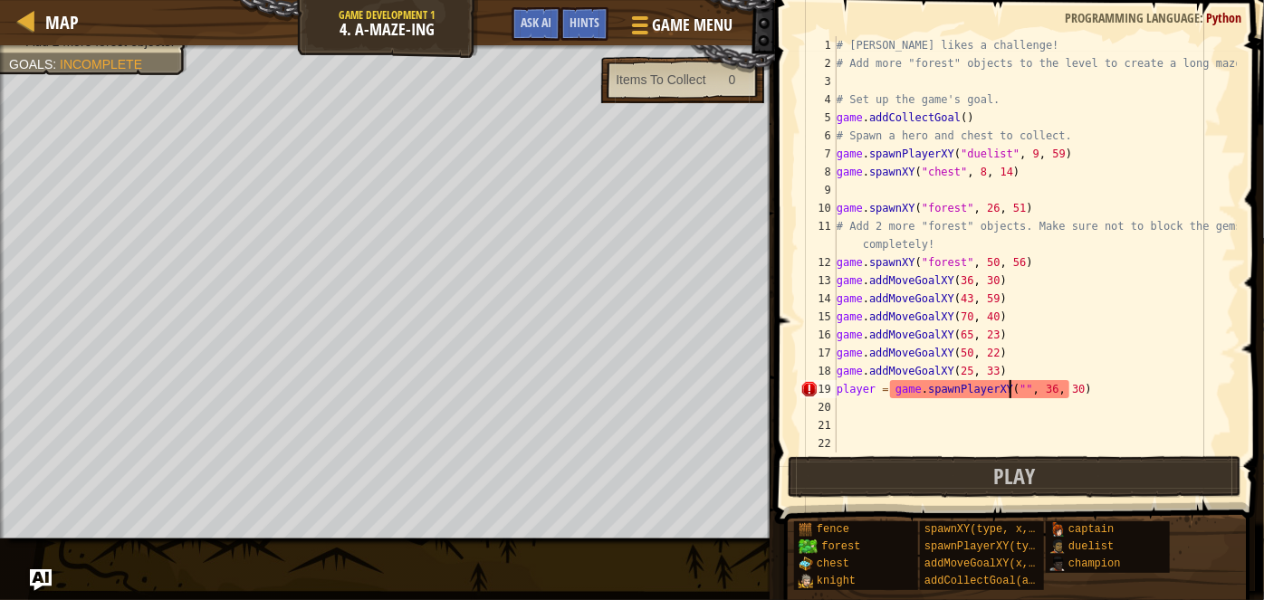
click at [1087, 389] on div "# [PERSON_NAME] likes a challenge! # Add more "forest" objects to the level to …" at bounding box center [1035, 262] width 404 height 453
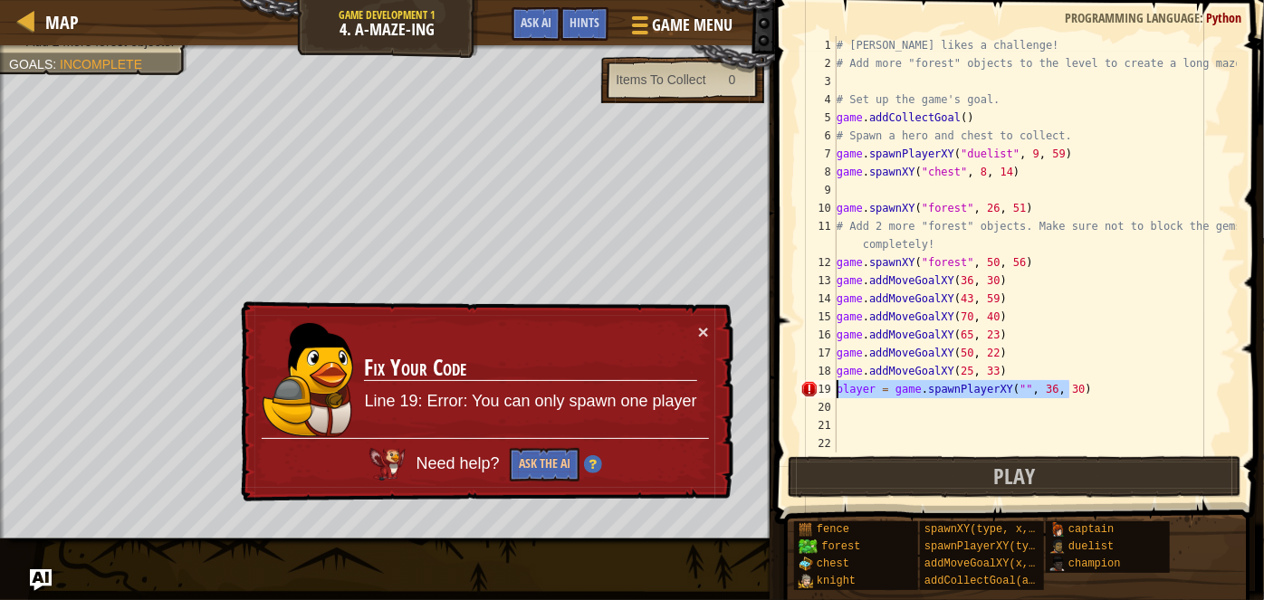
drag, startPoint x: 1074, startPoint y: 389, endPoint x: 830, endPoint y: 390, distance: 243.6
click at [830, 390] on div "player = game.spawnPlayerXY("", 36, 30) 1 2 3 4 5 6 7 8 9 10 11 12 13 14 15 16 …" at bounding box center [1017, 244] width 440 height 417
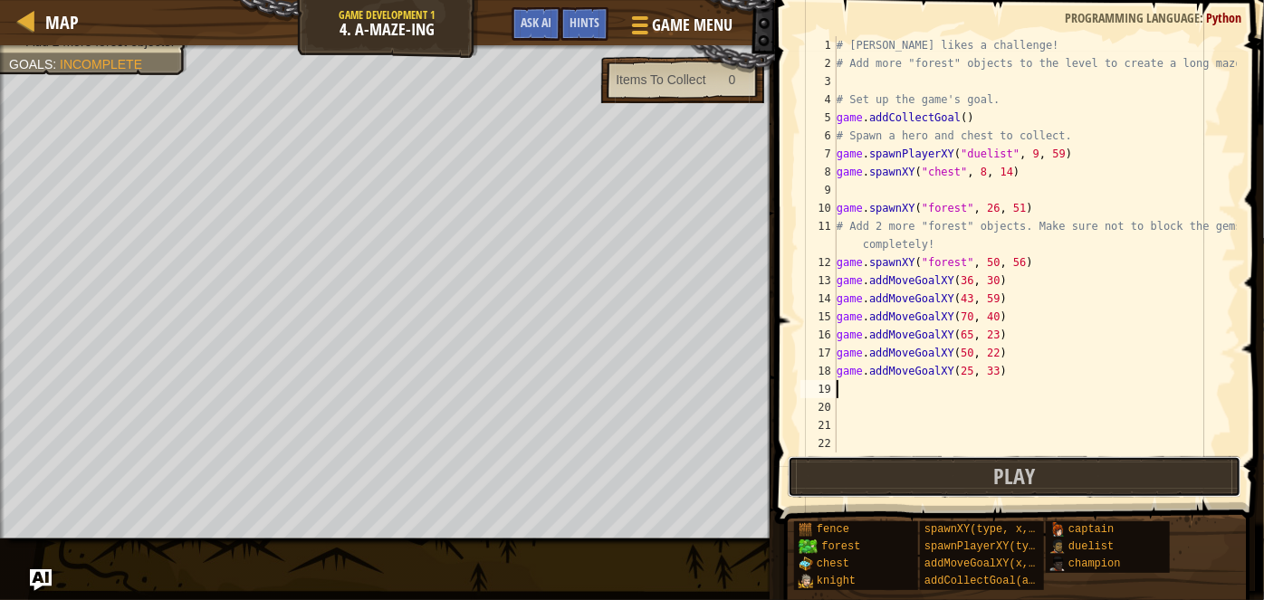
click at [919, 487] on button "Play" at bounding box center [1015, 477] width 454 height 42
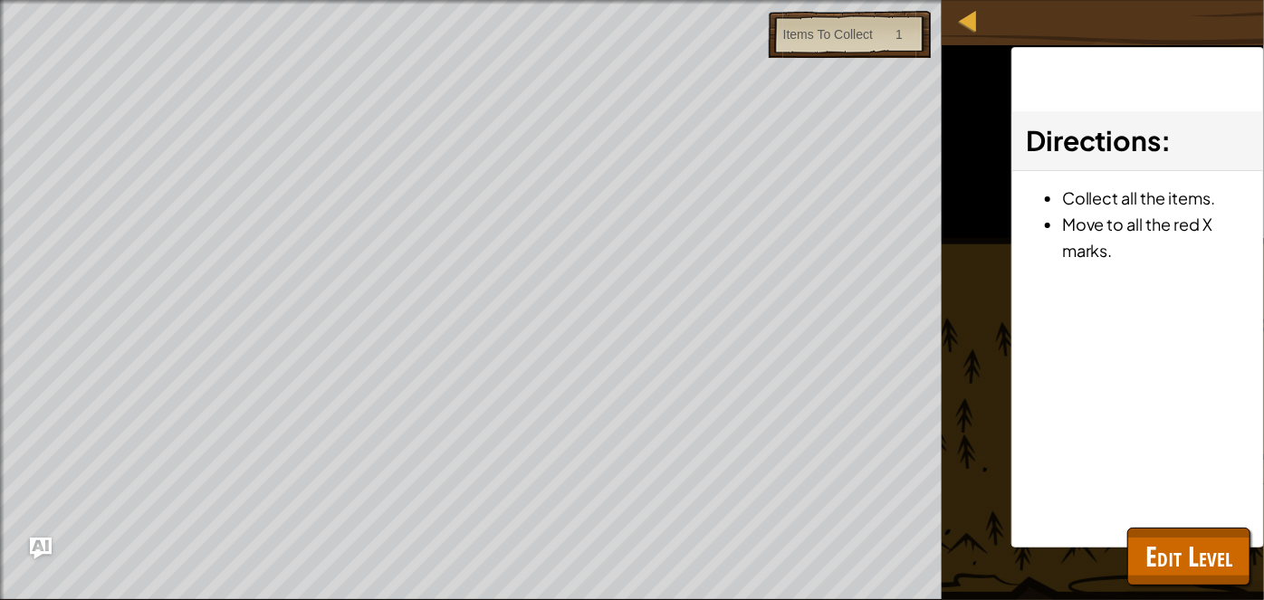
click at [590, 0] on html "Map Game Development 1 4. A-maze-ing Game Menu Done Hints Ask AI 1 2 3 4 5 6 7 …" at bounding box center [632, 0] width 1264 height 0
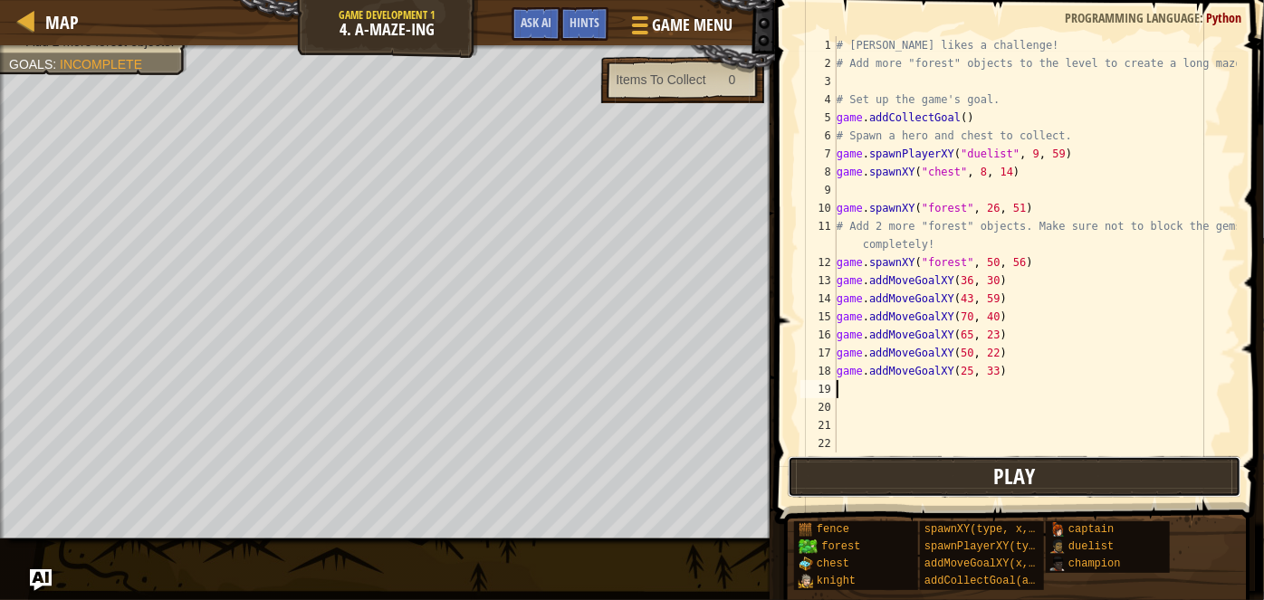
click at [811, 491] on button "Play" at bounding box center [1015, 477] width 454 height 42
click at [99, 549] on div "Map Game Development 1 4. A-maze-ing Game Menu Done Hints Ask AI 1 2 3 4 5 6 7 …" at bounding box center [632, 300] width 1264 height 600
click at [547, 25] on button "Ask AI" at bounding box center [536, 24] width 49 height 34
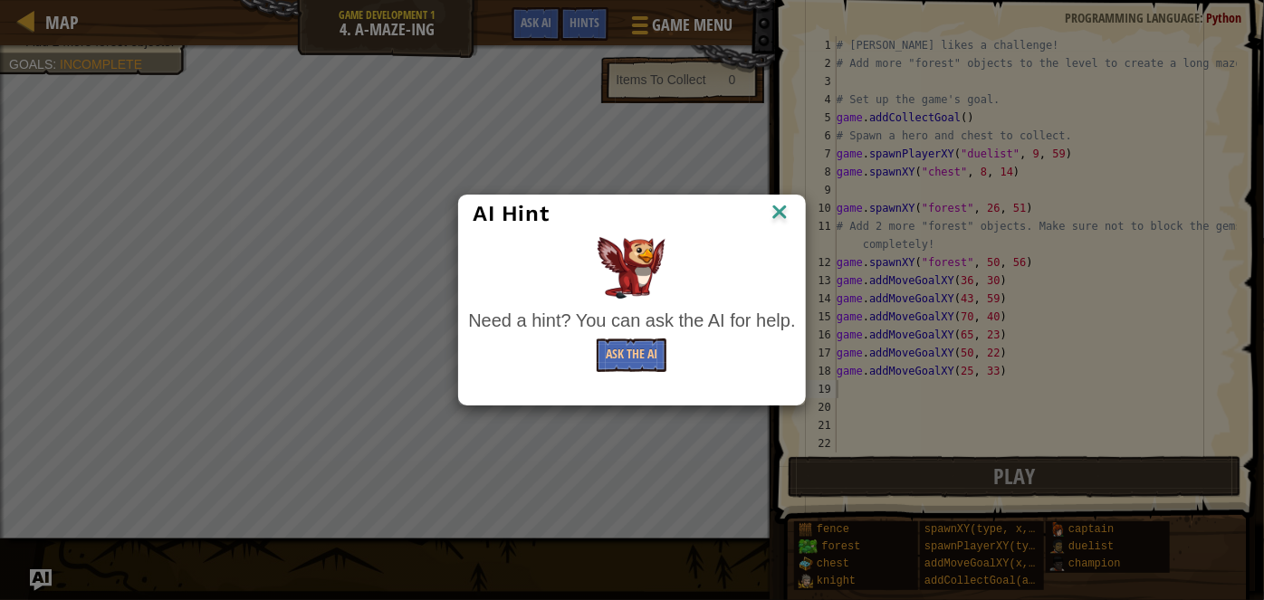
click at [782, 228] on div "AI Hint" at bounding box center [631, 214] width 345 height 37
click at [782, 223] on img at bounding box center [780, 213] width 24 height 27
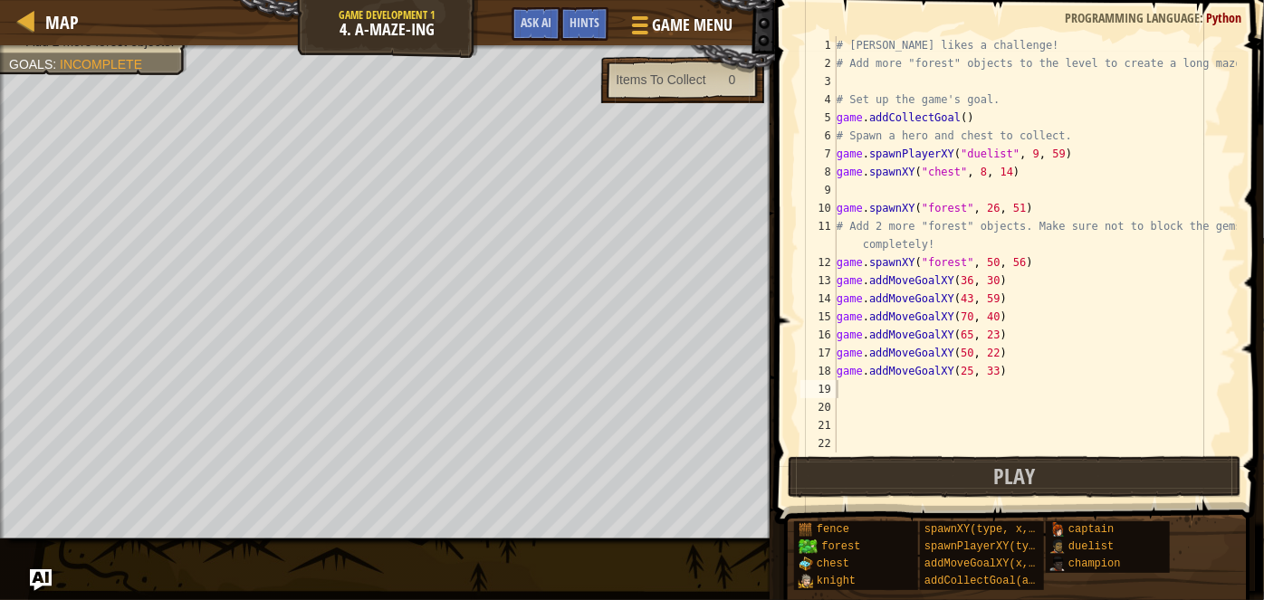
click at [782, 223] on span at bounding box center [1022, 236] width 504 height 578
click at [669, 14] on span "Game Menu" at bounding box center [692, 25] width 84 height 24
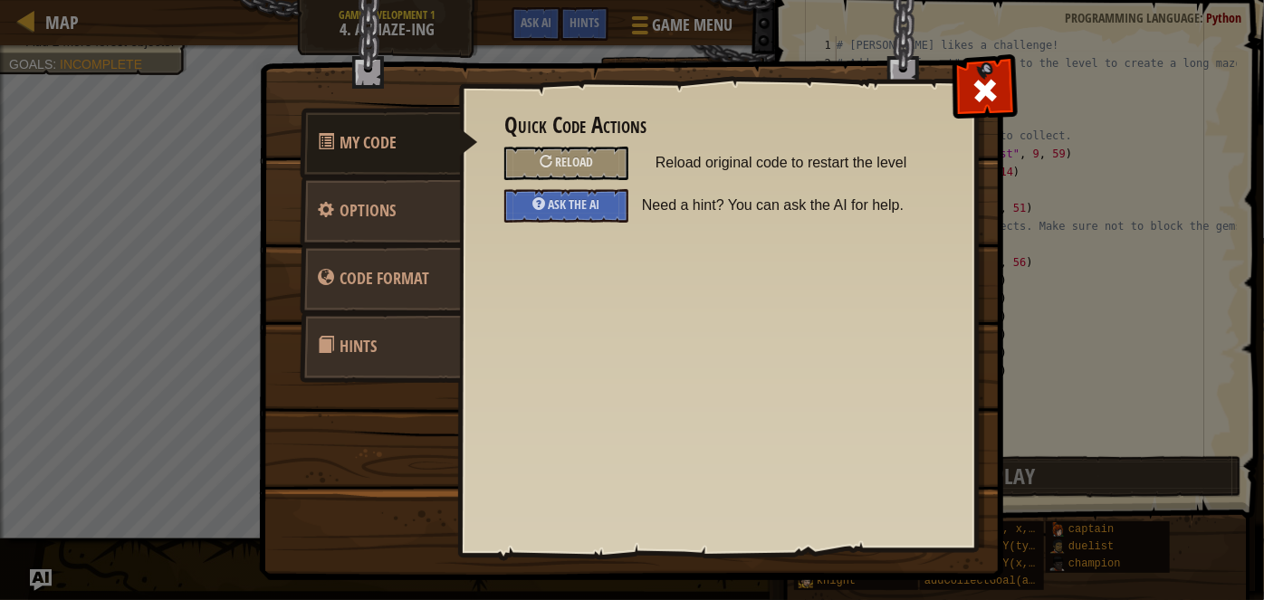
click at [661, 20] on div "My Code Options Code Format Hints Quick Code Actions Reload Reload original cod…" at bounding box center [632, 300] width 1264 height 600
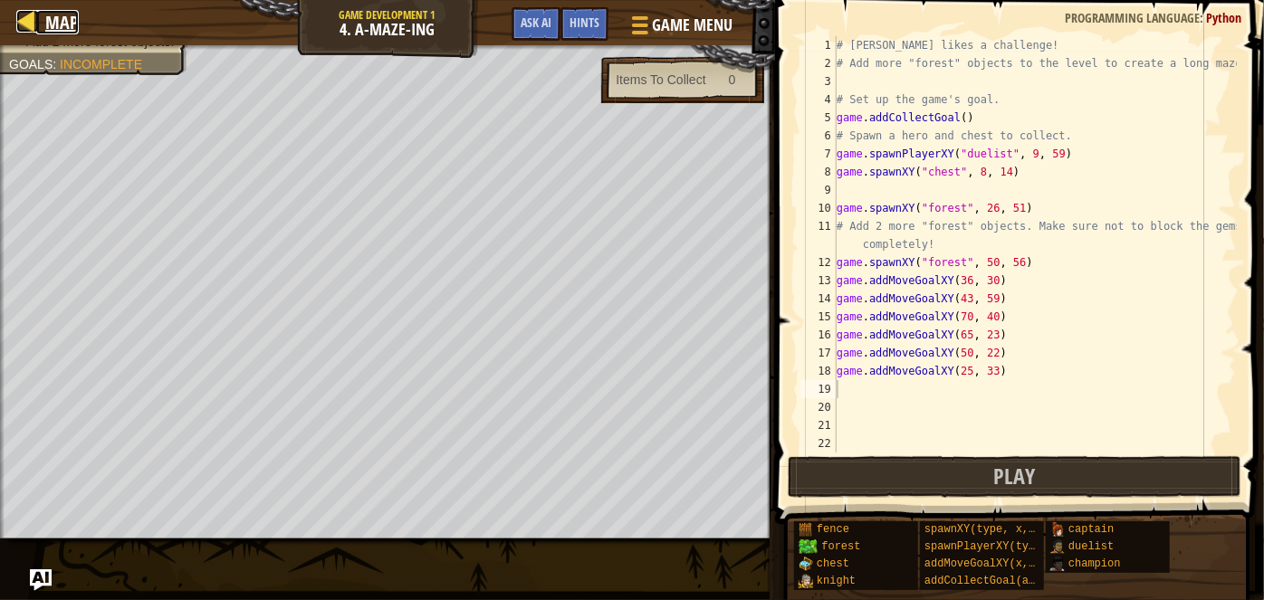
click at [43, 20] on link "Map" at bounding box center [57, 22] width 43 height 24
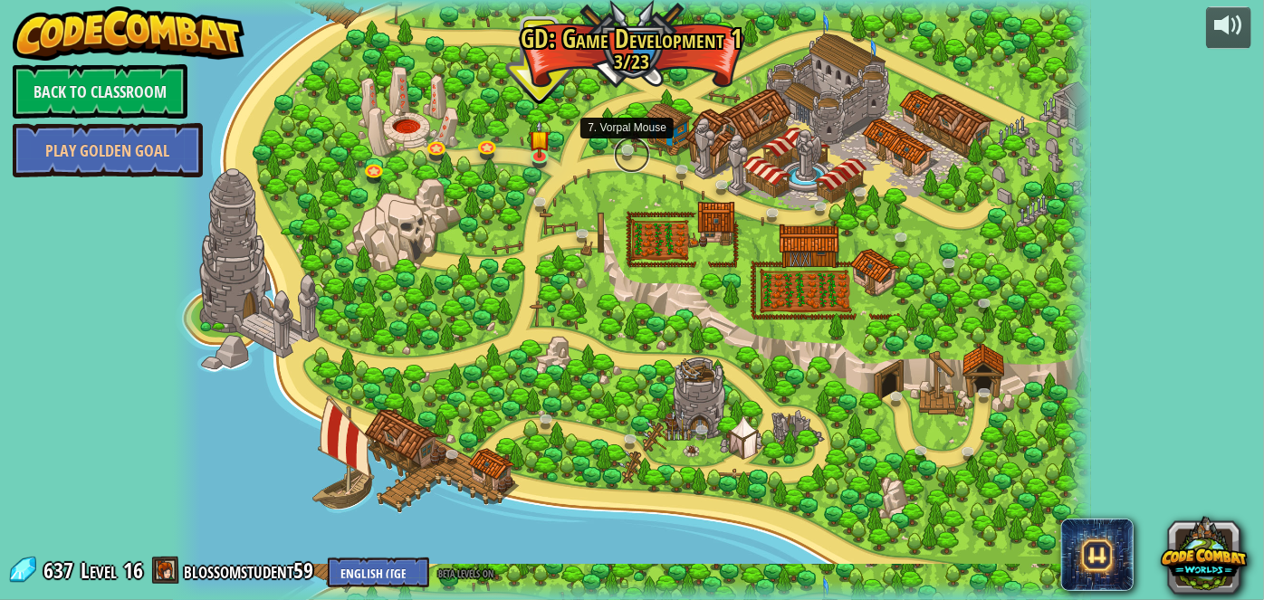
click at [623, 152] on link at bounding box center [632, 155] width 36 height 36
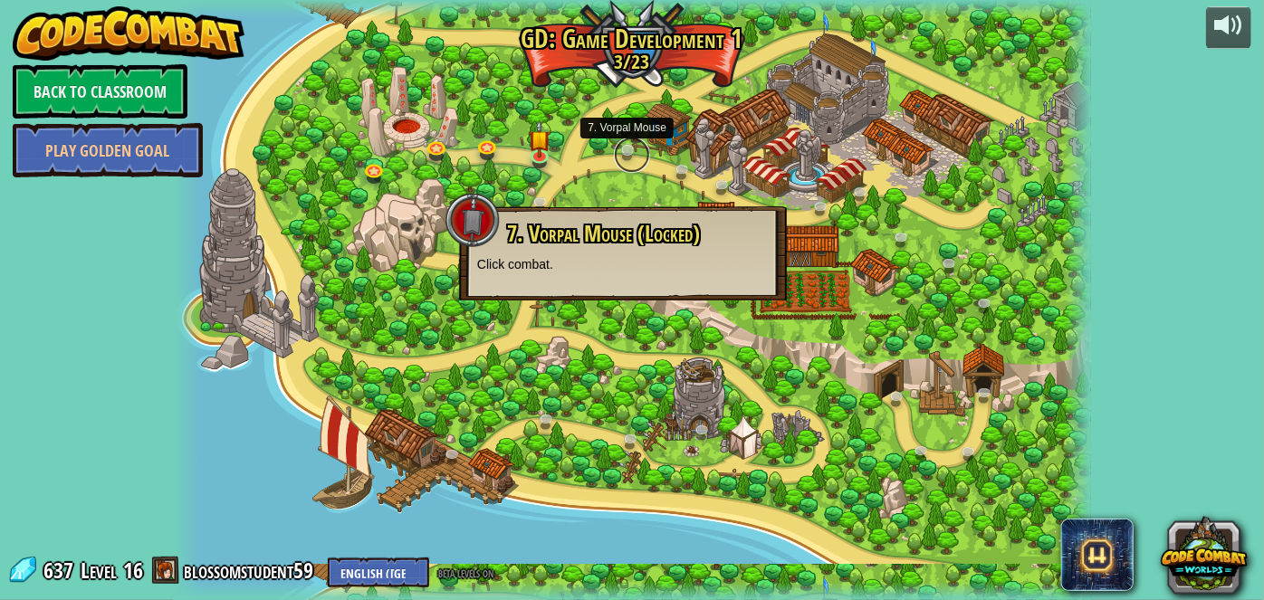
click at [623, 152] on link at bounding box center [632, 155] width 36 height 36
click at [524, 150] on div at bounding box center [632, 300] width 918 height 600
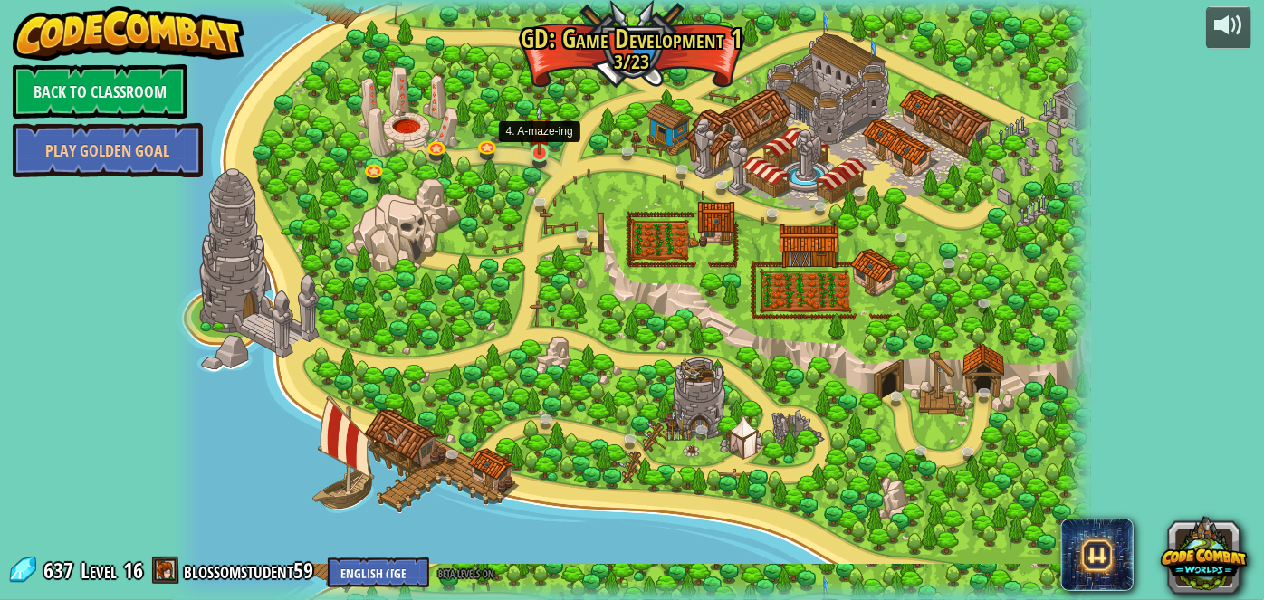
click at [529, 150] on img at bounding box center [540, 129] width 22 height 51
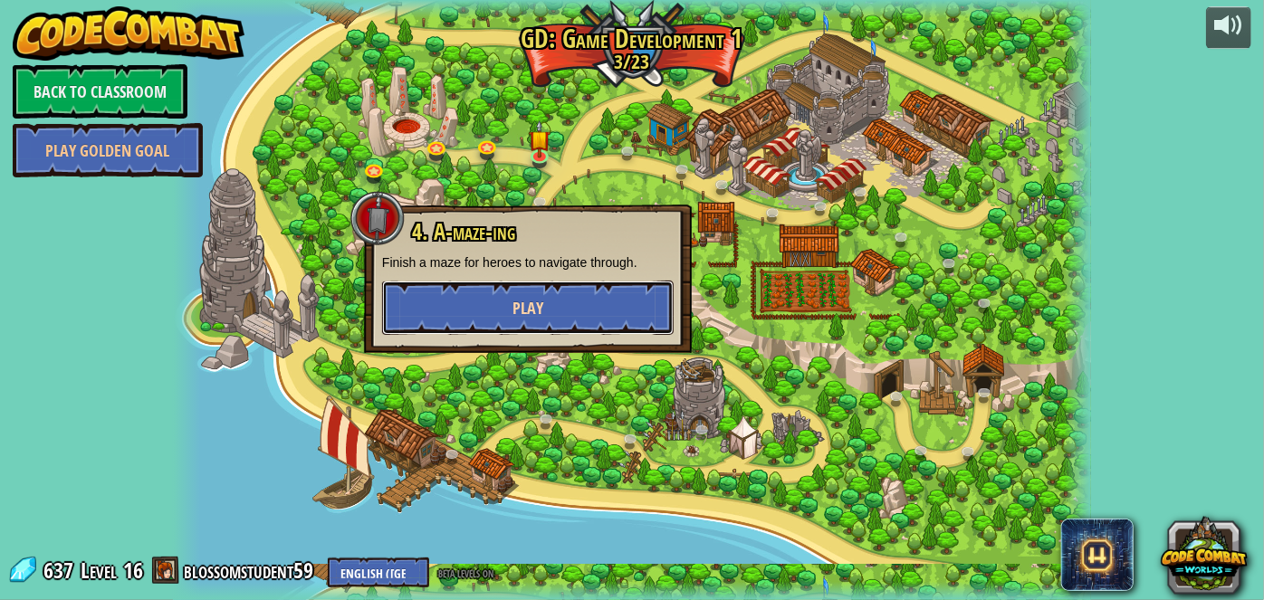
click at [550, 323] on button "Play" at bounding box center [528, 308] width 292 height 54
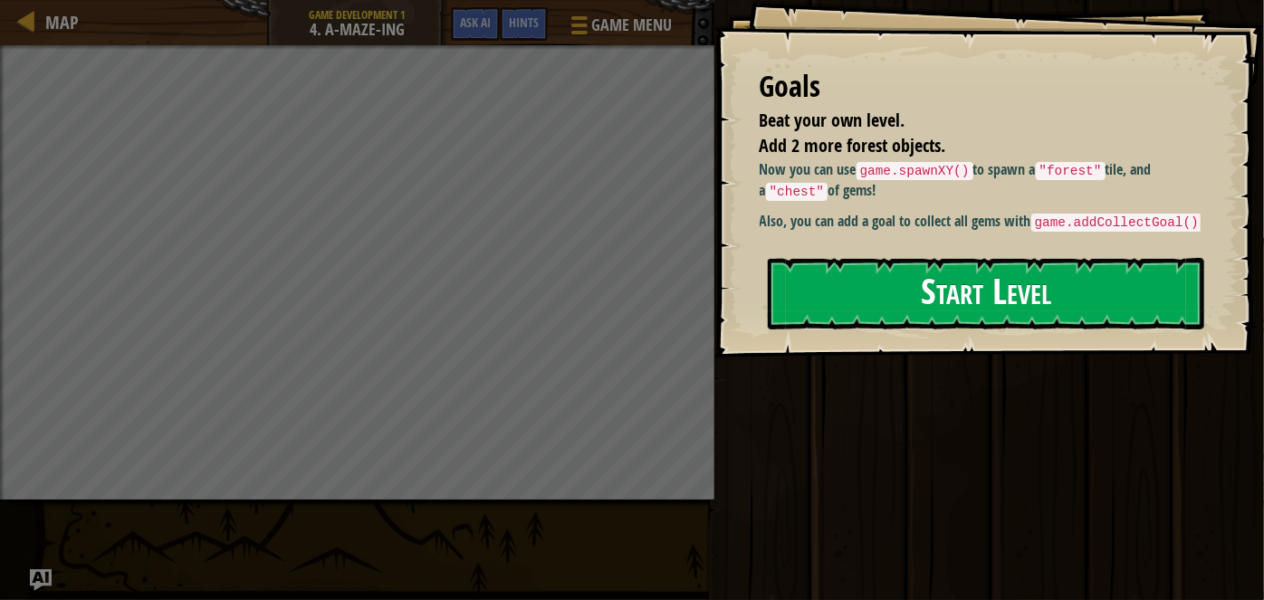
click at [916, 321] on button "Start Level" at bounding box center [986, 294] width 437 height 72
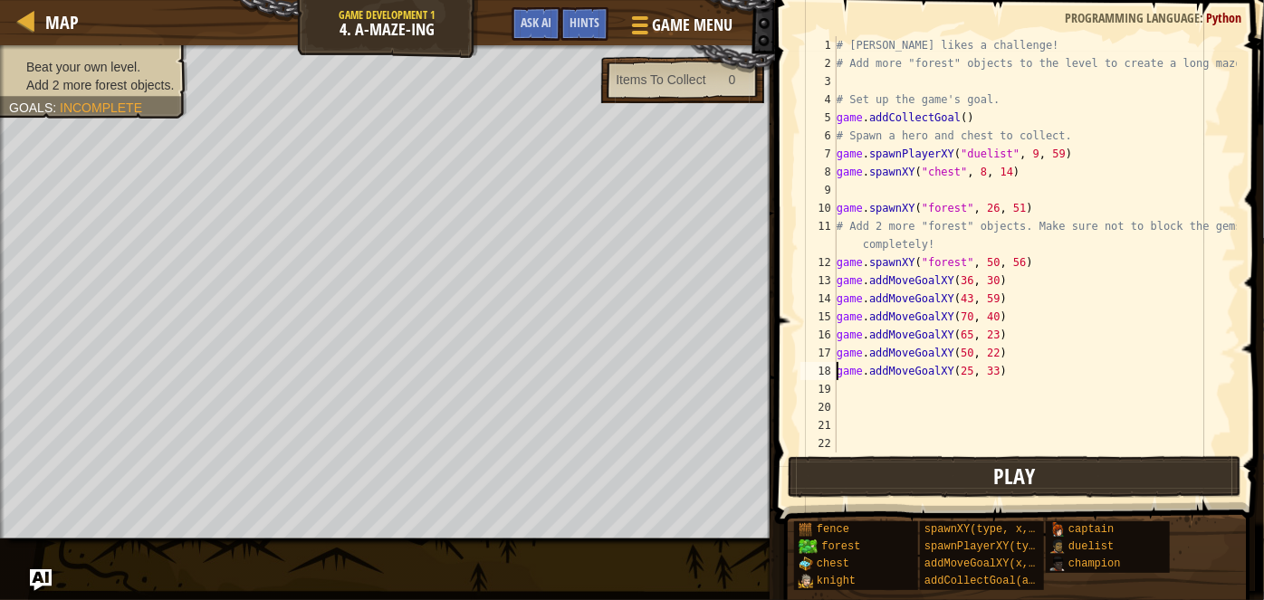
click at [840, 371] on div "# [PERSON_NAME] likes a challenge! # Add more "forest" objects to the level to …" at bounding box center [1035, 262] width 404 height 453
type textarea "game.addMoveGoalXY(25, 33)"
click at [830, 456] on button "Play" at bounding box center [1015, 477] width 454 height 42
